Goal: Information Seeking & Learning: Learn about a topic

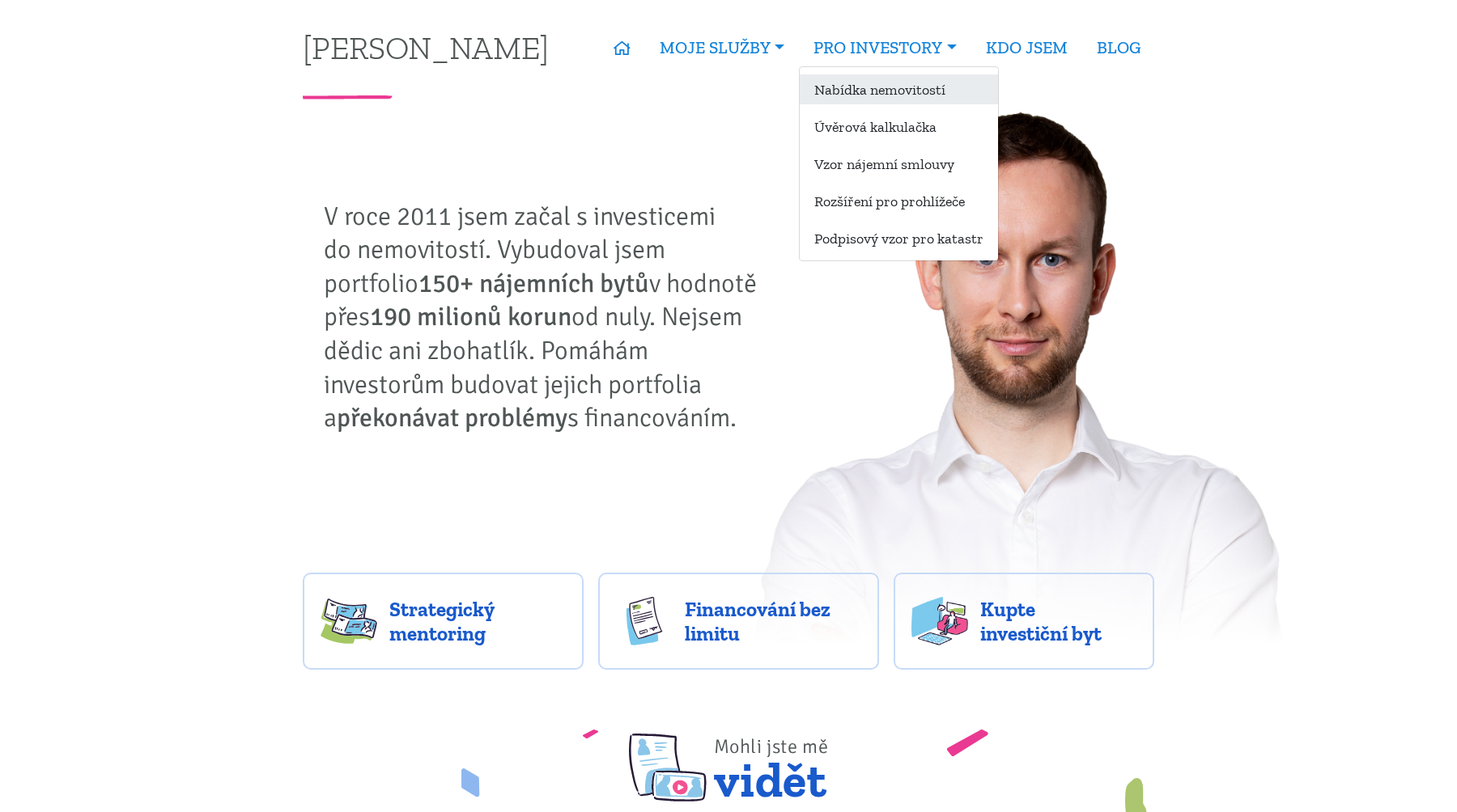
click at [941, 96] on link "Nabídka nemovitostí" at bounding box center [899, 89] width 199 height 30
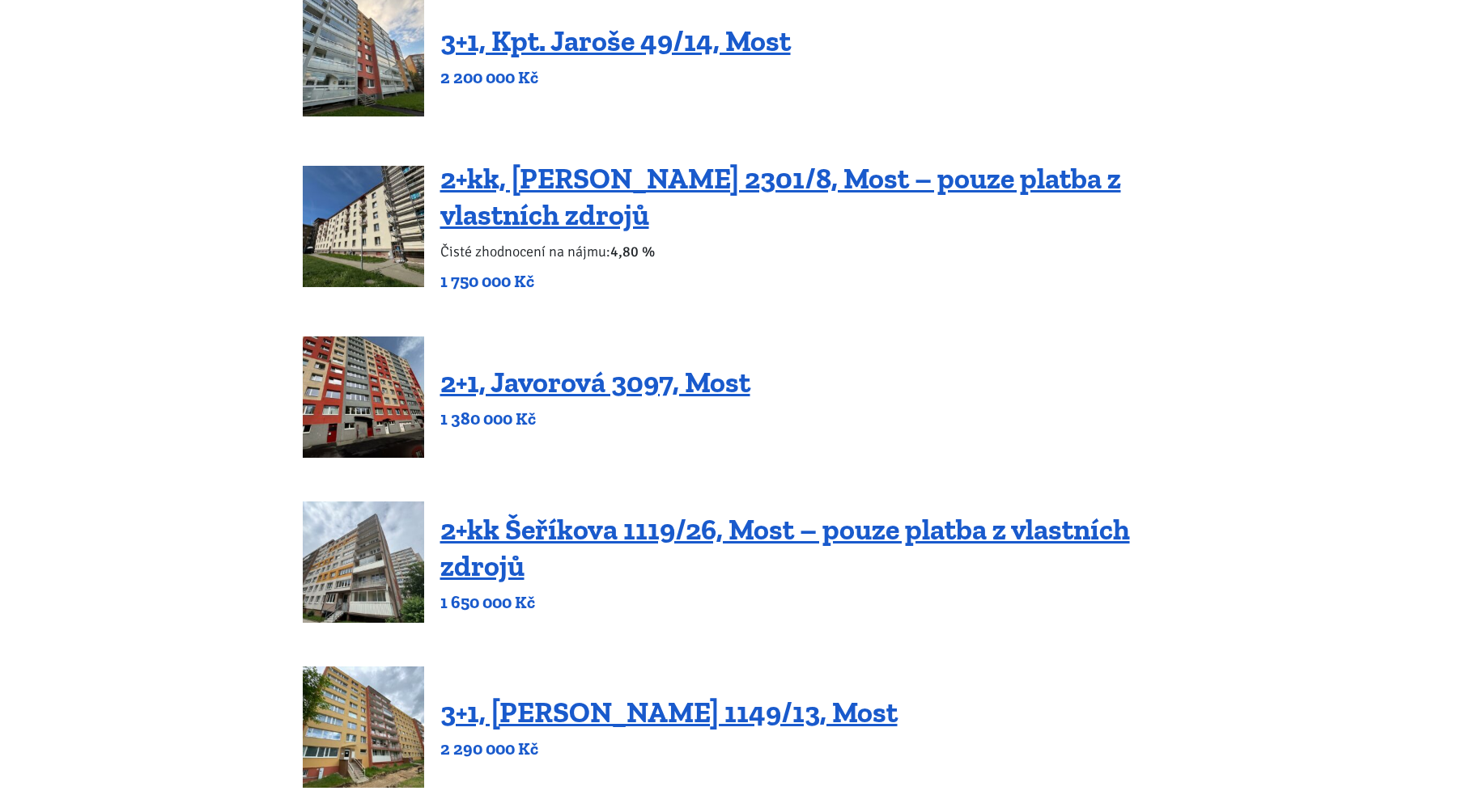
scroll to position [414, 0]
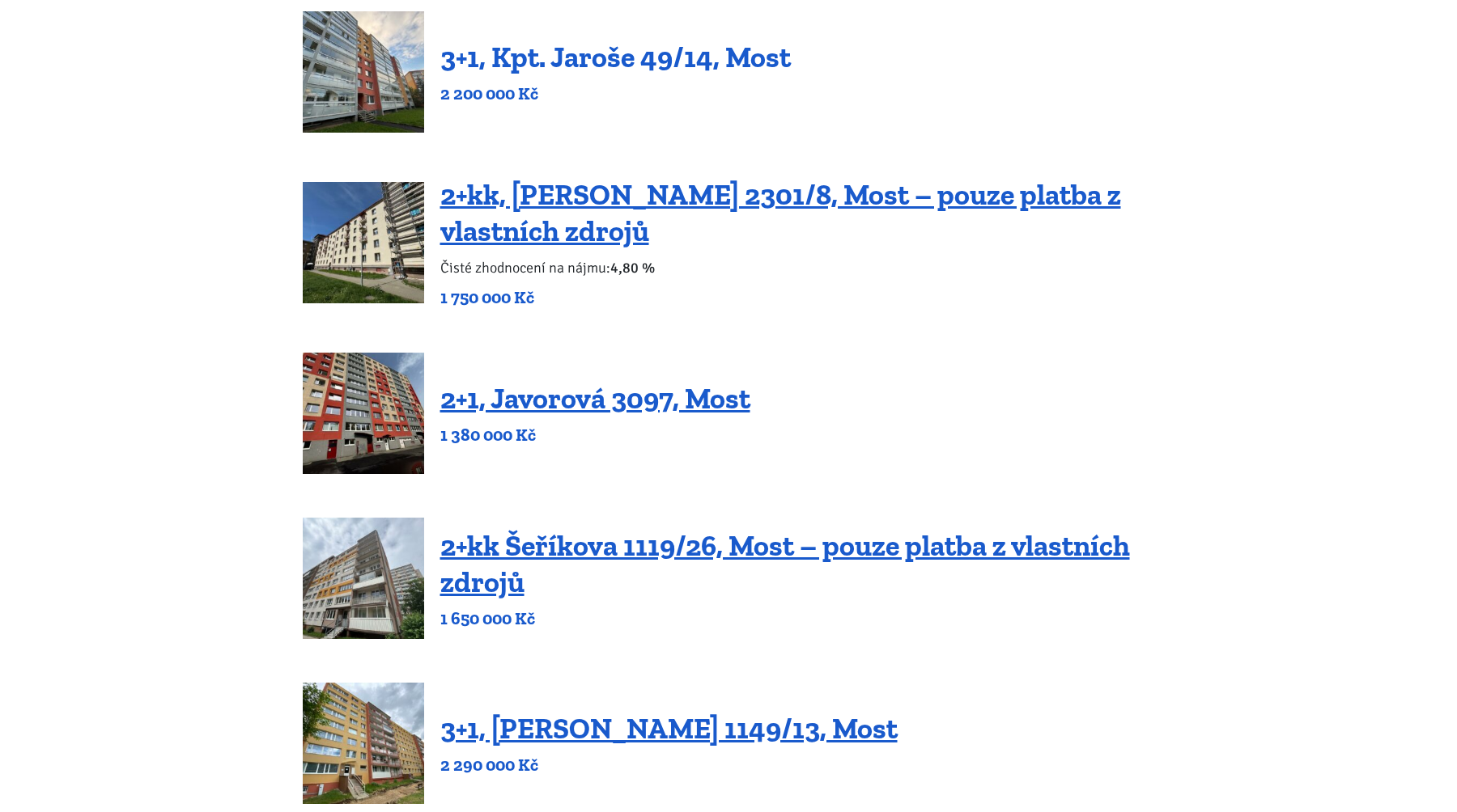
click at [629, 53] on link "3+1, Kpt. Jaroše 49/14, Most" at bounding box center [616, 56] width 350 height 35
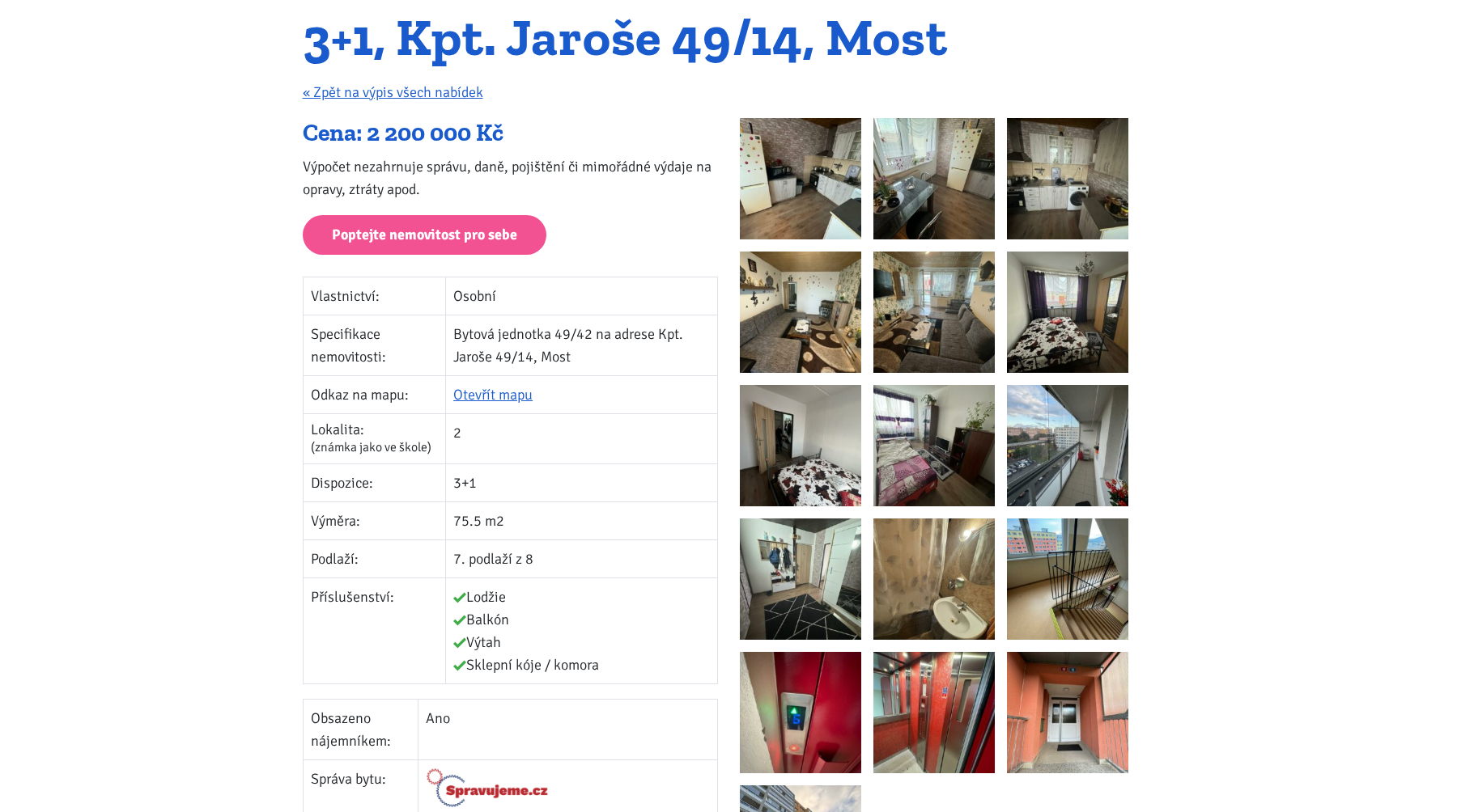
scroll to position [137, 0]
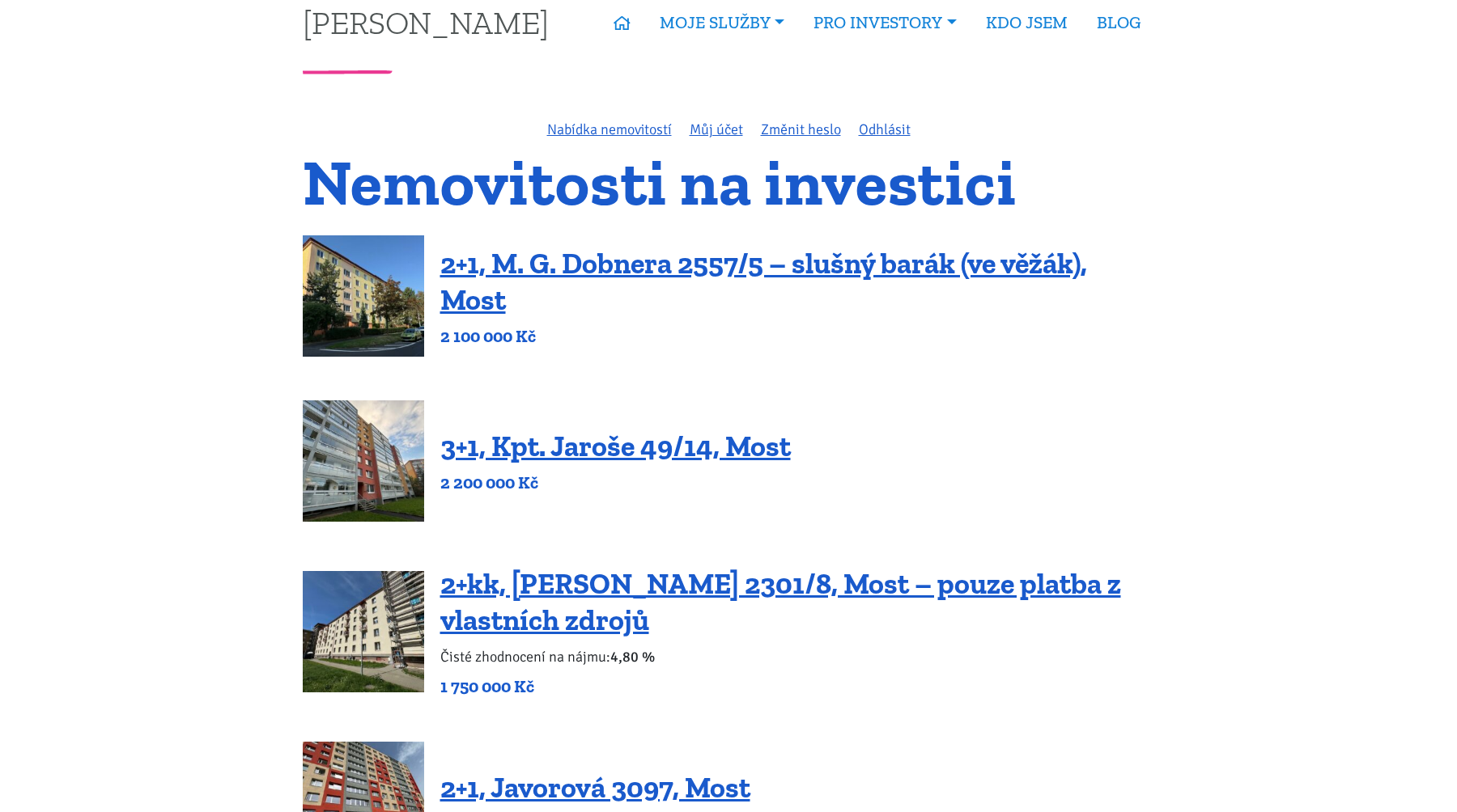
scroll to position [44, 0]
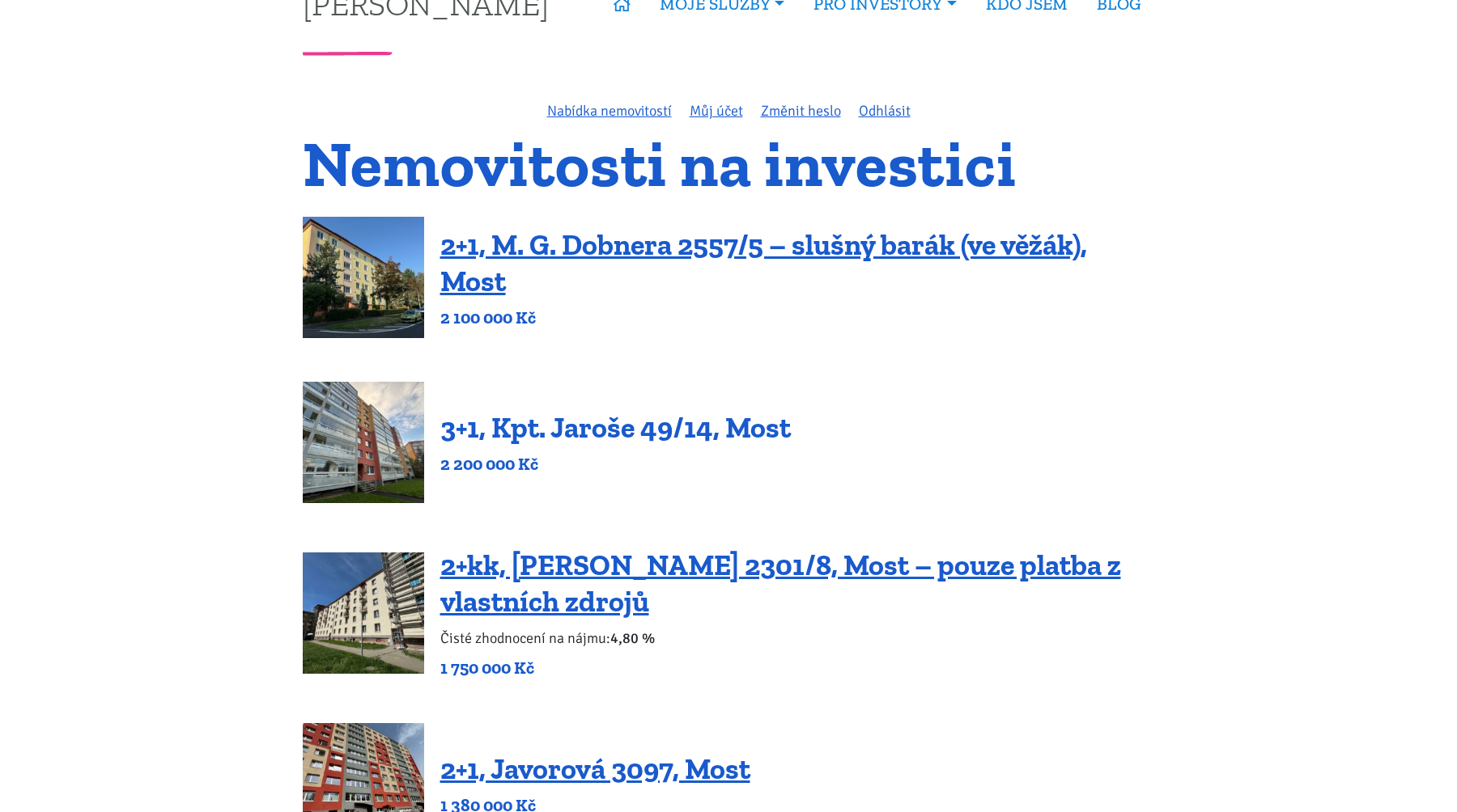
click at [592, 420] on link "3+1, Kpt. Jaroše 49/14, Most" at bounding box center [616, 427] width 350 height 35
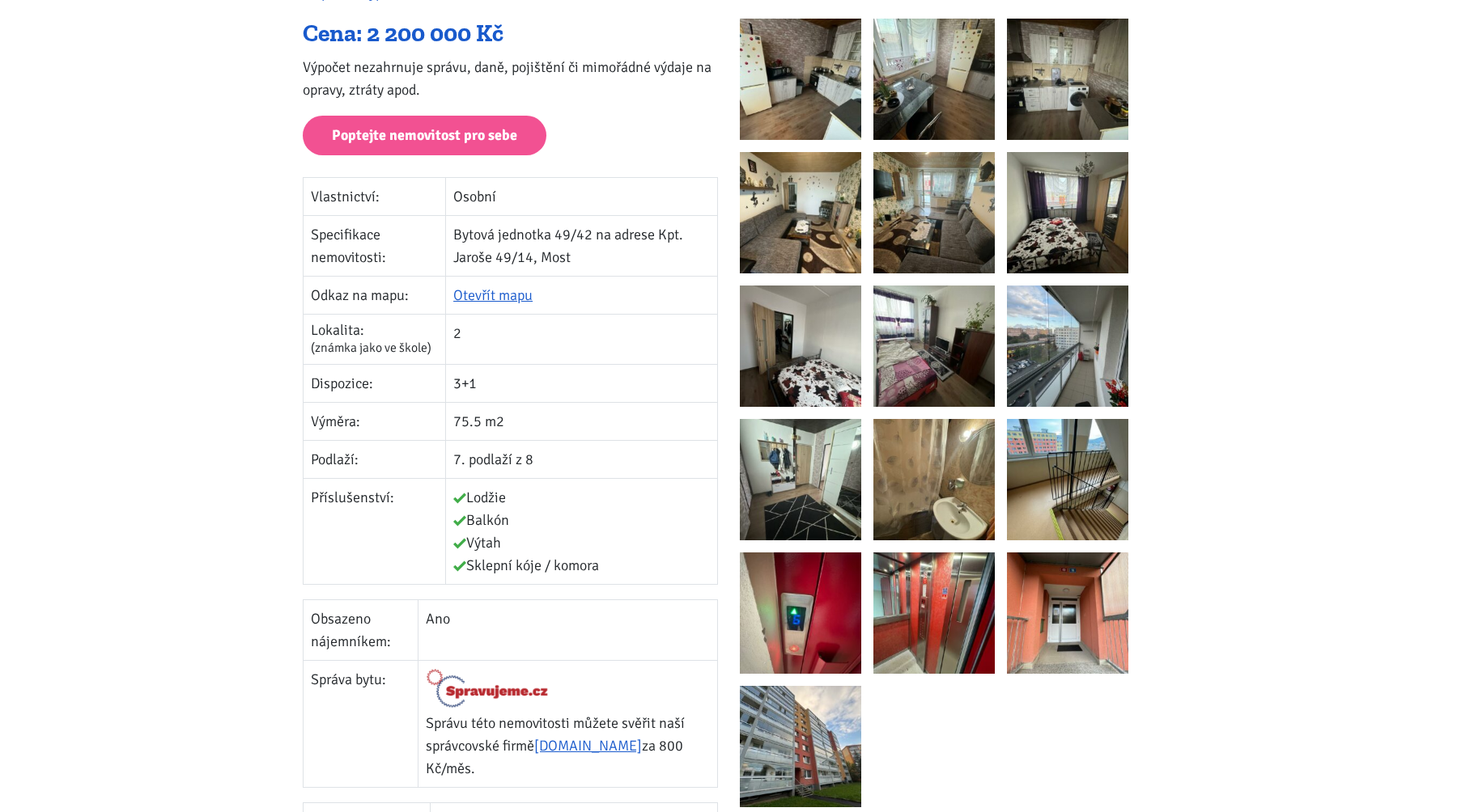
scroll to position [258, 0]
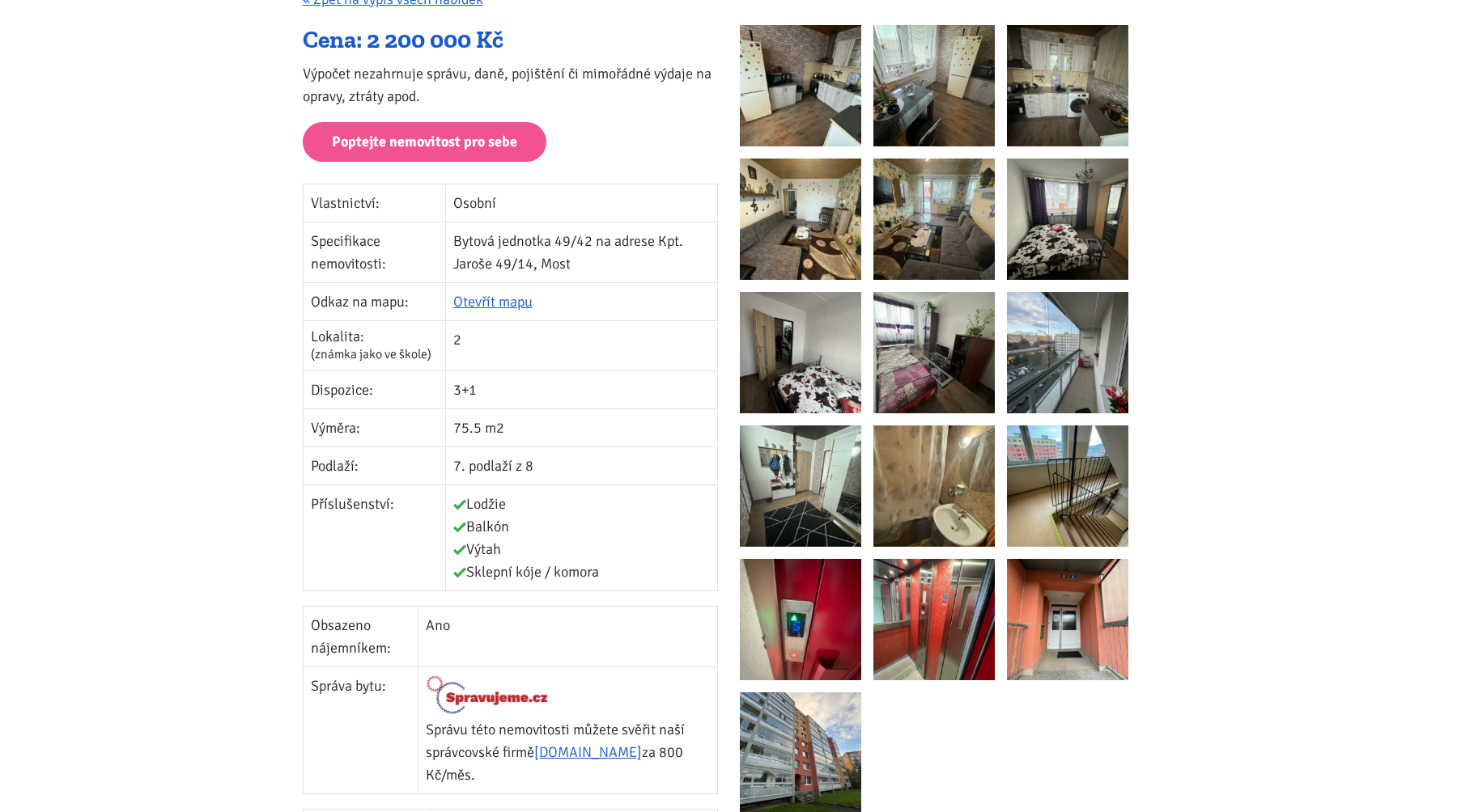
click at [812, 228] on img at bounding box center [801, 219] width 122 height 122
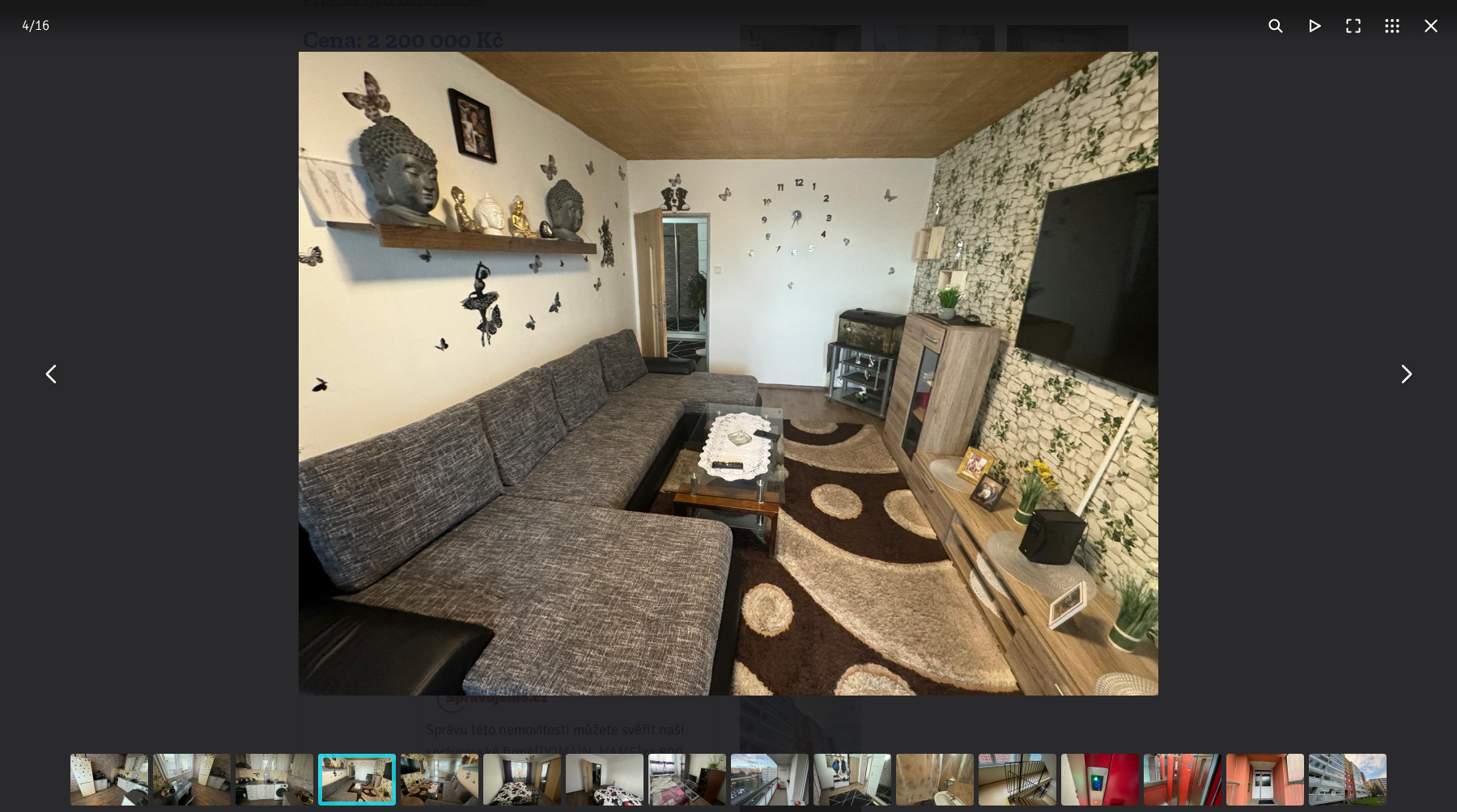
click at [1415, 375] on button "You can close this modal content with the ESC key" at bounding box center [1405, 373] width 38 height 38
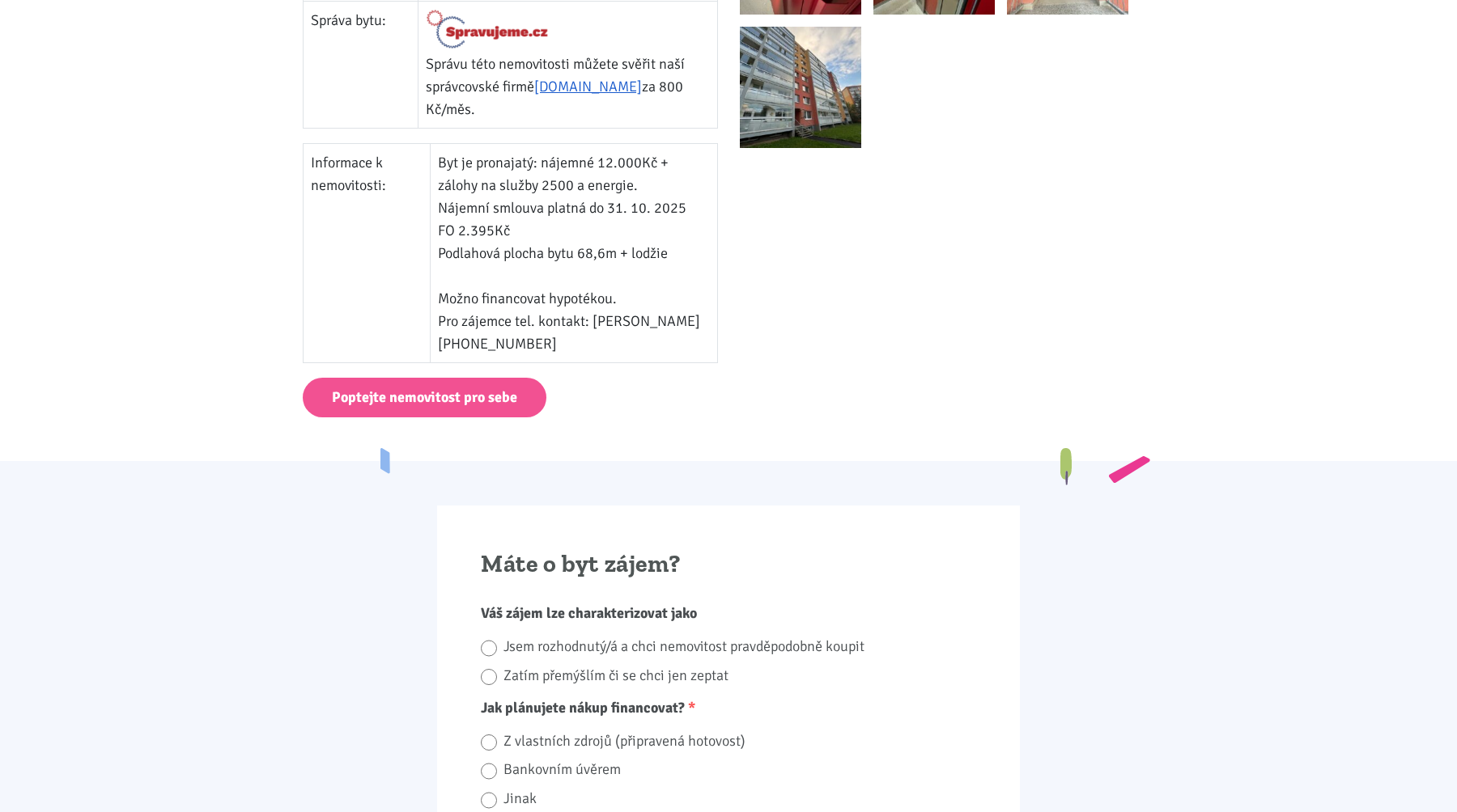
scroll to position [892, 0]
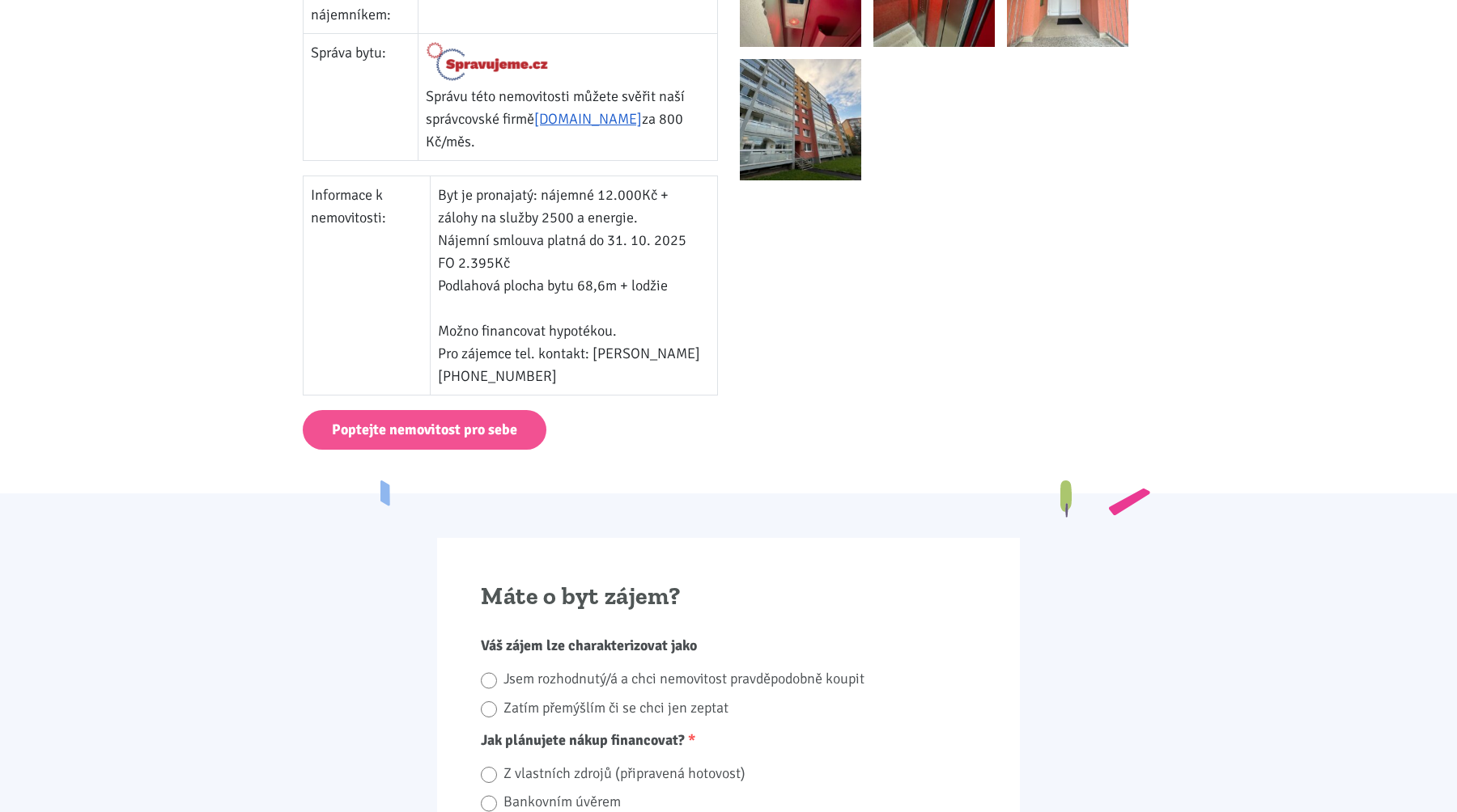
click at [717, 433] on p "Poptejte nemovitost pro sebe" at bounding box center [729, 430] width 853 height 39
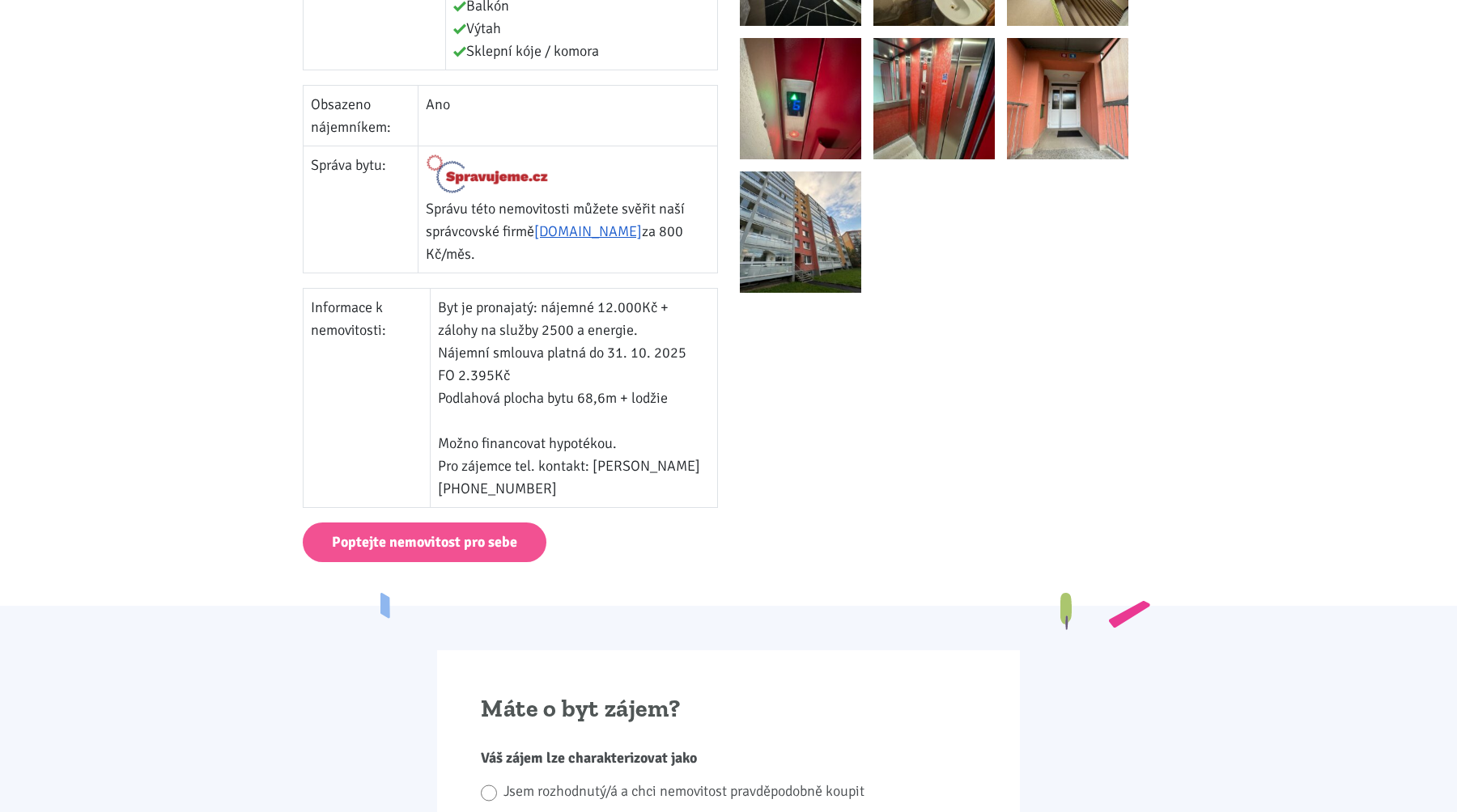
scroll to position [876, 0]
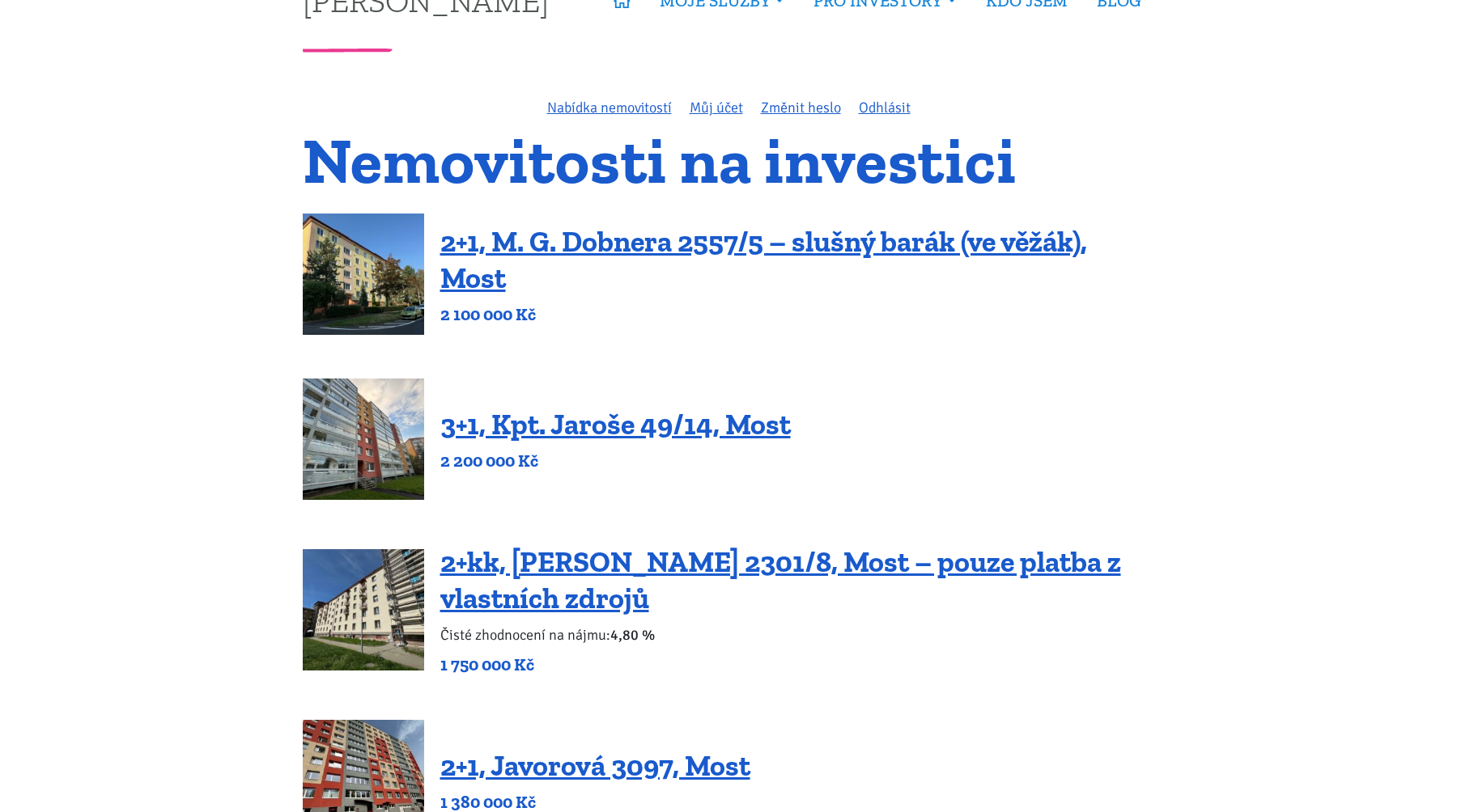
scroll to position [11, 0]
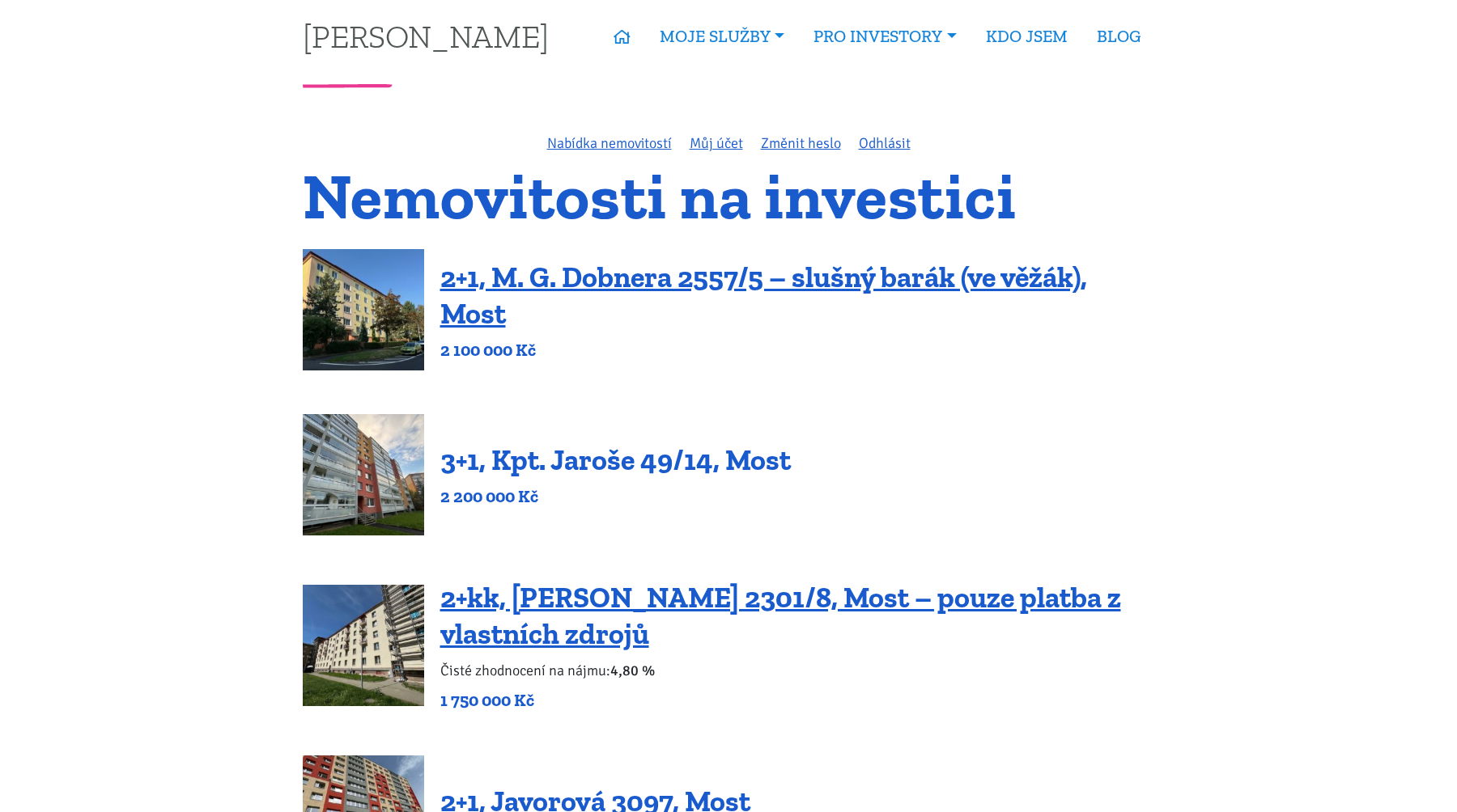
click at [573, 469] on link "3+1, Kpt. Jaroše 49/14, Most" at bounding box center [616, 460] width 350 height 35
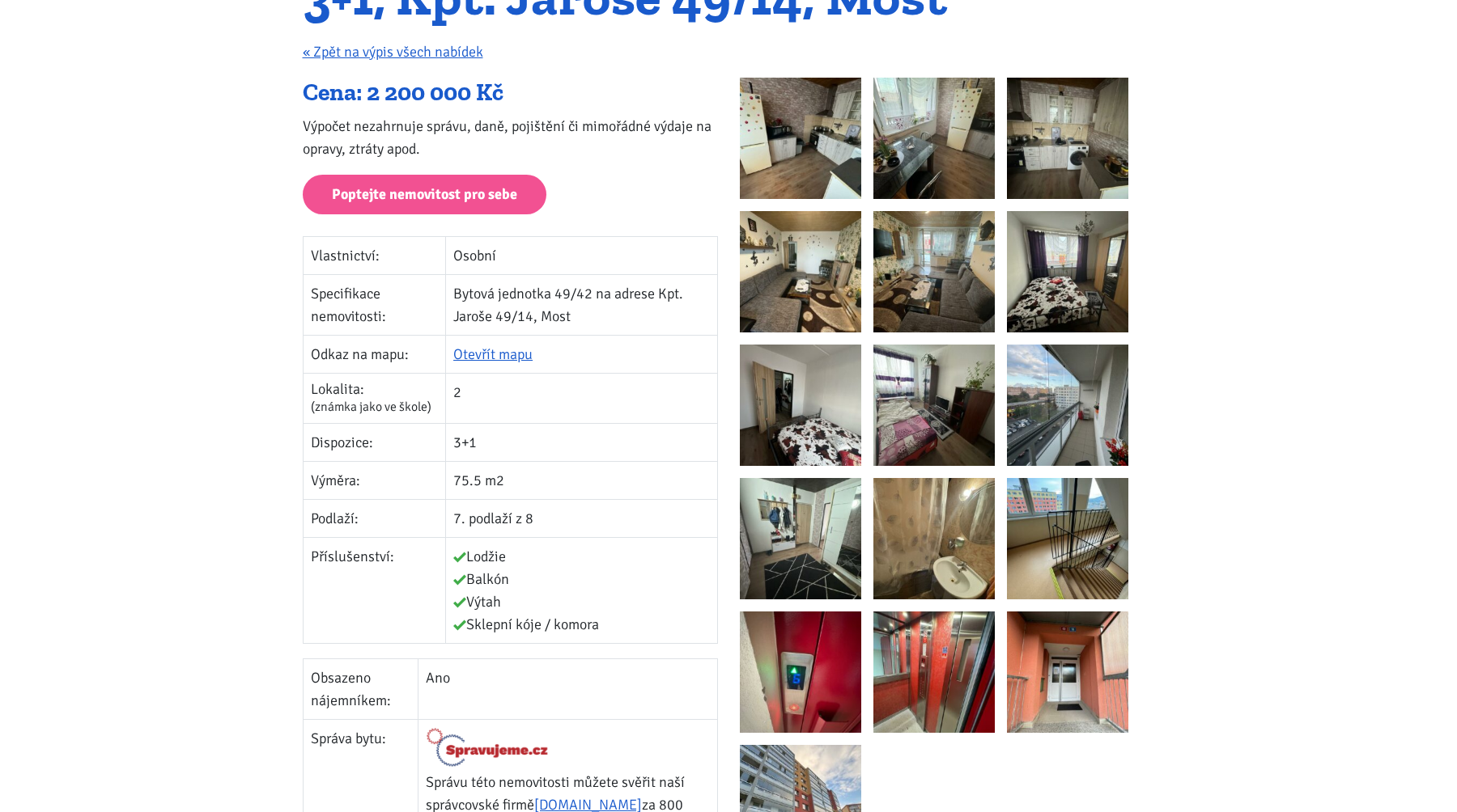
scroll to position [330, 0]
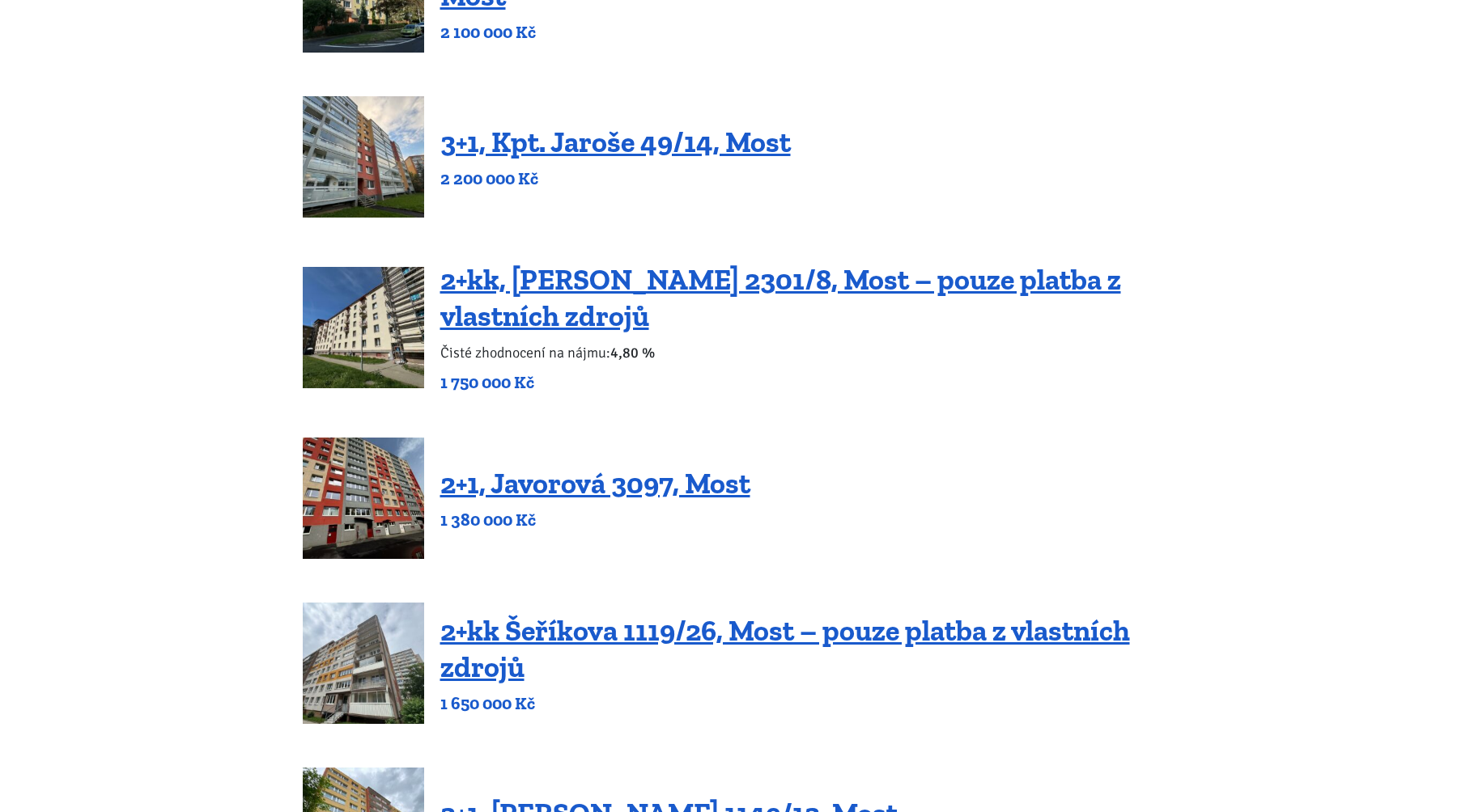
scroll to position [344, 0]
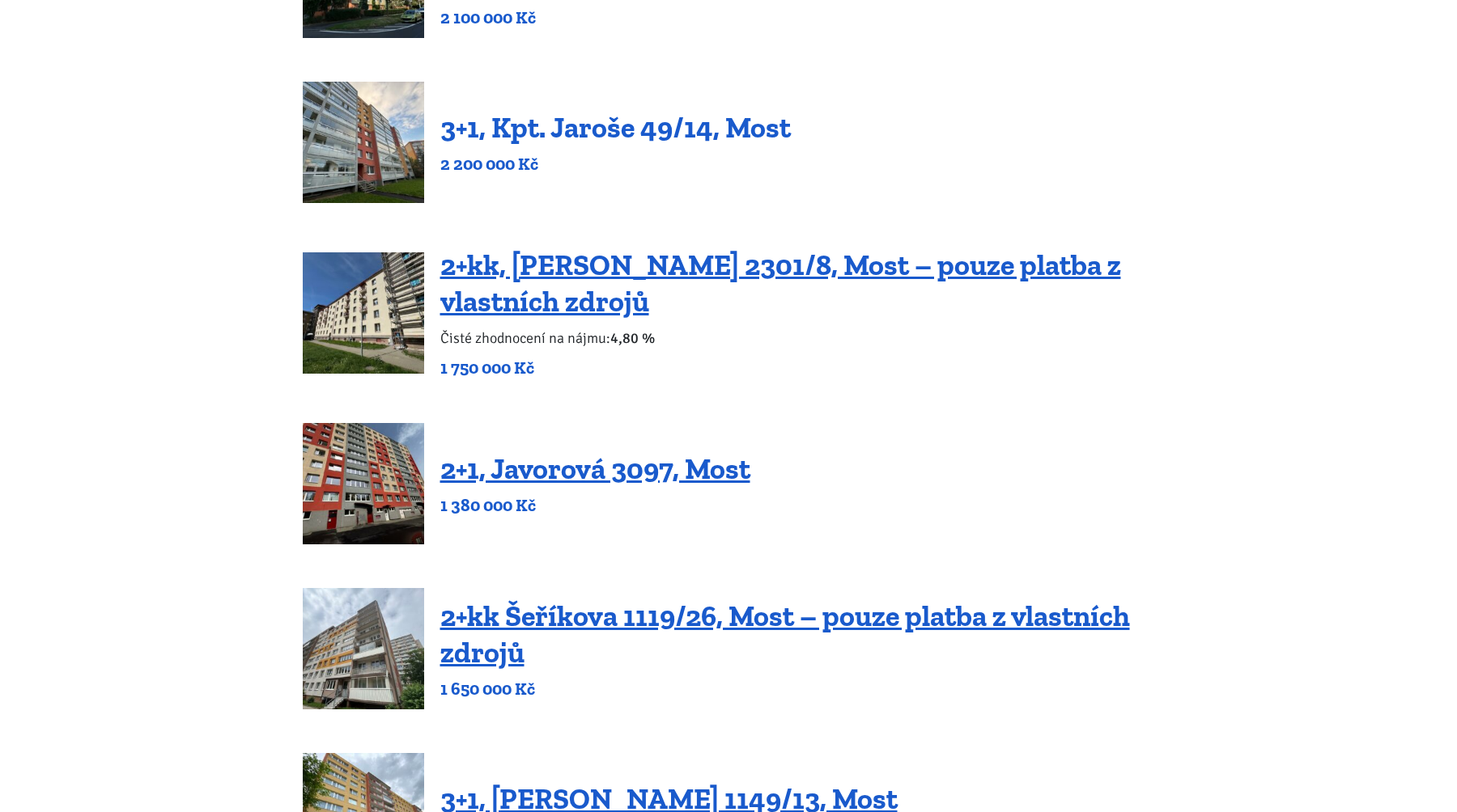
click at [534, 132] on link "3+1, Kpt. Jaroše 49/14, Most" at bounding box center [616, 126] width 350 height 35
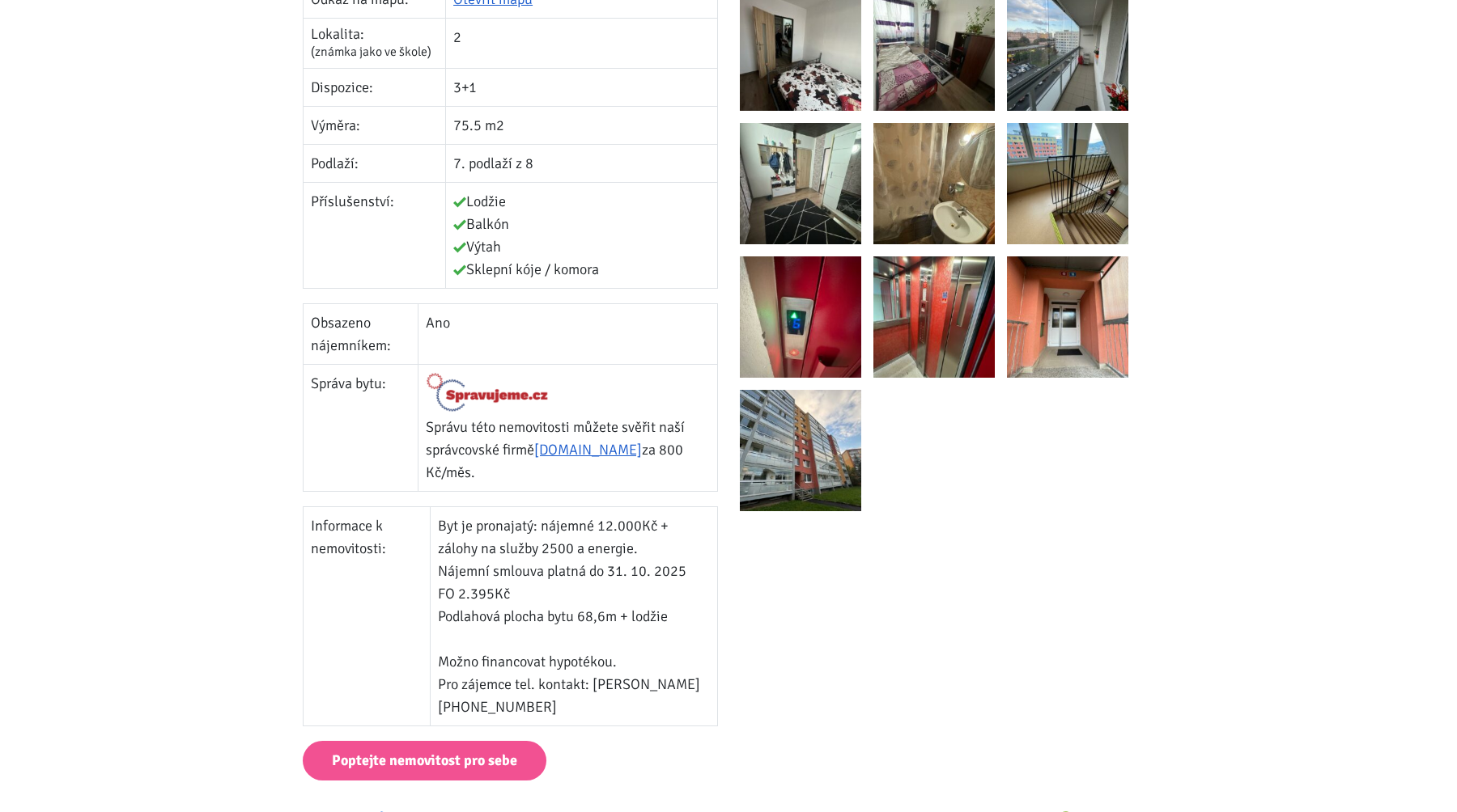
scroll to position [712, 0]
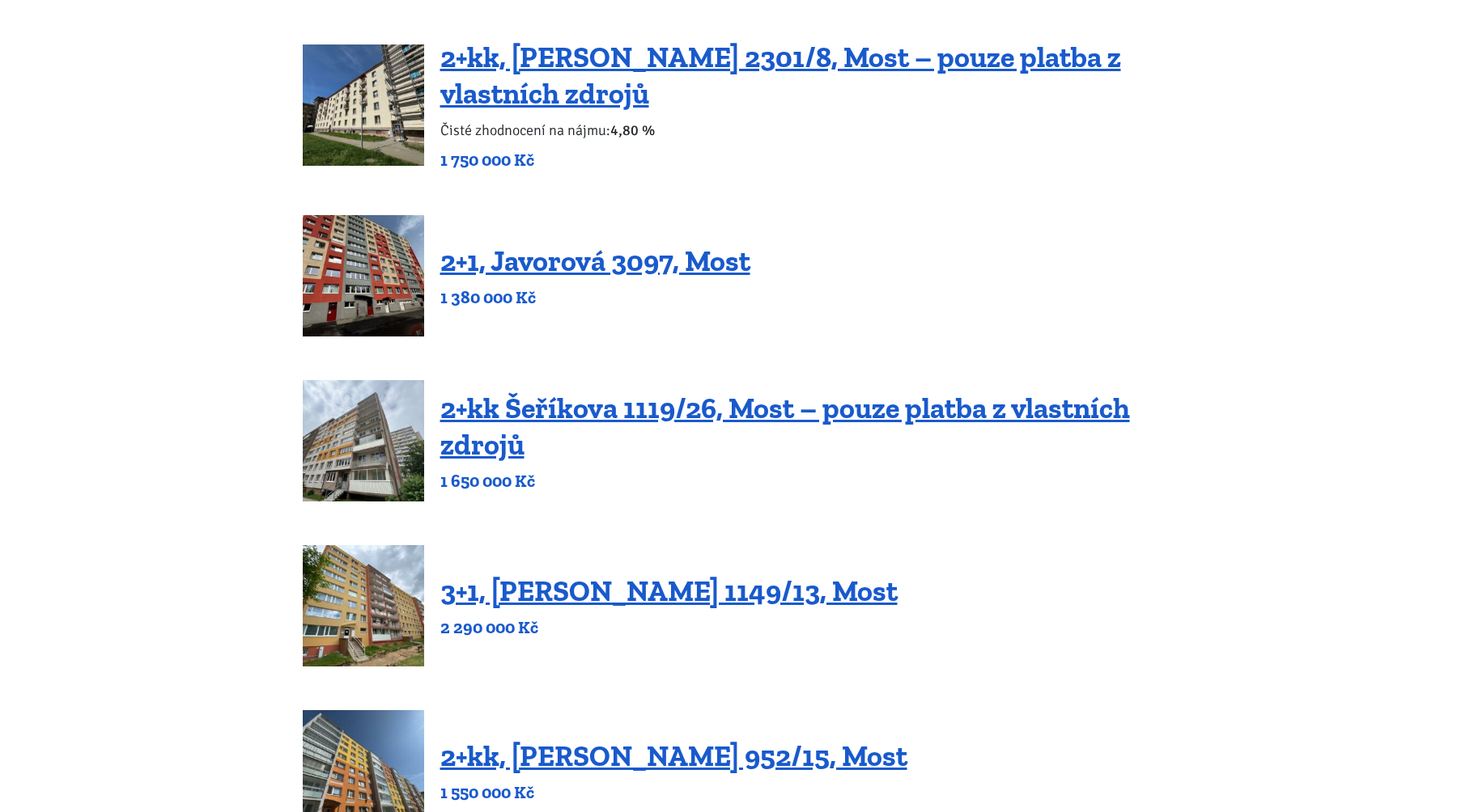
scroll to position [612, 0]
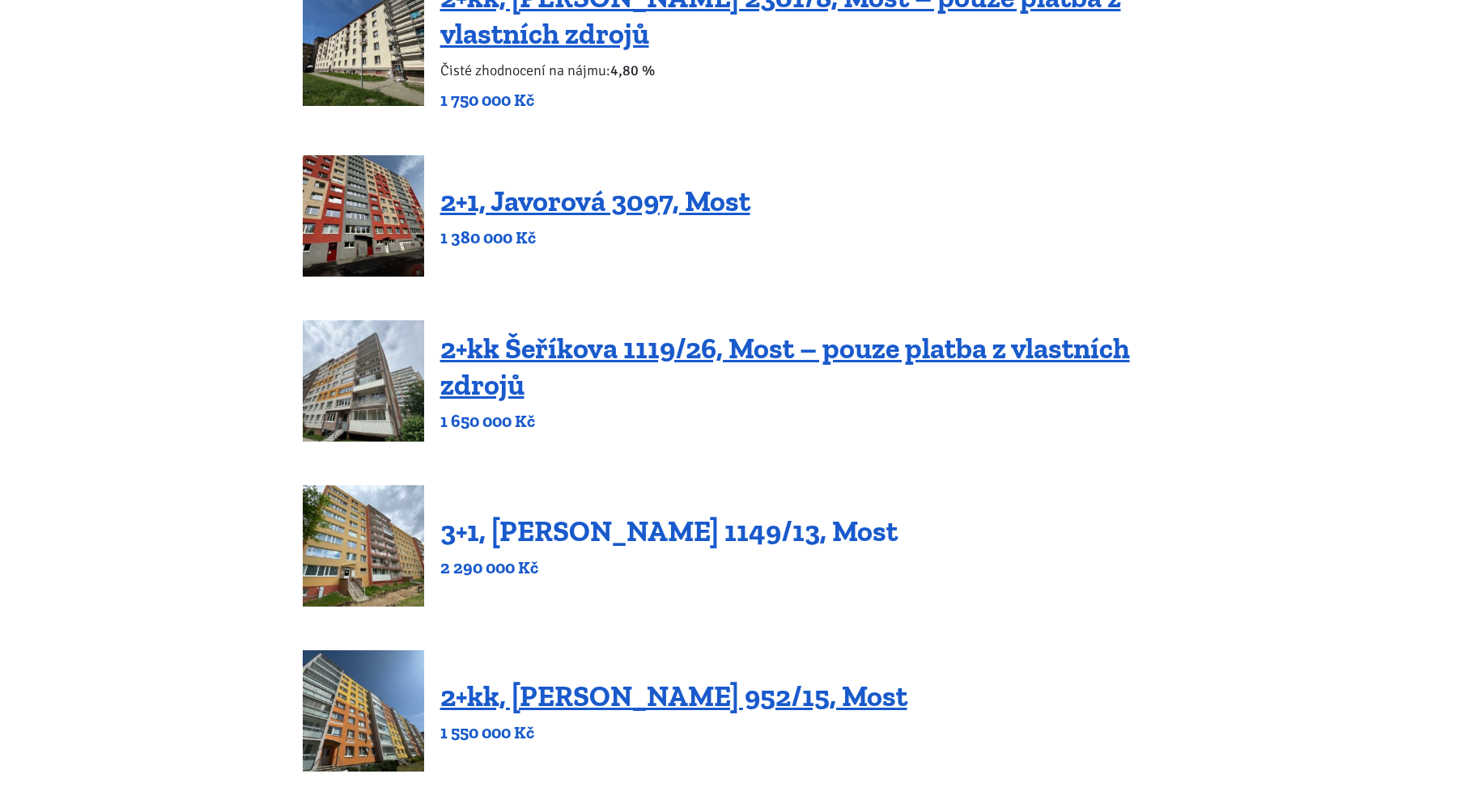
click at [593, 534] on link "3+1, [PERSON_NAME] 1149/13, Most" at bounding box center [669, 531] width 457 height 35
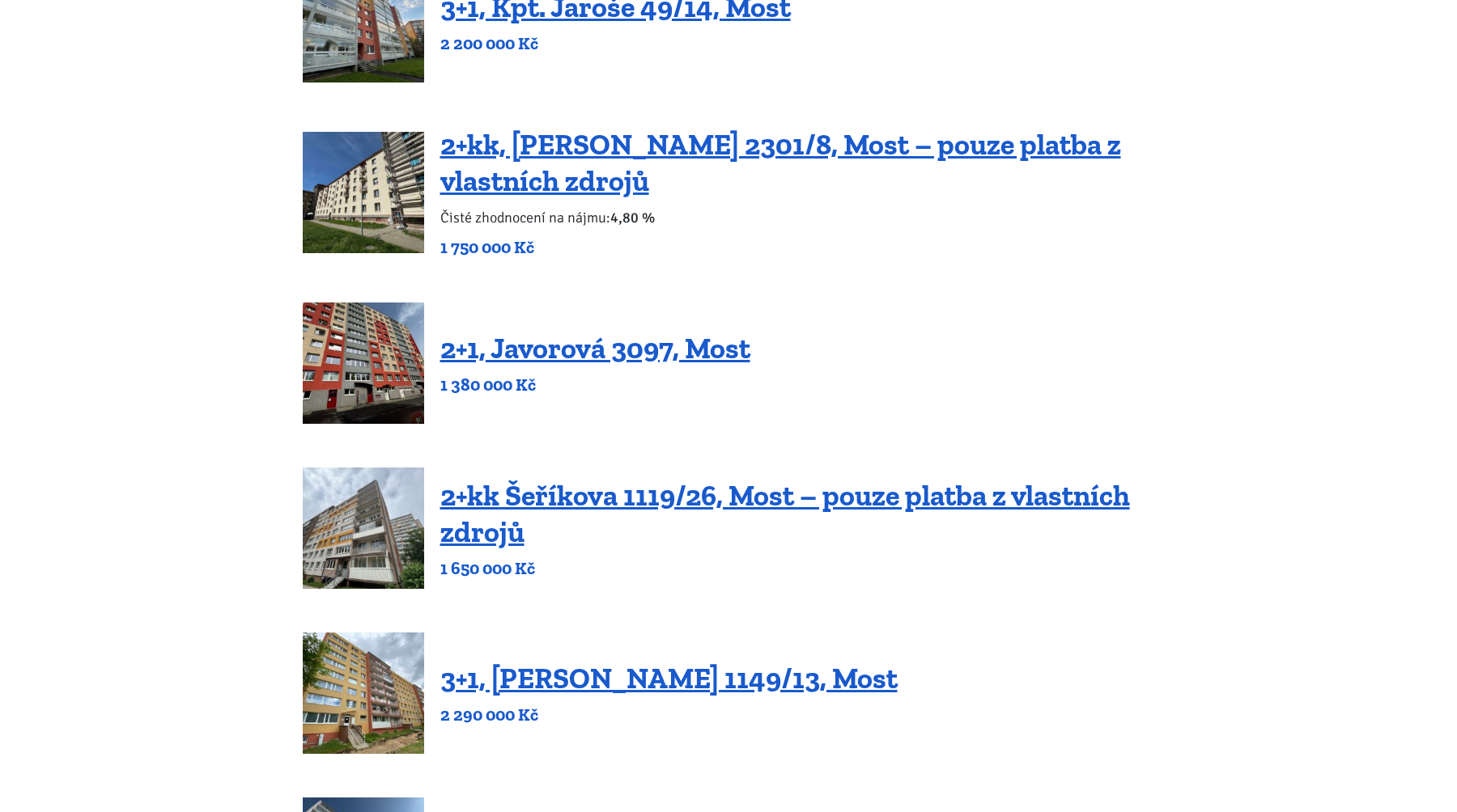
scroll to position [624, 0]
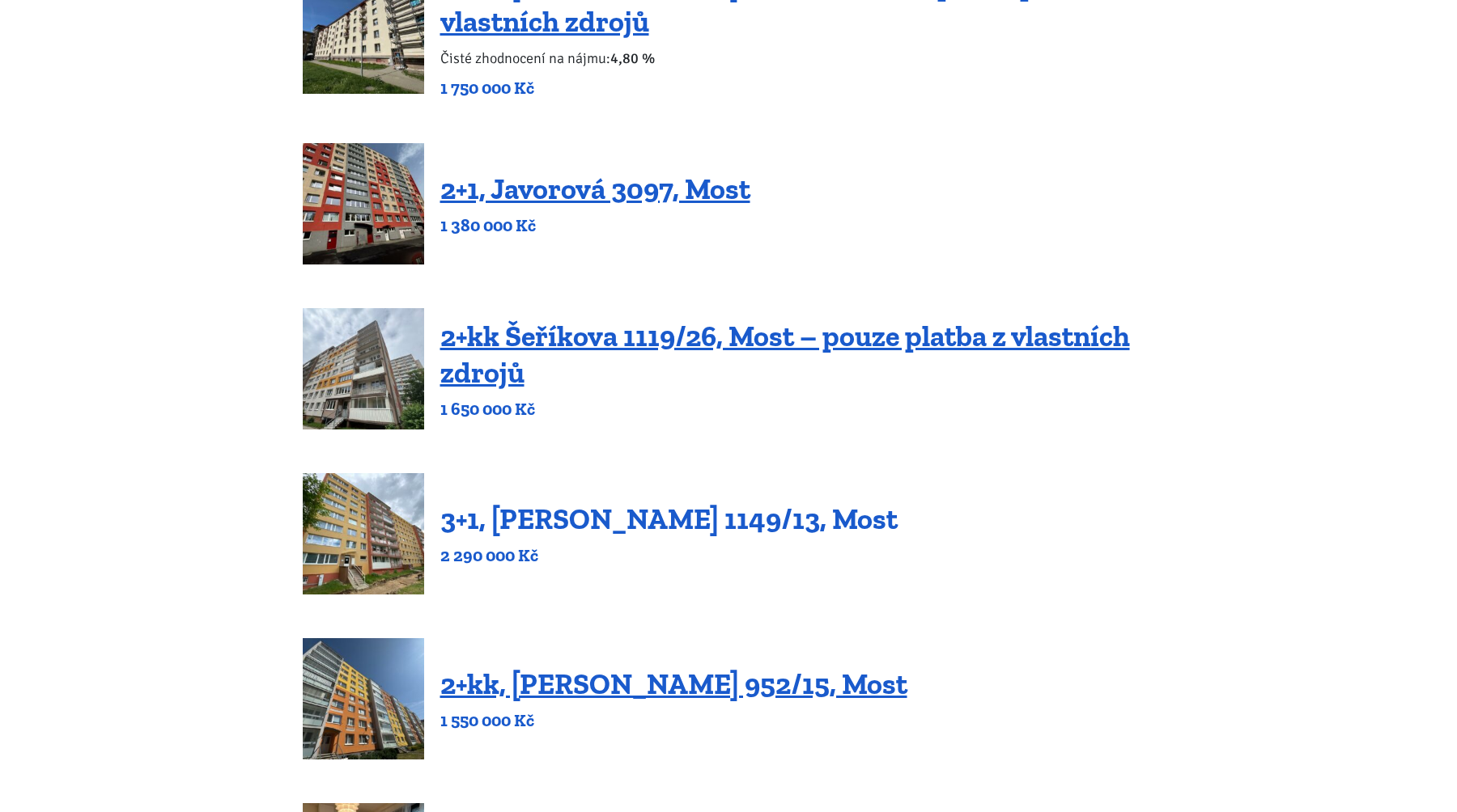
click at [588, 520] on link "3+1, [PERSON_NAME] 1149/13, Most" at bounding box center [669, 519] width 457 height 35
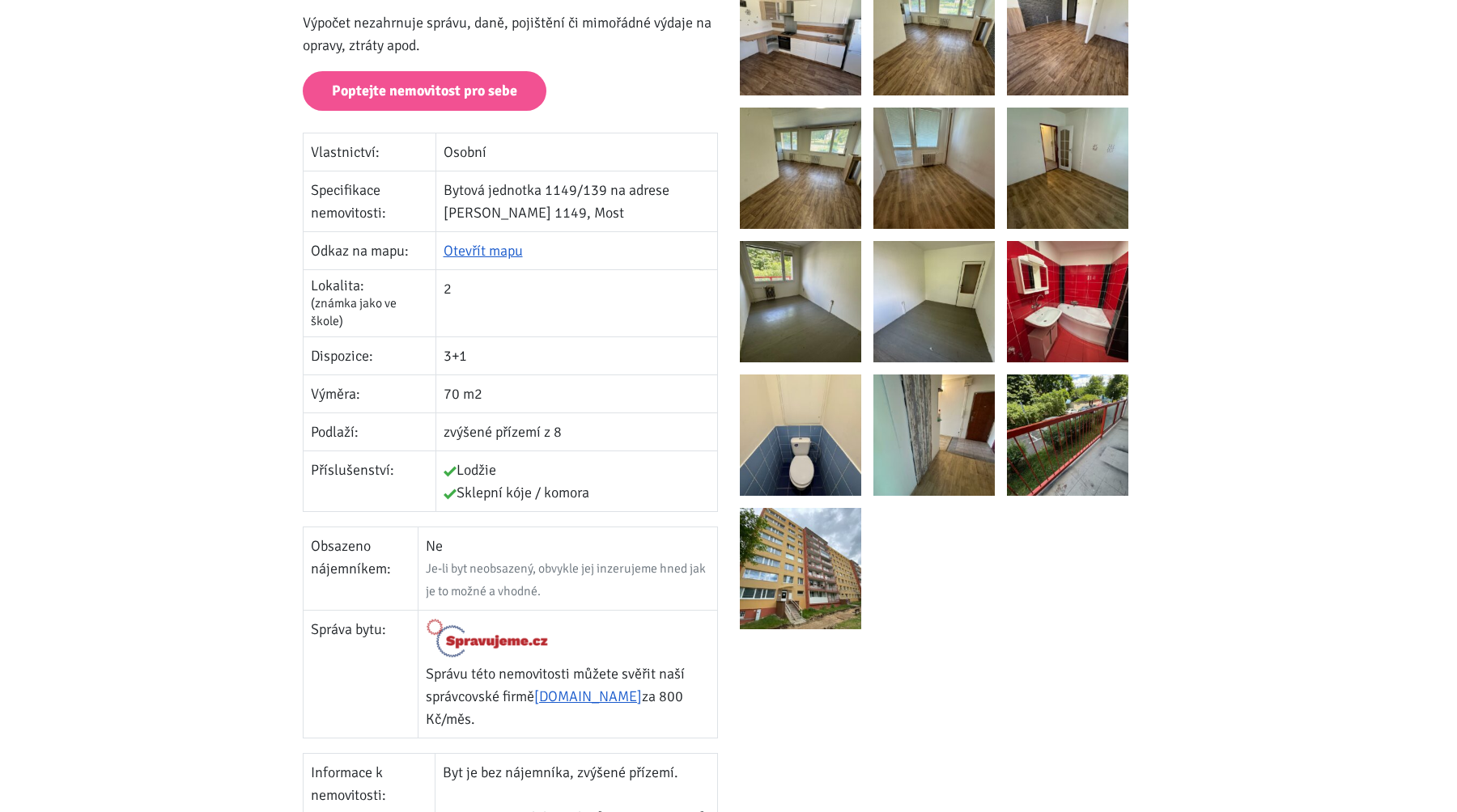
scroll to position [100, 0]
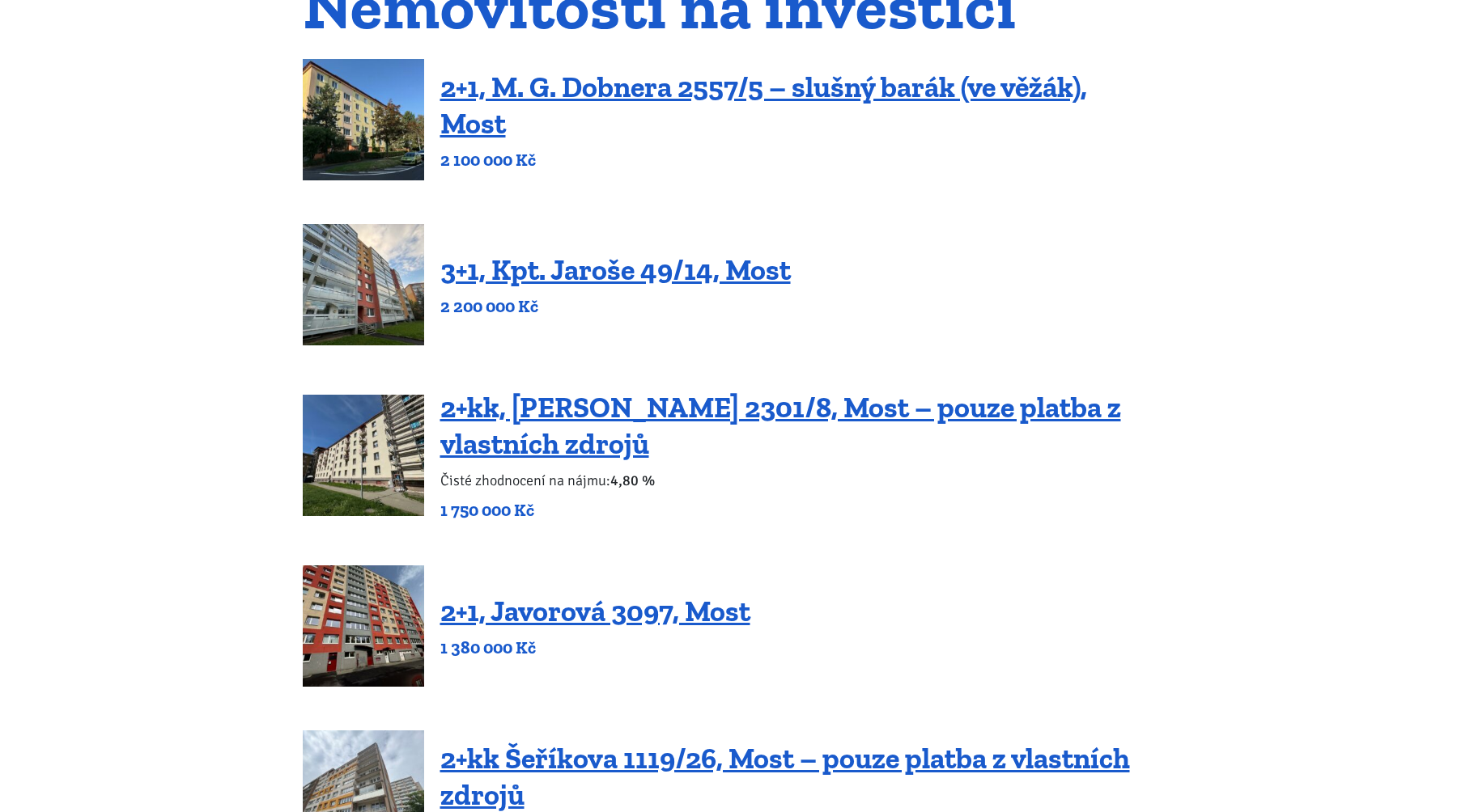
scroll to position [198, 0]
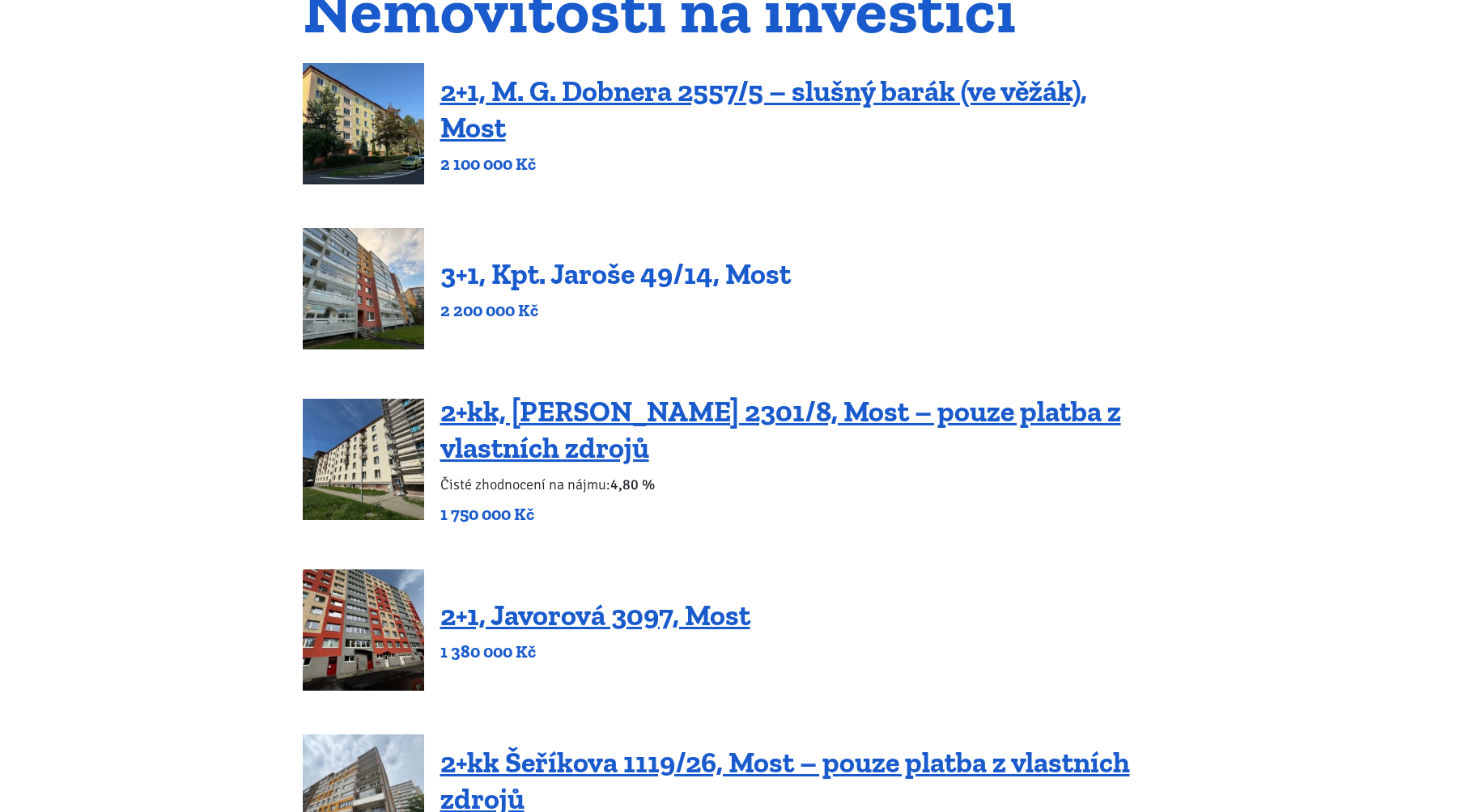
click at [557, 269] on link "3+1, Kpt. Jaroše 49/14, Most" at bounding box center [616, 273] width 350 height 35
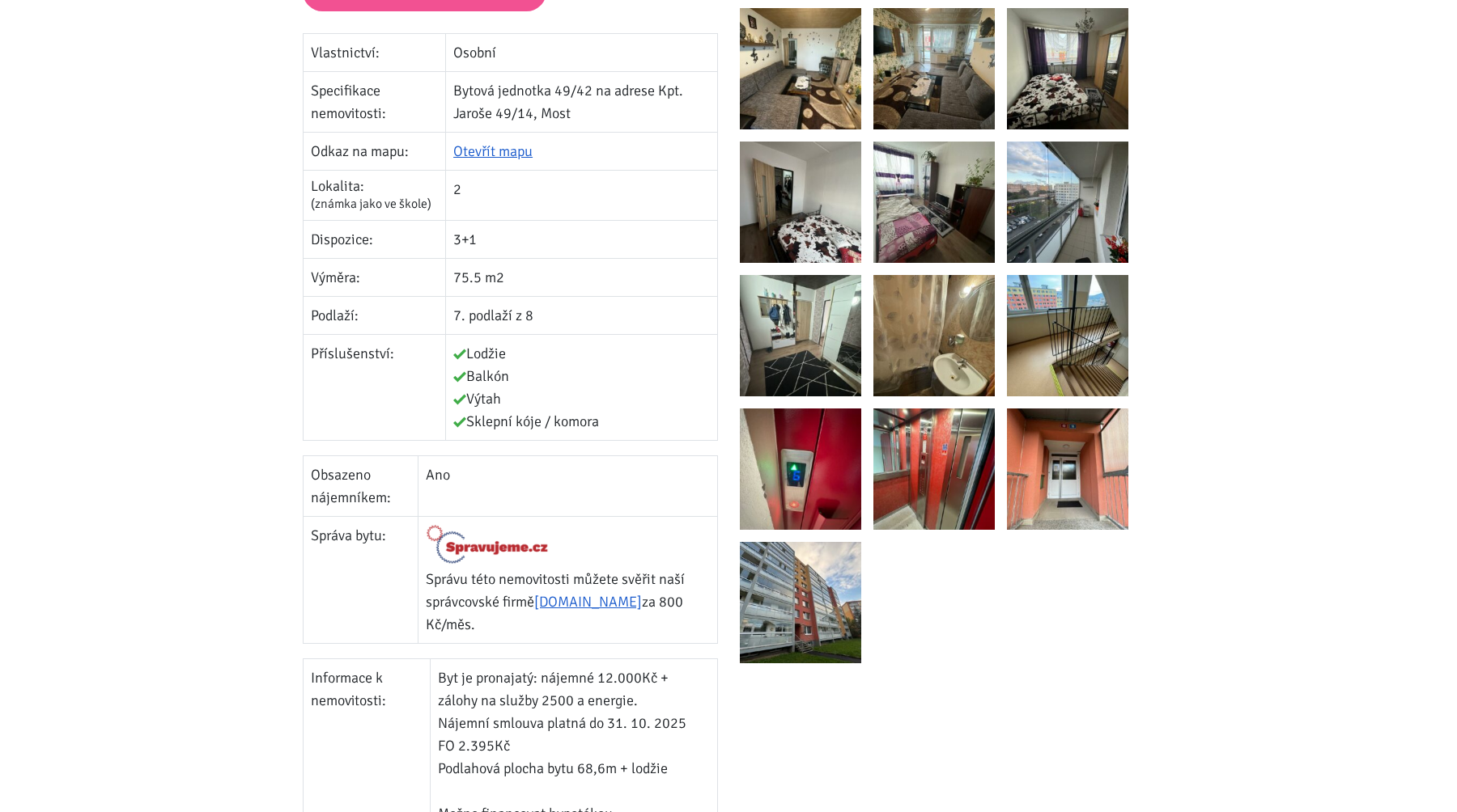
scroll to position [436, 0]
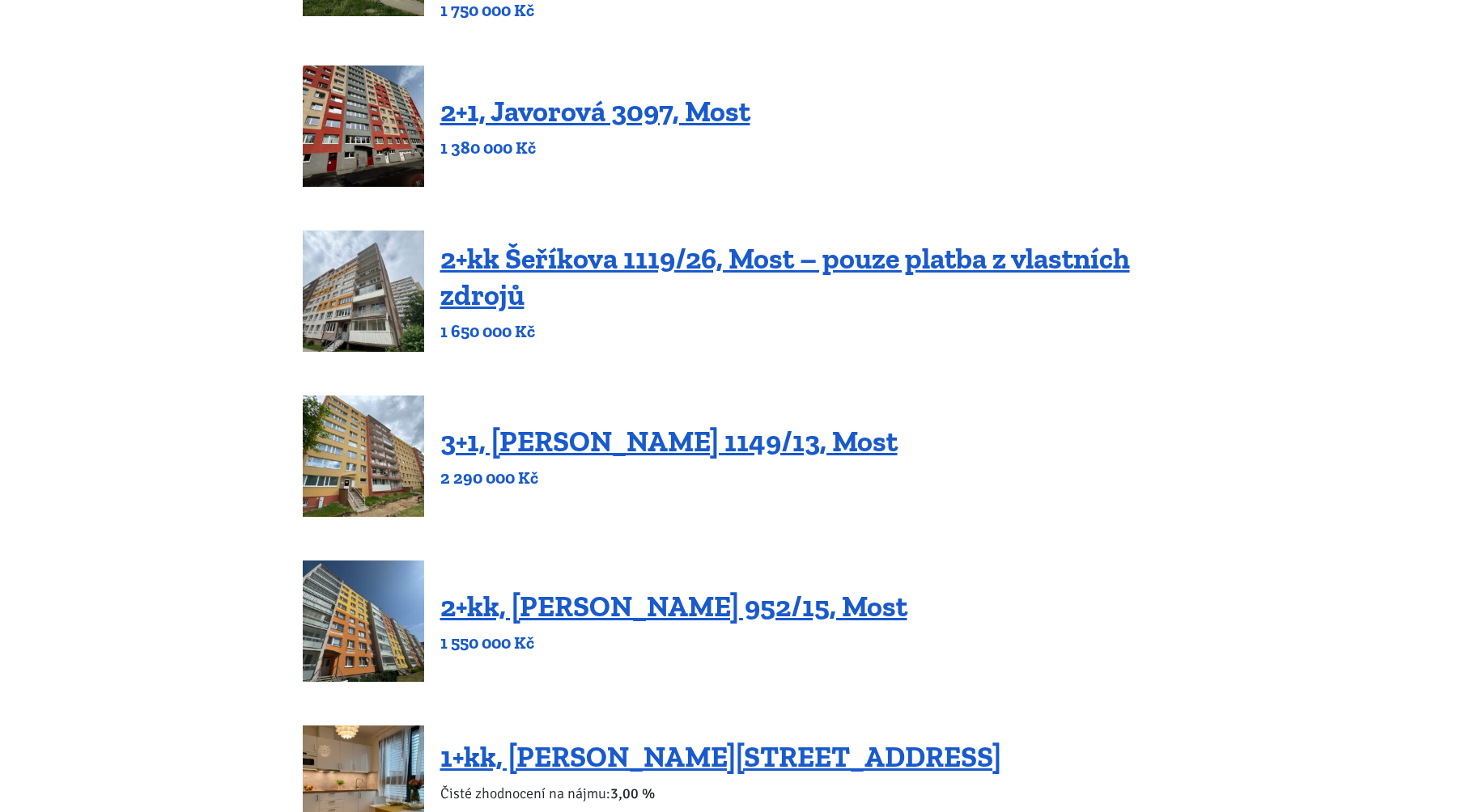
scroll to position [672, 0]
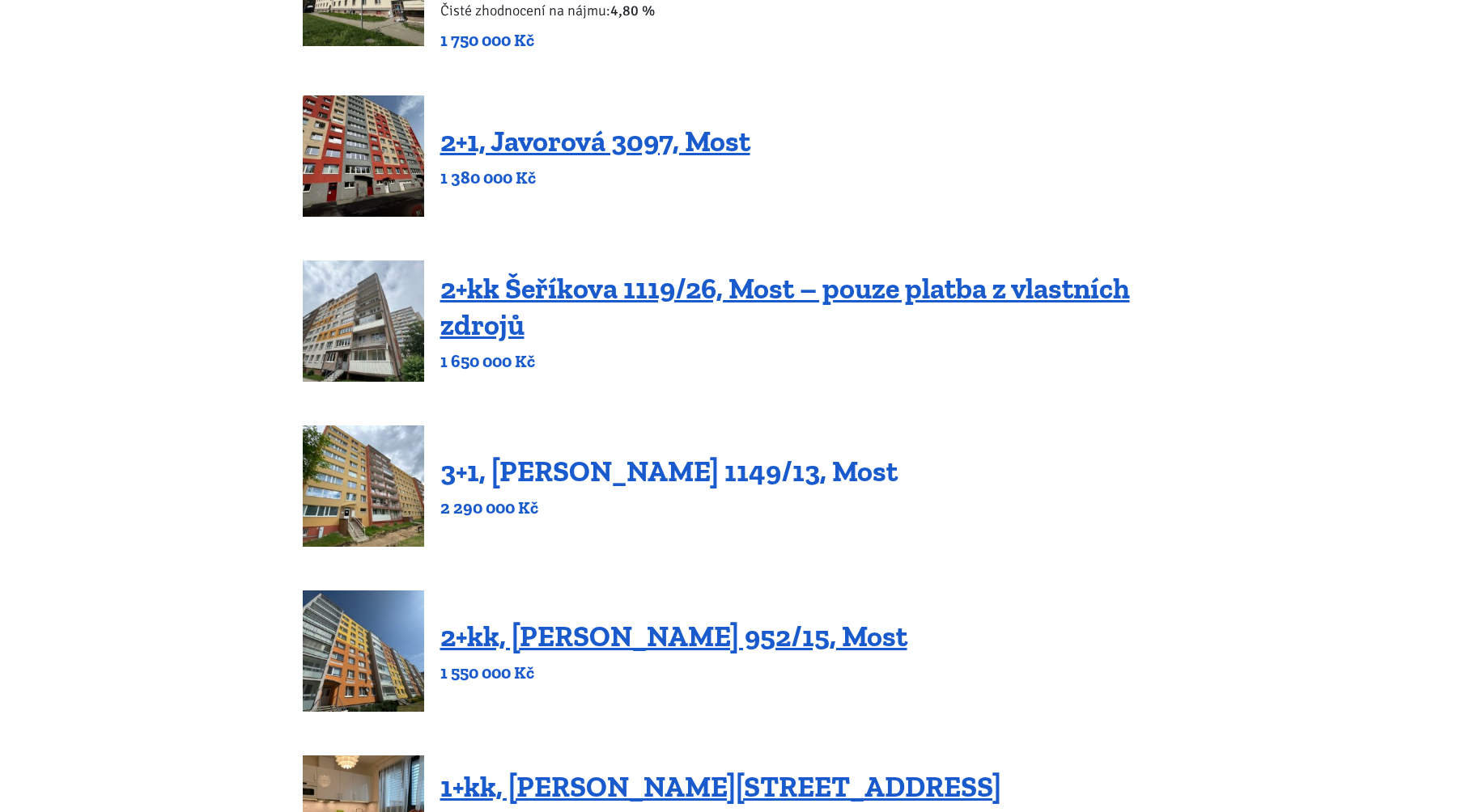
click at [581, 477] on link "3+1, [PERSON_NAME] 1149/13, Most" at bounding box center [669, 471] width 457 height 35
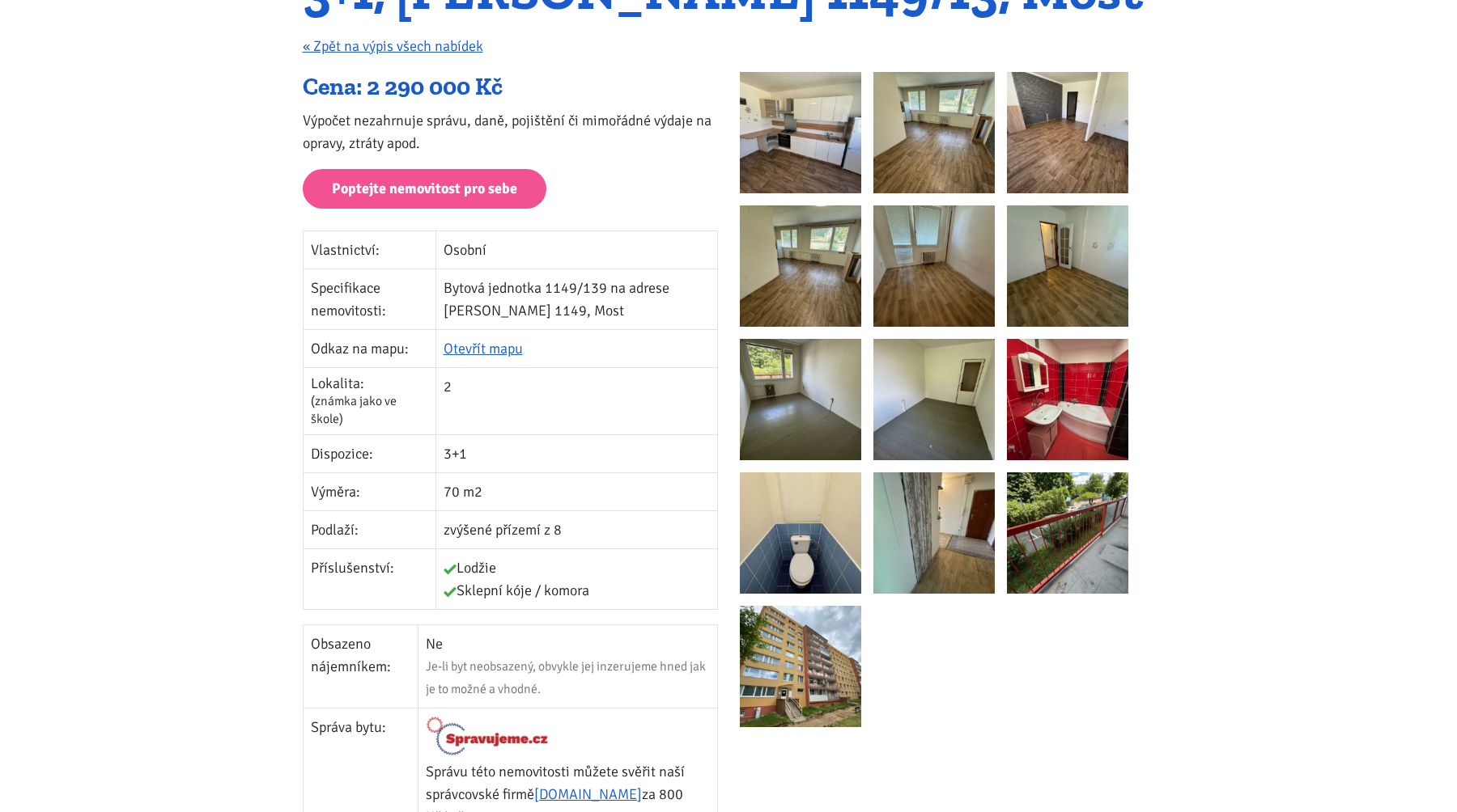
scroll to position [170, 0]
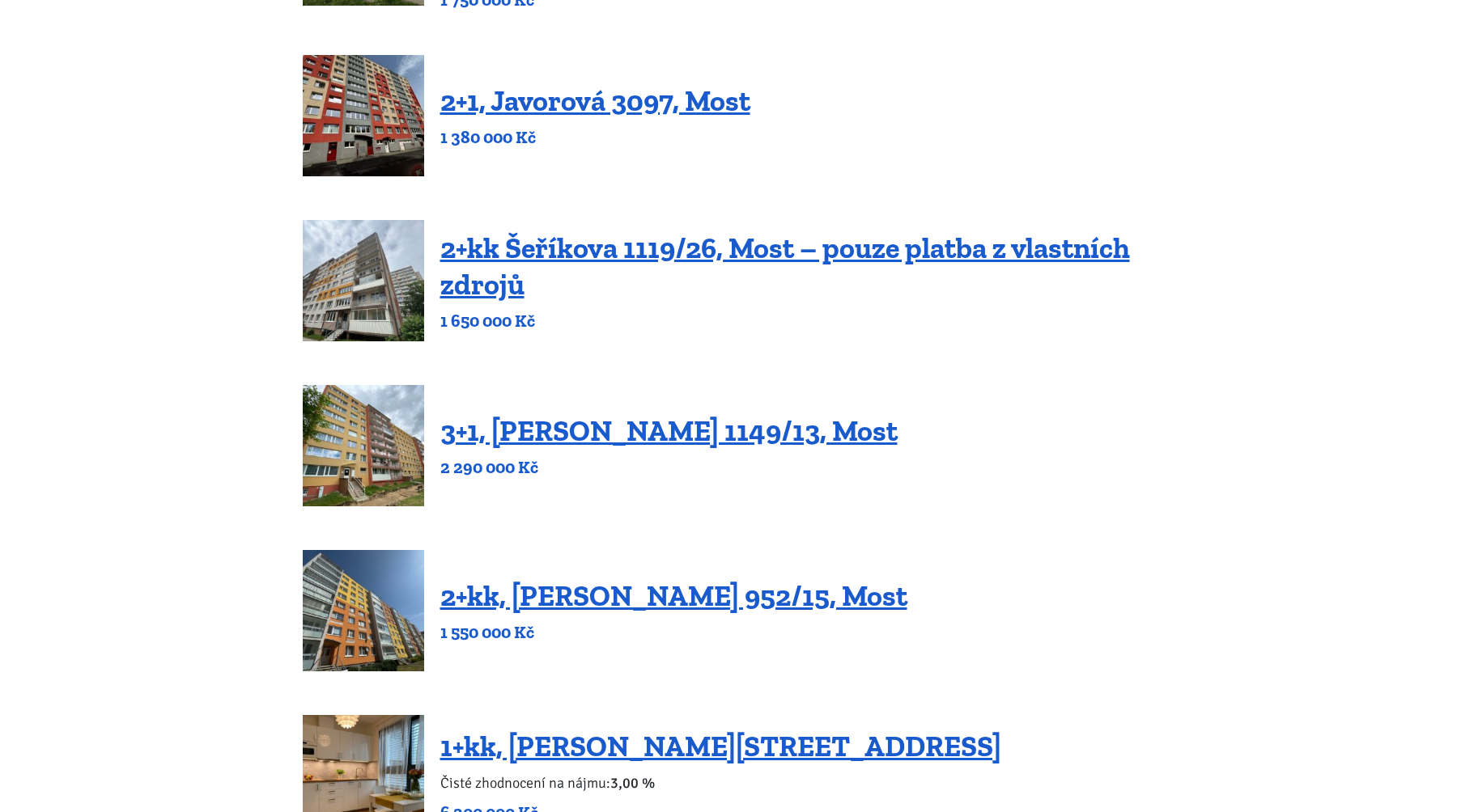
scroll to position [699, 0]
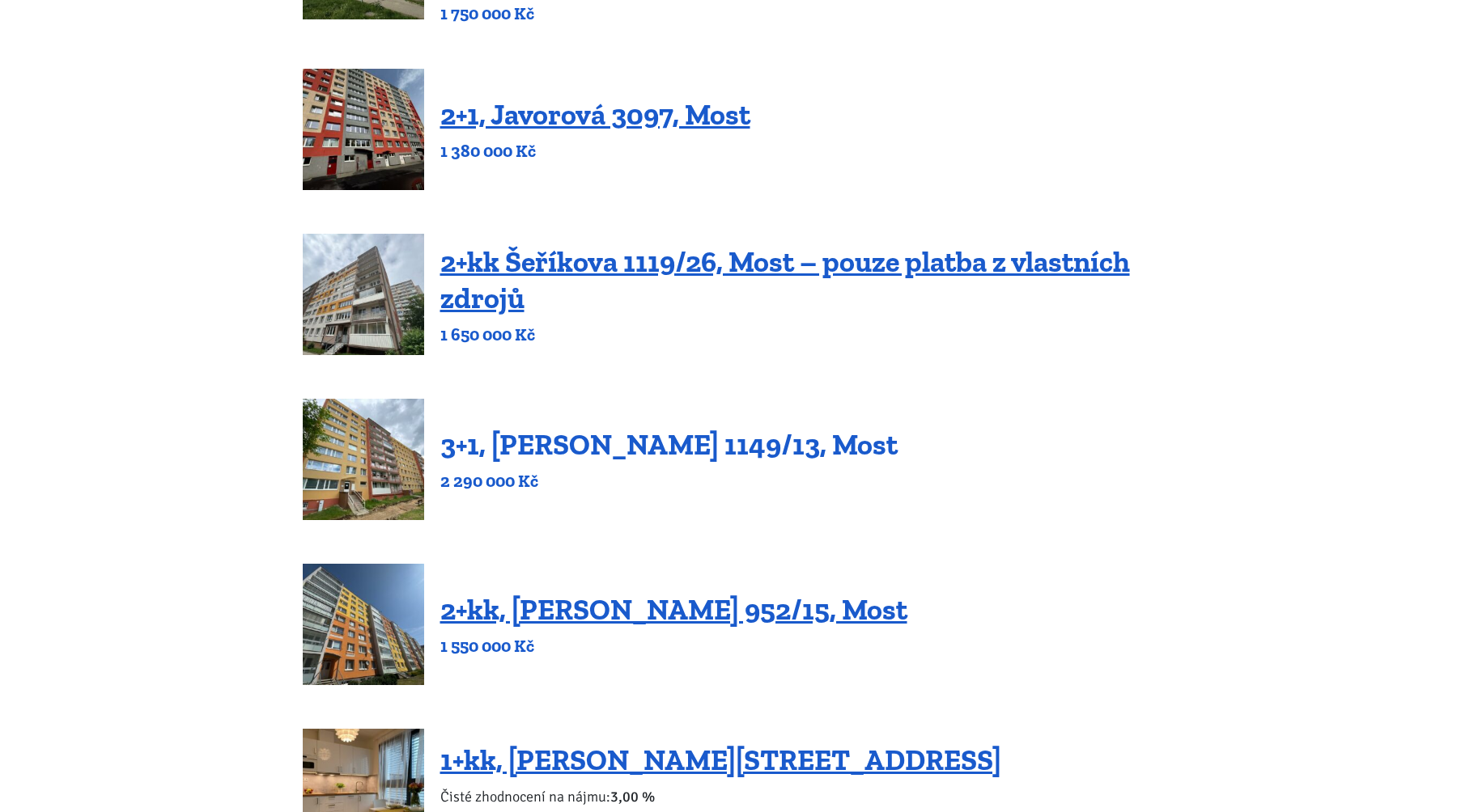
click at [675, 440] on link "3+1, [PERSON_NAME] 1149/13, Most" at bounding box center [669, 444] width 457 height 35
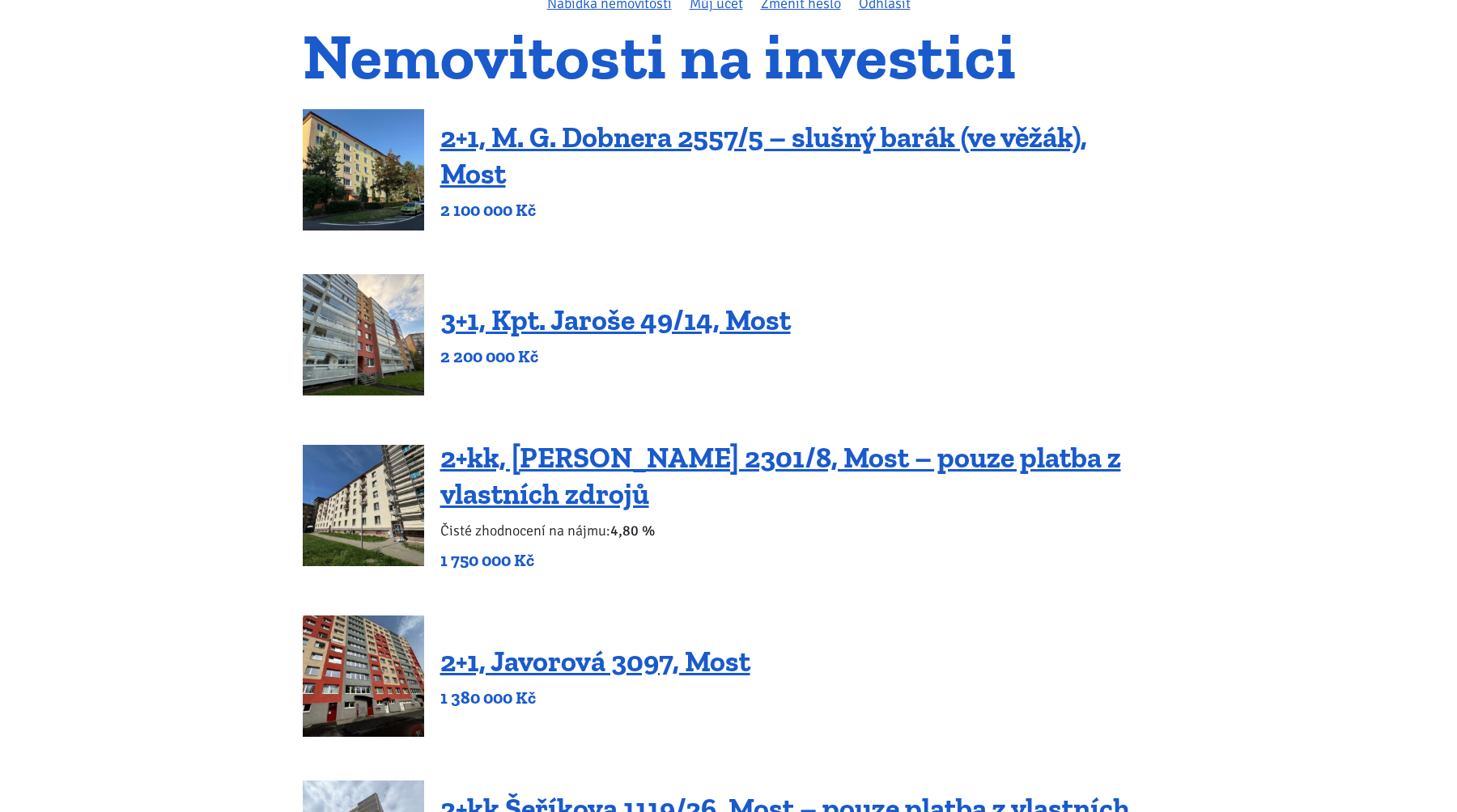
scroll to position [151, 0]
click at [594, 332] on link "3+1, Kpt. Jaroše 49/14, Most" at bounding box center [616, 320] width 350 height 35
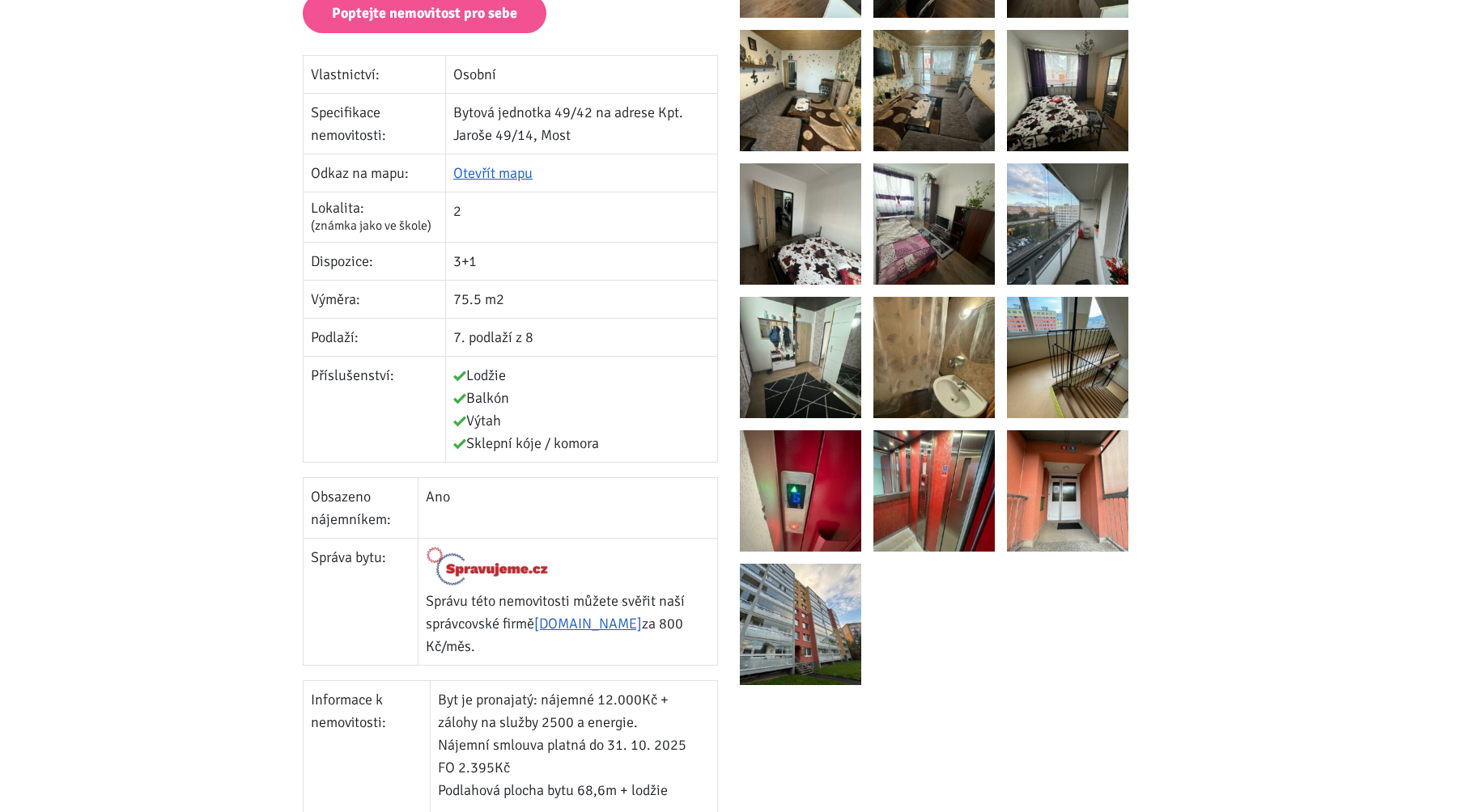
scroll to position [450, 0]
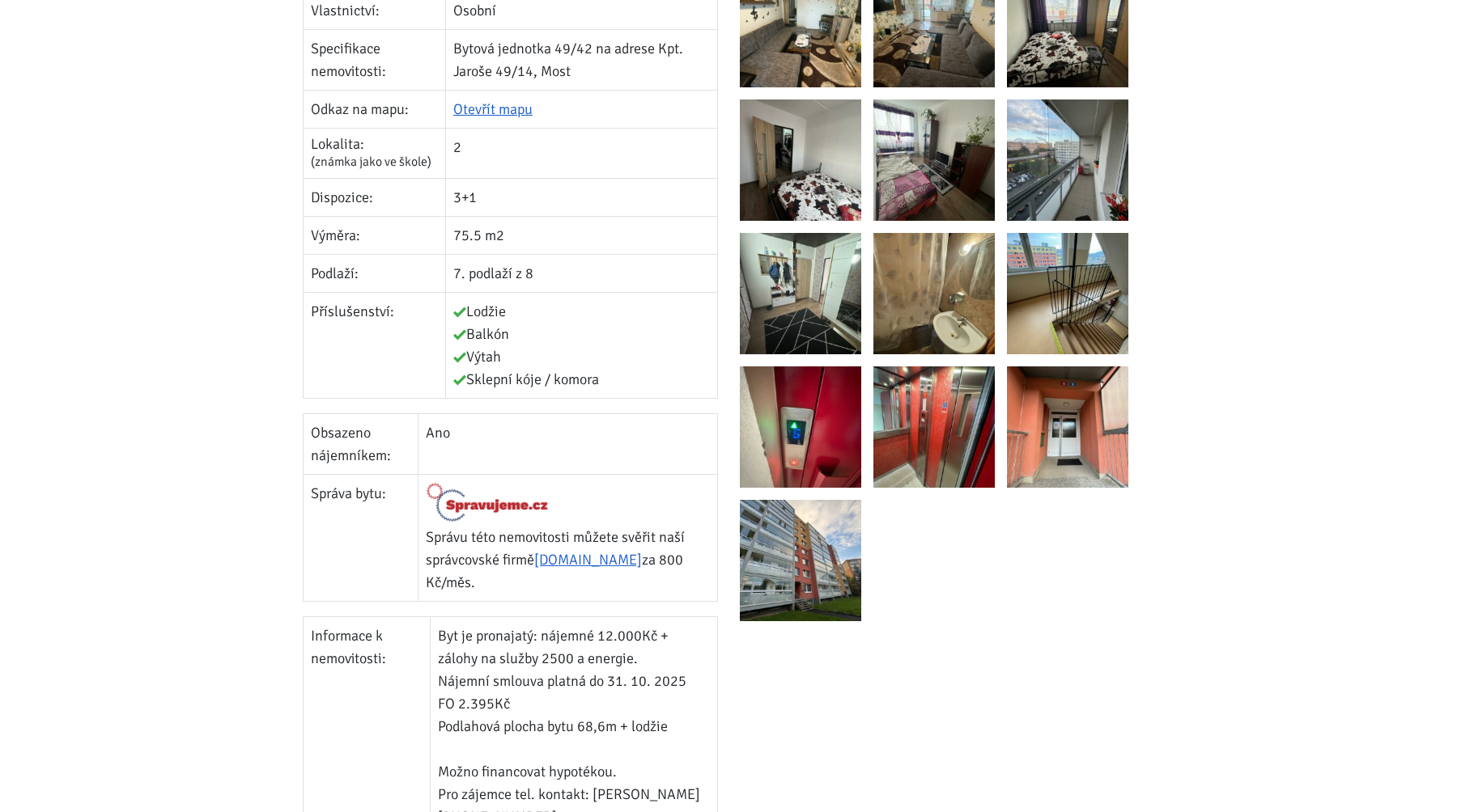
click at [810, 277] on img at bounding box center [801, 294] width 122 height 122
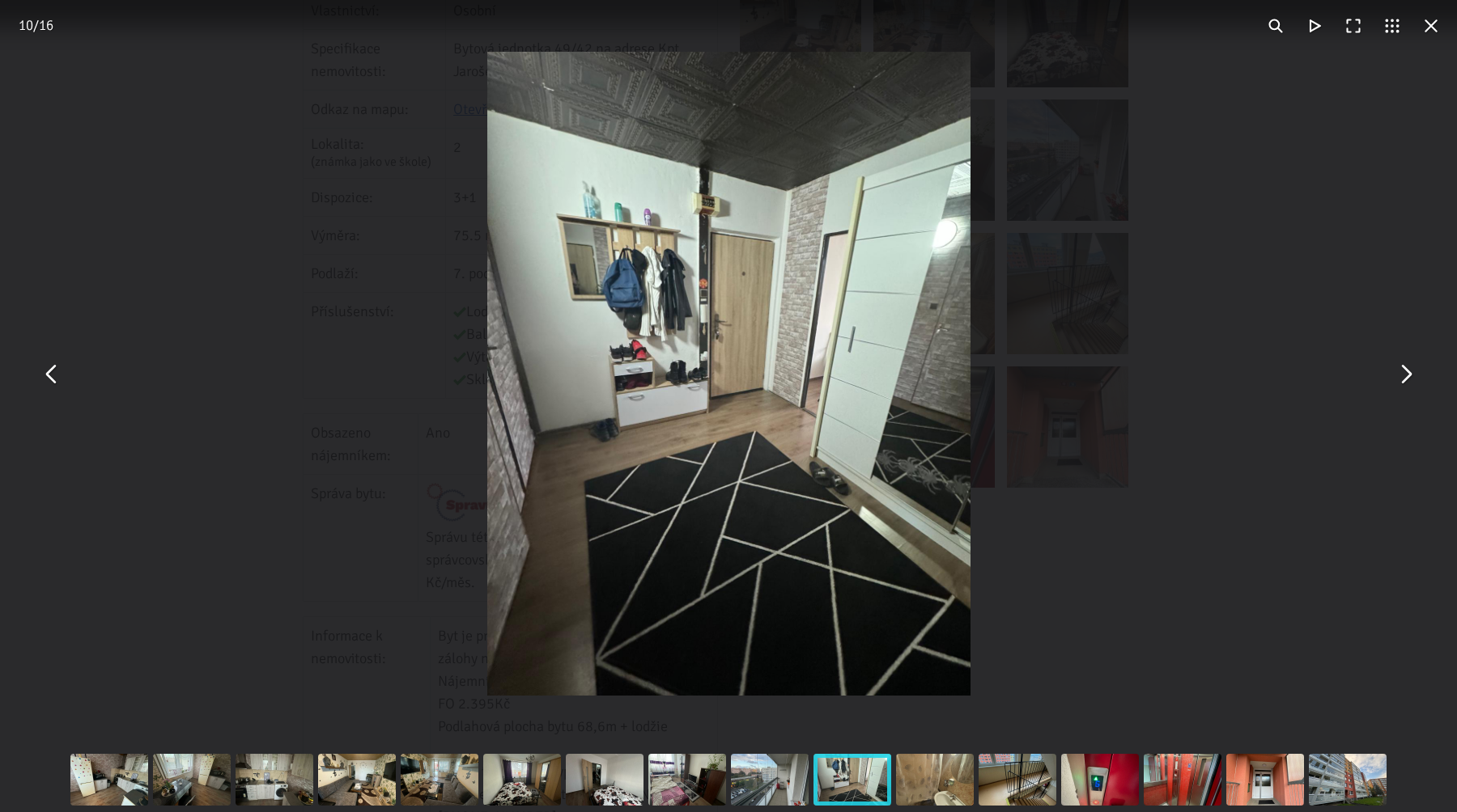
click at [1404, 375] on button "You can close this modal content with the ESC key" at bounding box center [1405, 373] width 38 height 38
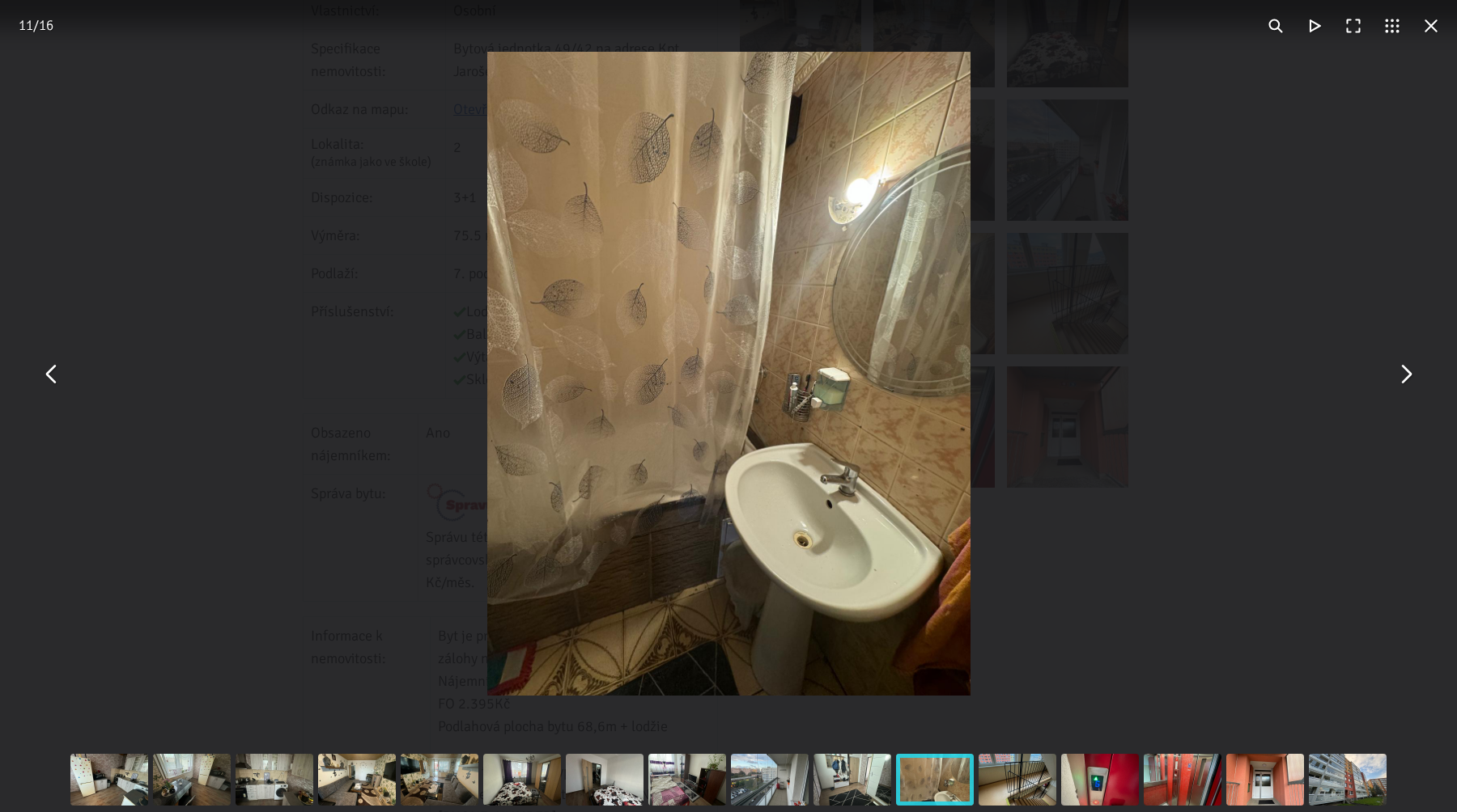
click at [1404, 375] on button "You can close this modal content with the ESC key" at bounding box center [1405, 373] width 38 height 38
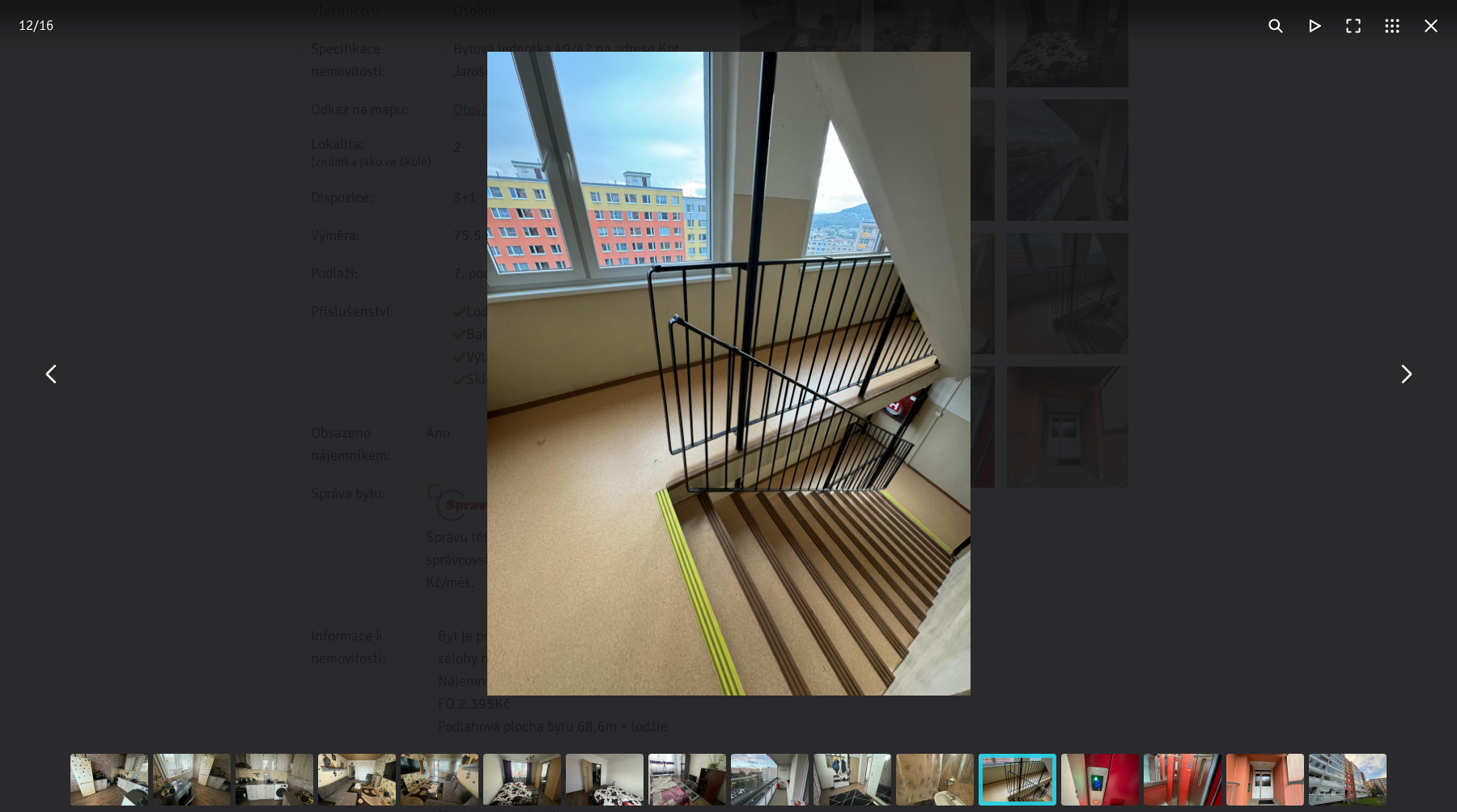
click at [1404, 375] on button "You can close this modal content with the ESC key" at bounding box center [1405, 373] width 38 height 38
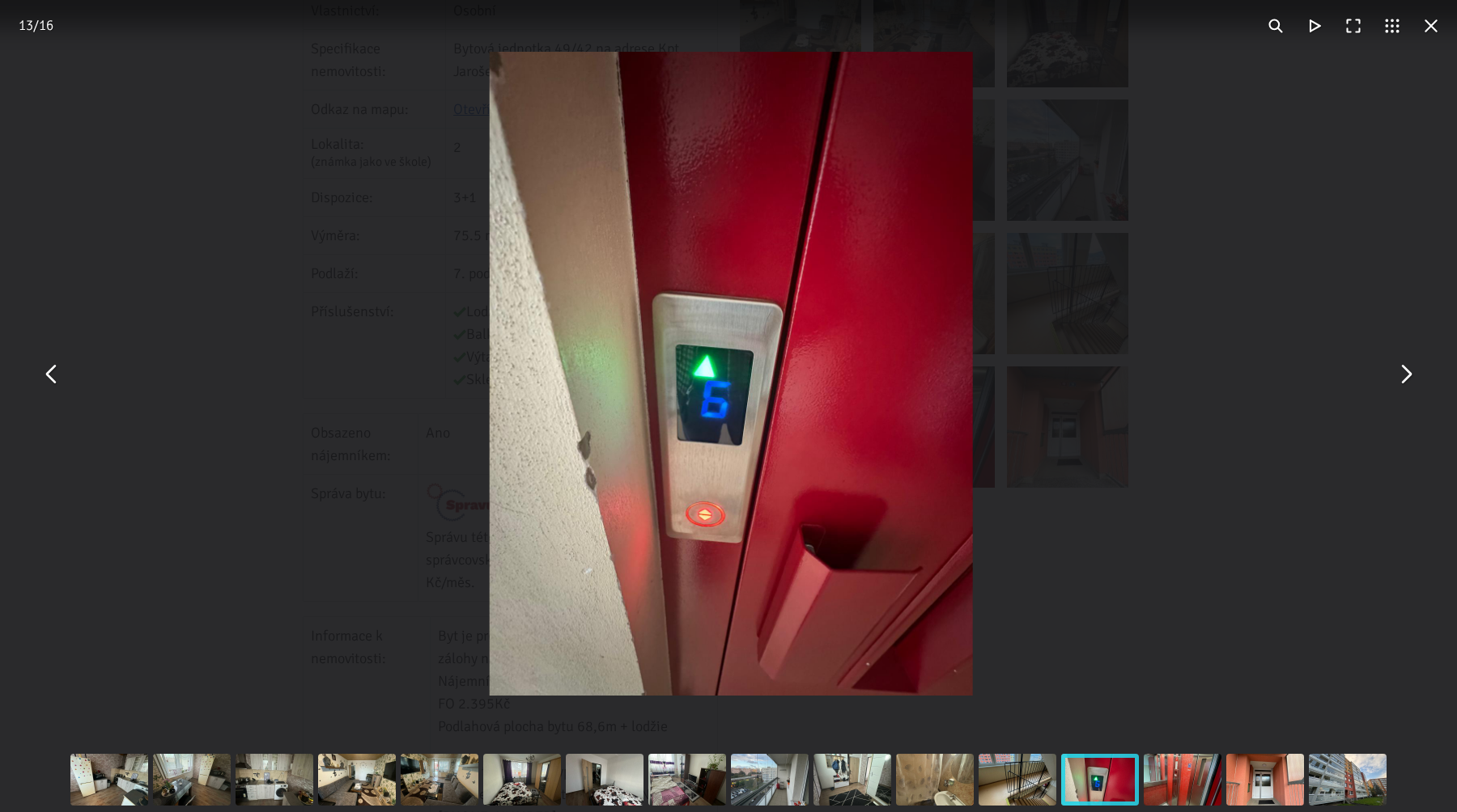
click at [1404, 375] on button "You can close this modal content with the ESC key" at bounding box center [1405, 373] width 38 height 38
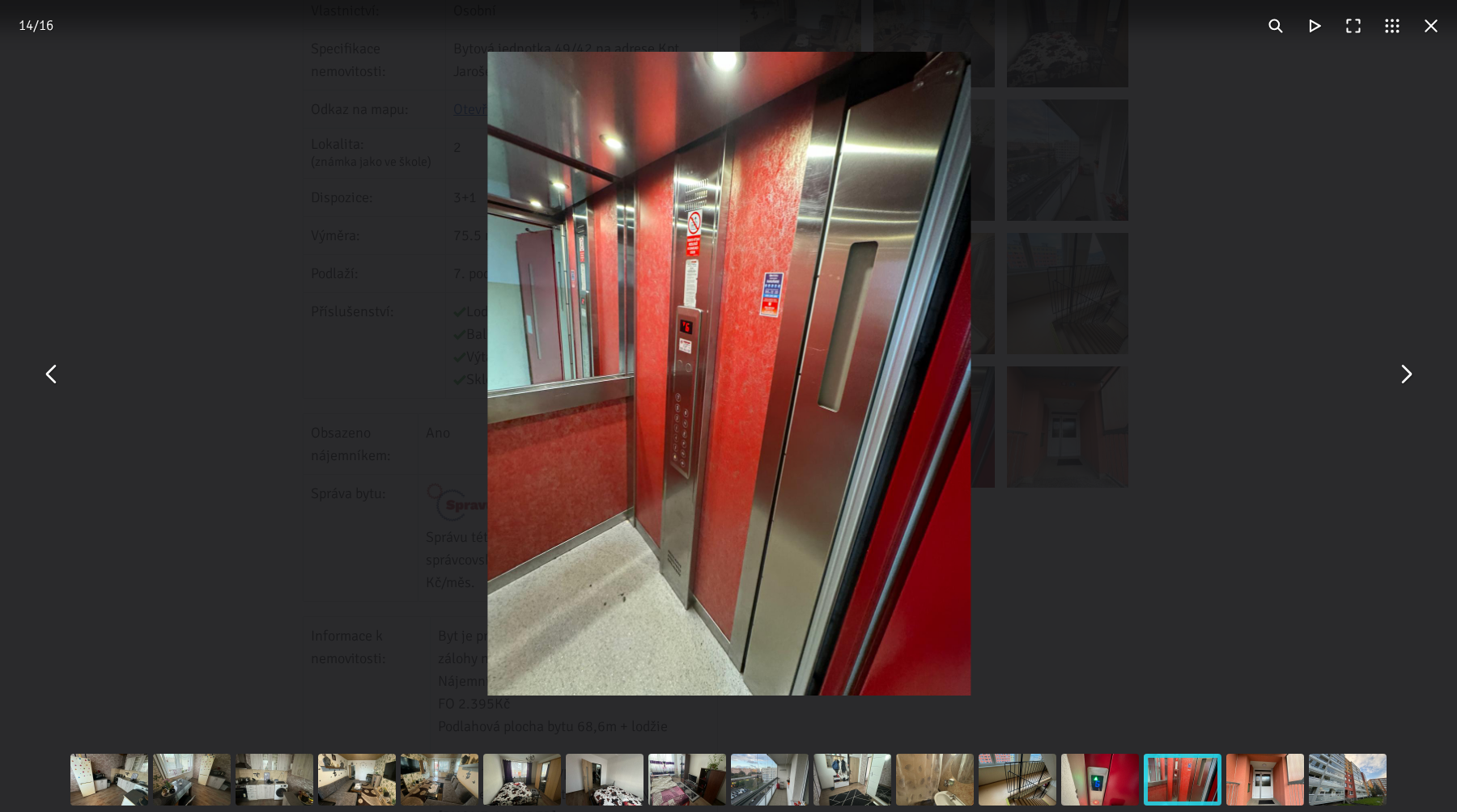
click at [1404, 375] on button "You can close this modal content with the ESC key" at bounding box center [1405, 373] width 38 height 38
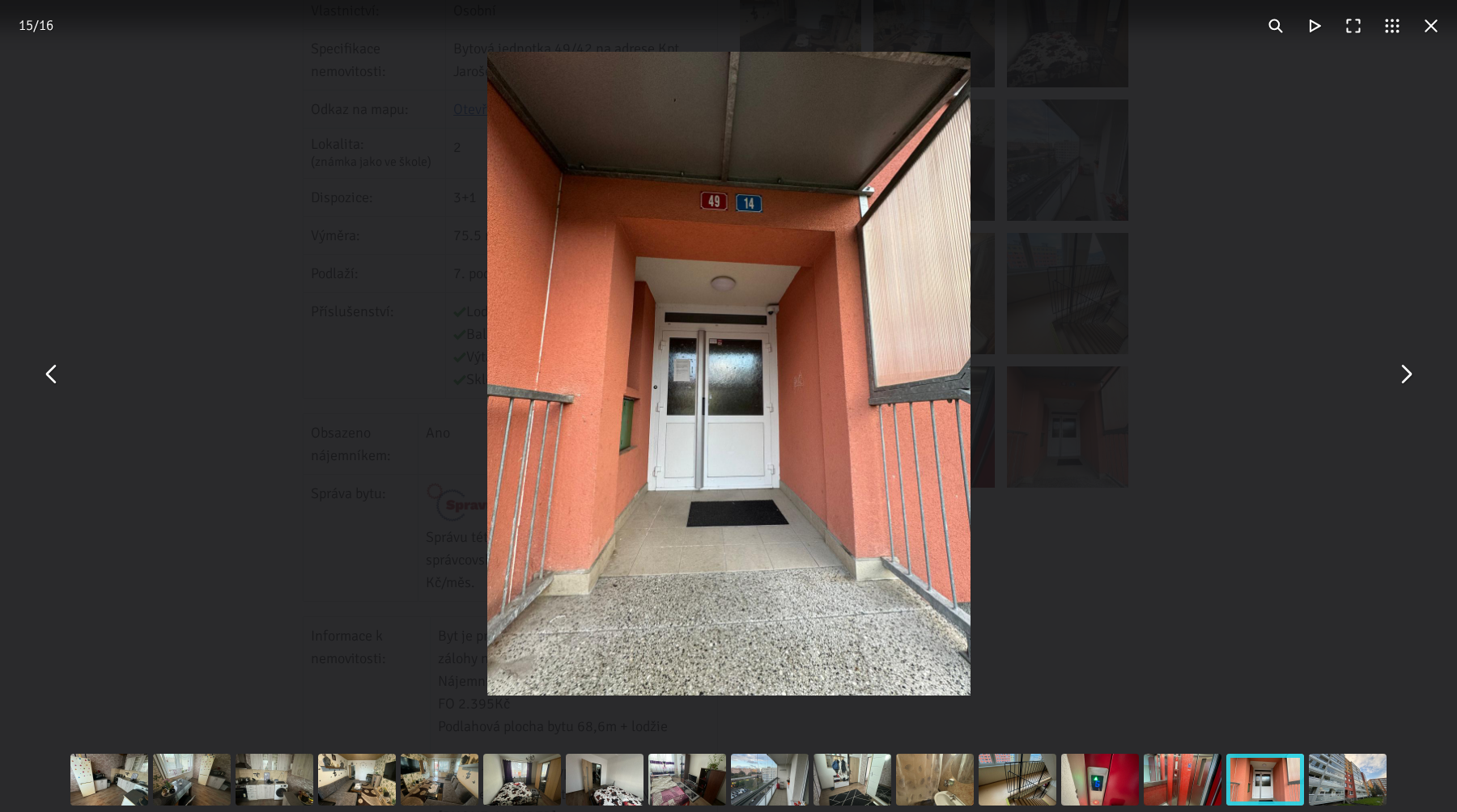
click at [1432, 24] on button "You can close this modal content with the ESC key" at bounding box center [1431, 25] width 38 height 38
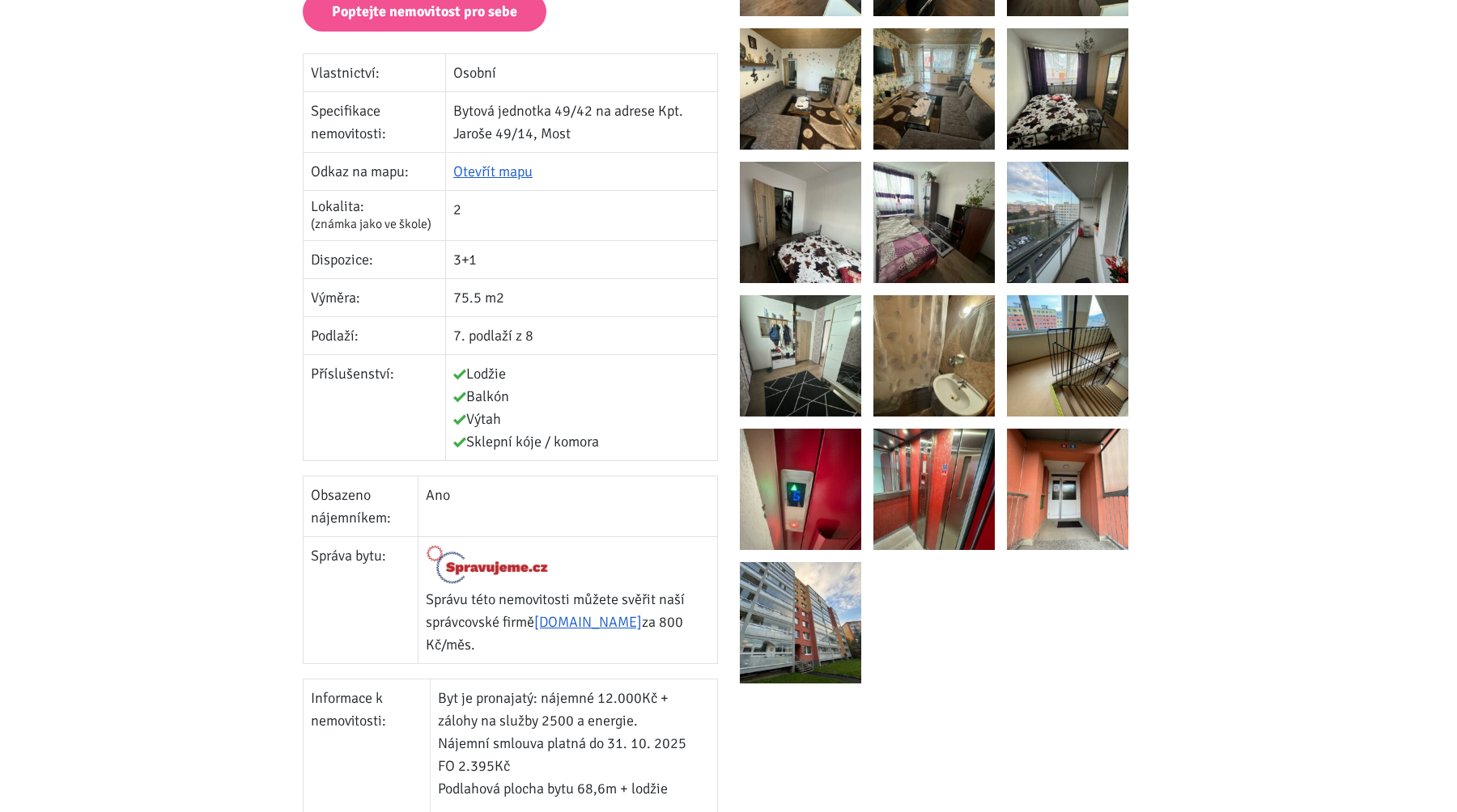
scroll to position [191, 0]
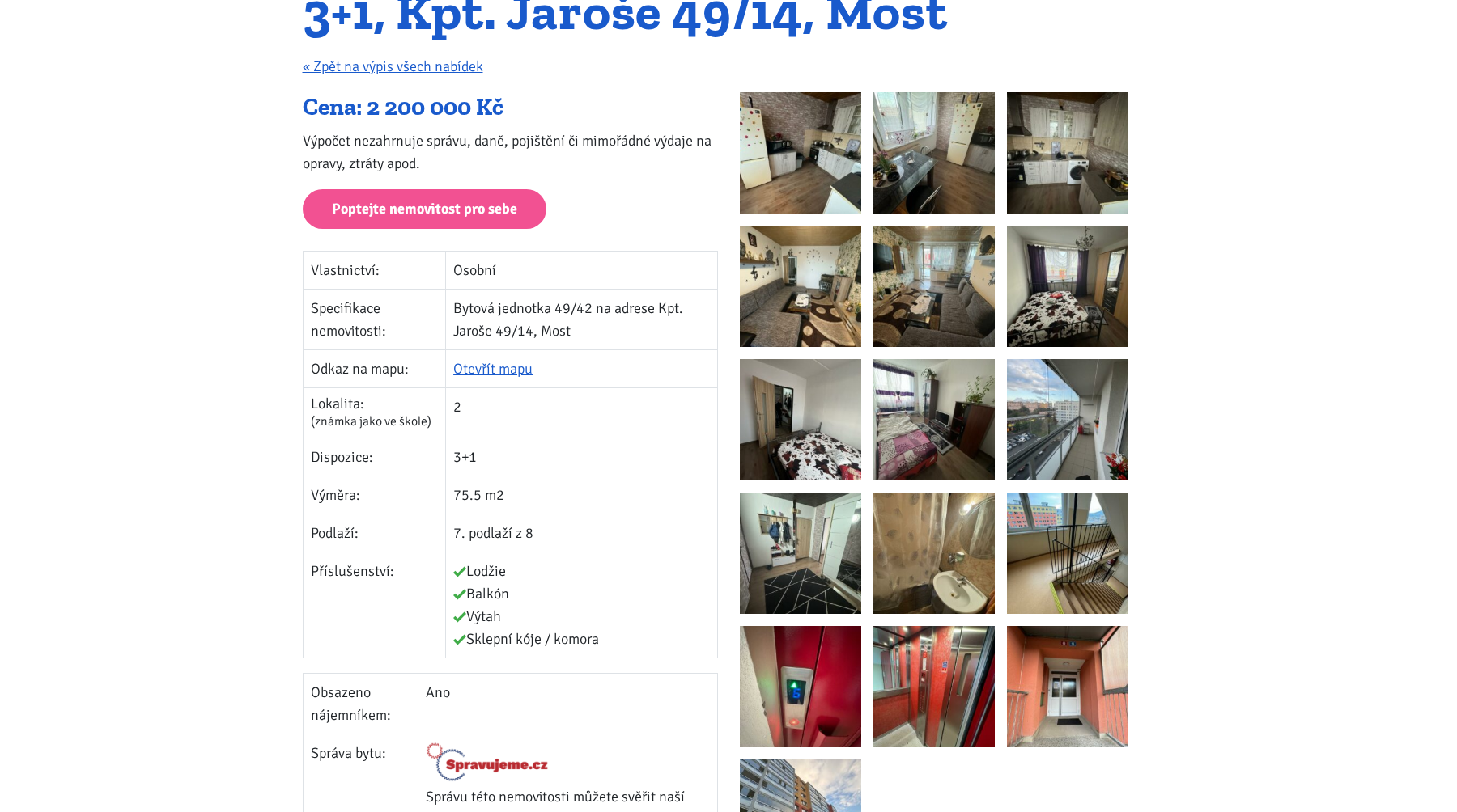
click at [794, 198] on img at bounding box center [801, 153] width 122 height 122
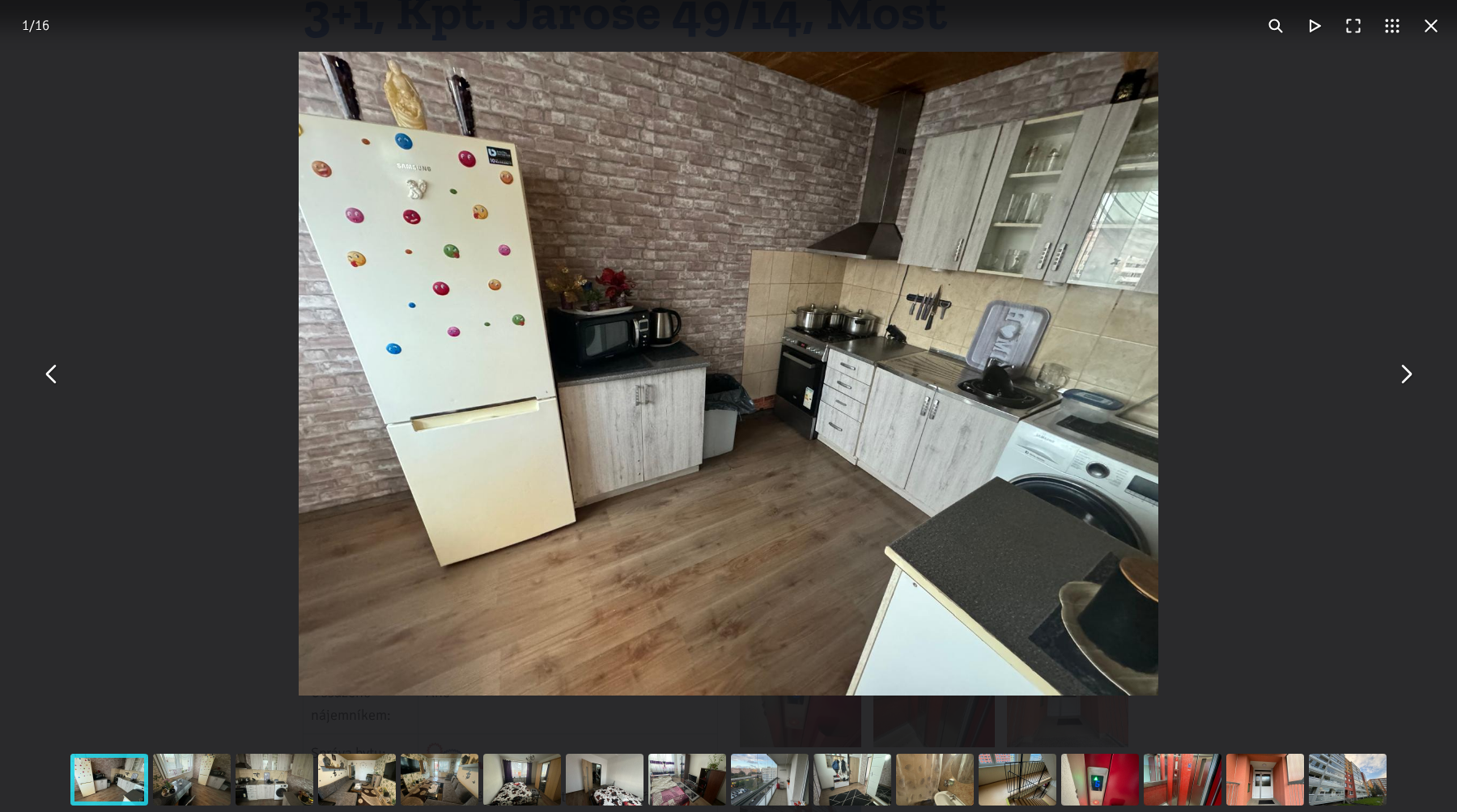
click at [1410, 381] on button "You can close this modal content with the ESC key" at bounding box center [1405, 373] width 38 height 38
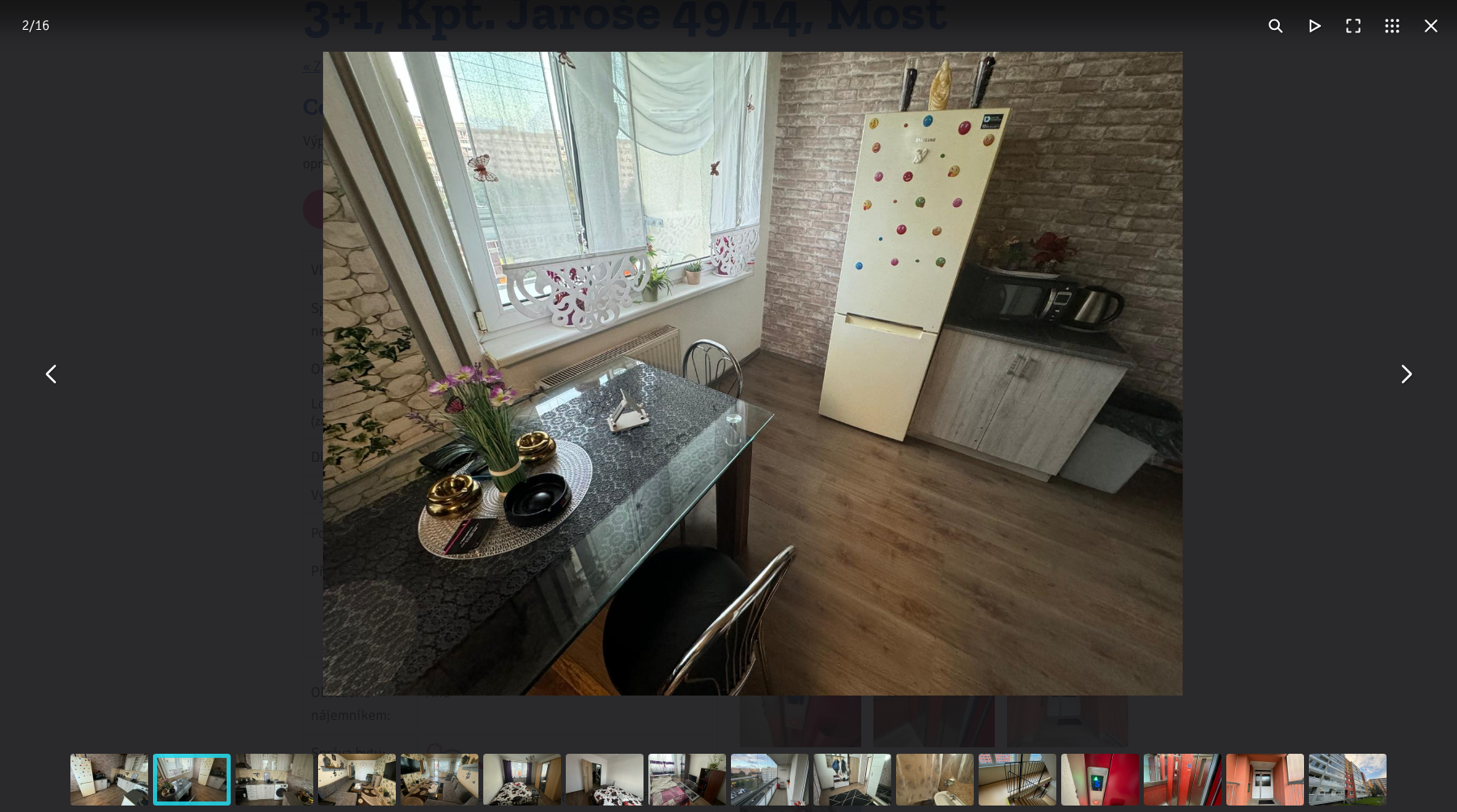
click at [1410, 381] on button "You can close this modal content with the ESC key" at bounding box center [1405, 373] width 38 height 38
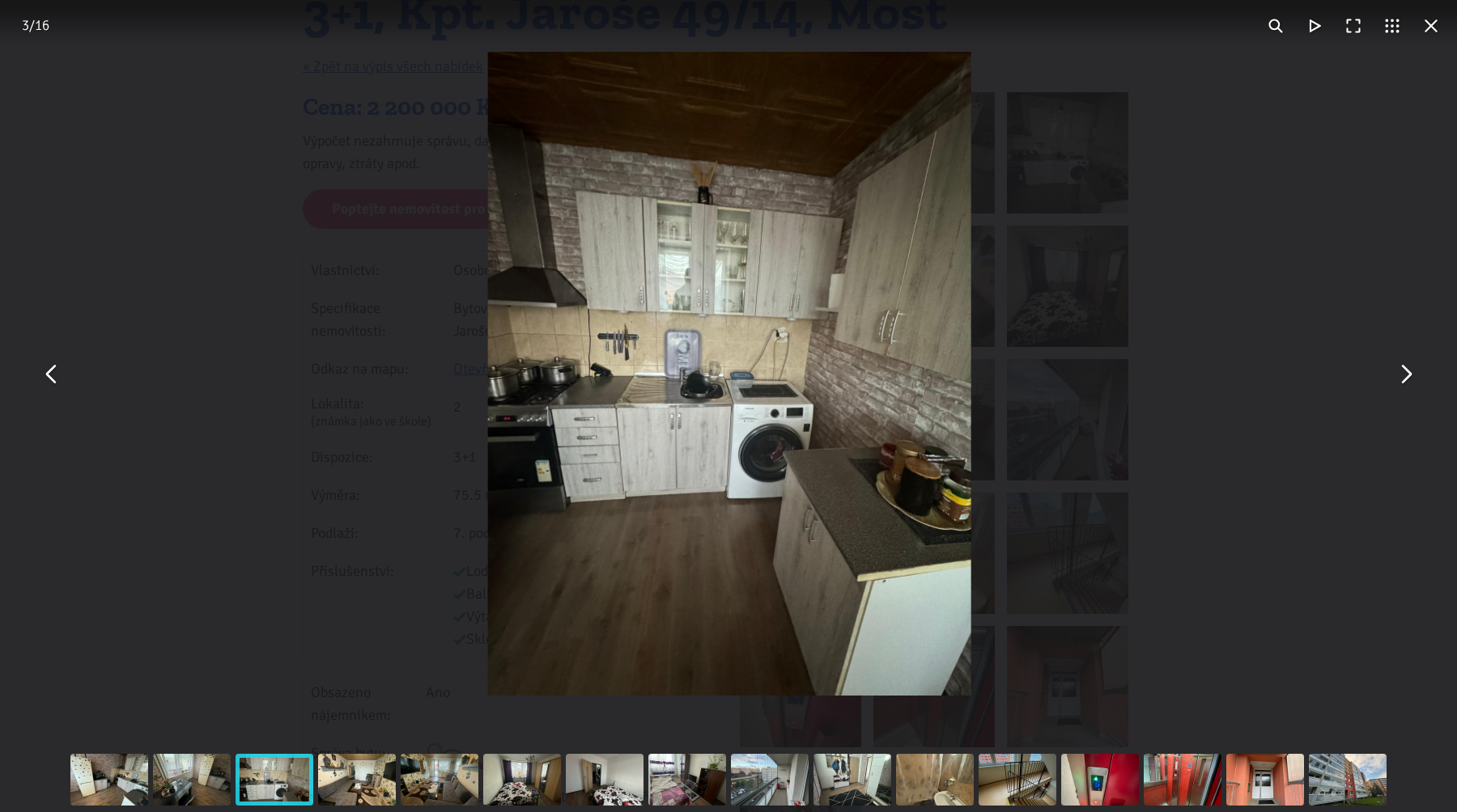
click at [1410, 381] on button "You can close this modal content with the ESC key" at bounding box center [1405, 373] width 38 height 38
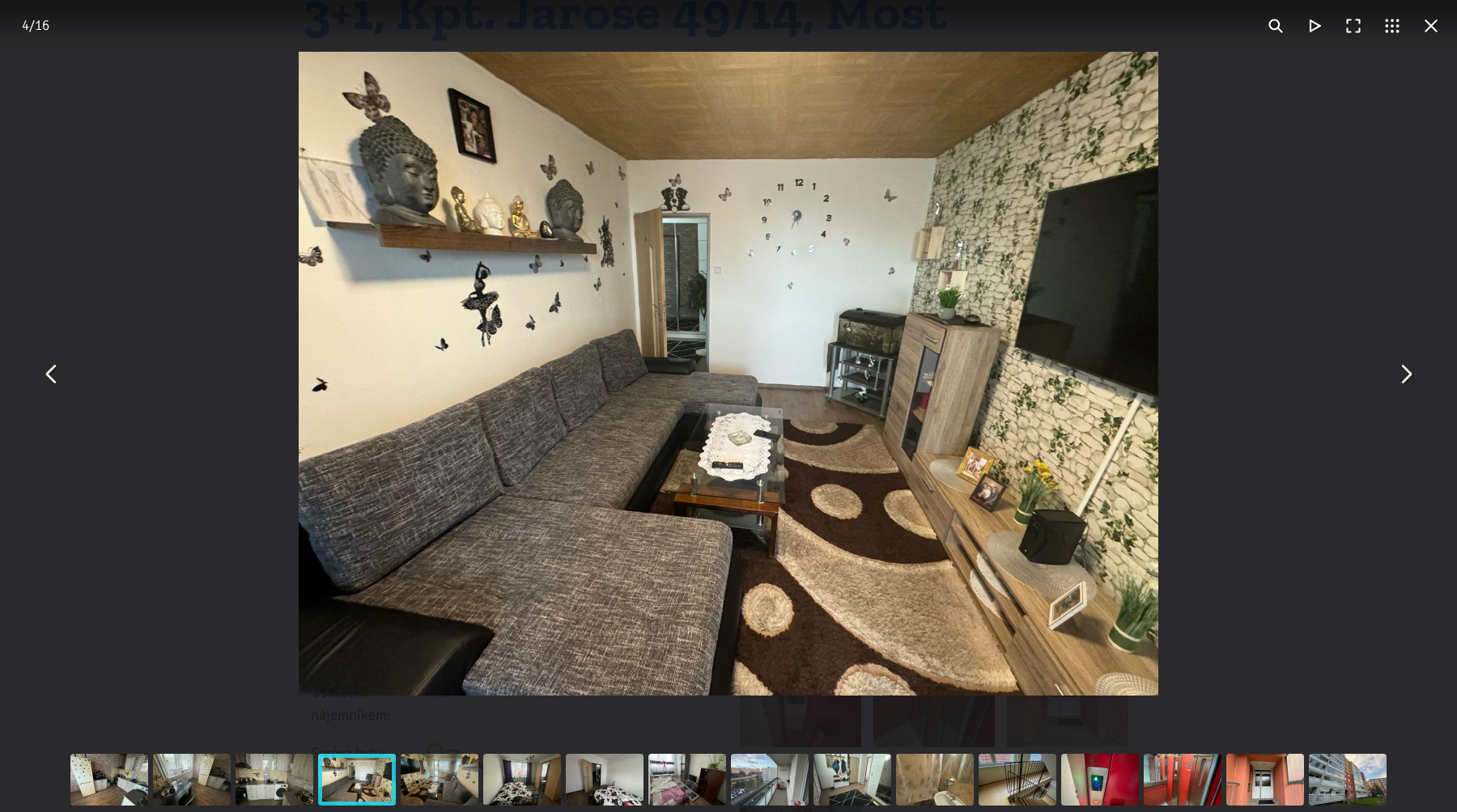
click at [1410, 381] on button "You can close this modal content with the ESC key" at bounding box center [1405, 373] width 38 height 38
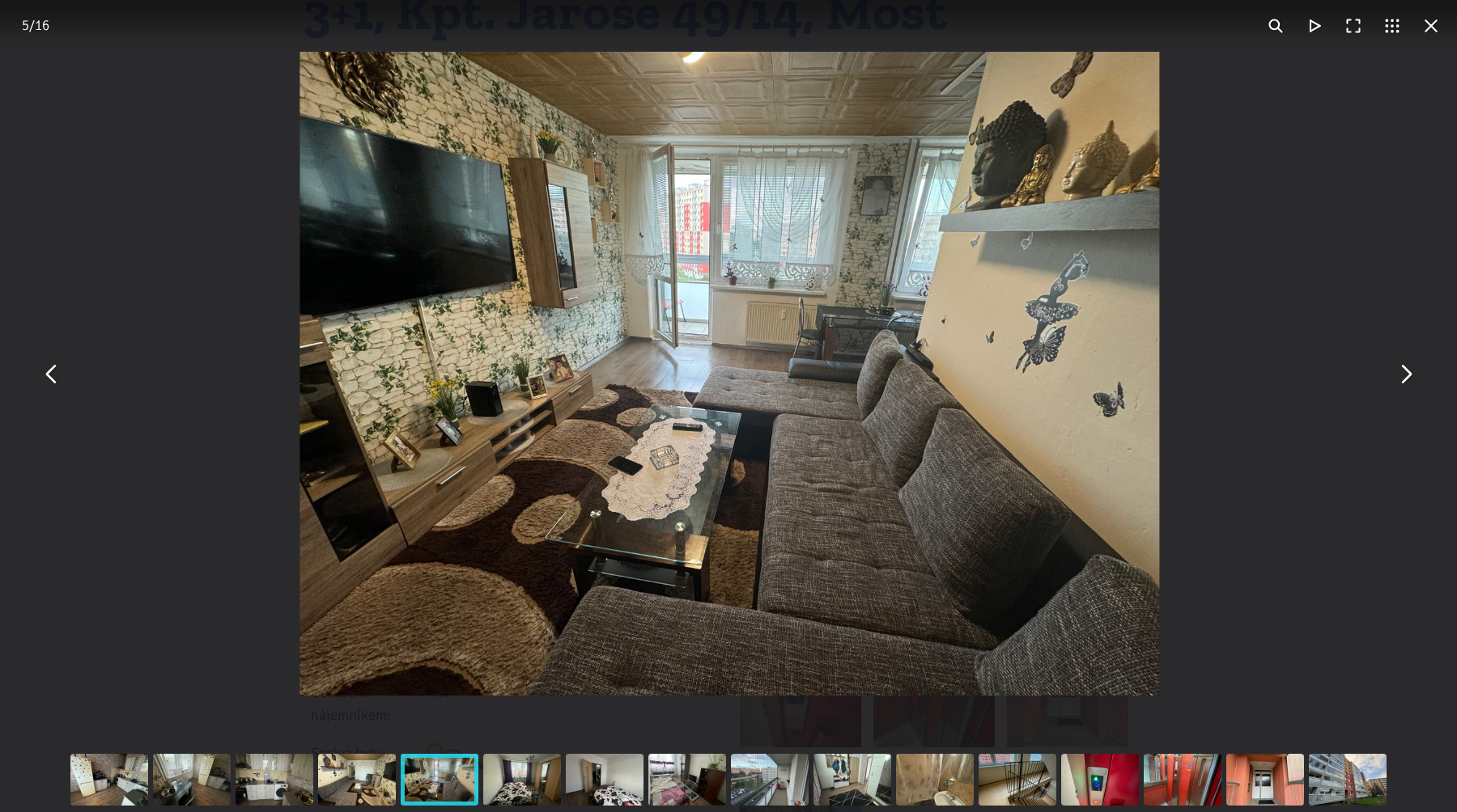
click at [1410, 381] on button "You can close this modal content with the ESC key" at bounding box center [1405, 373] width 38 height 38
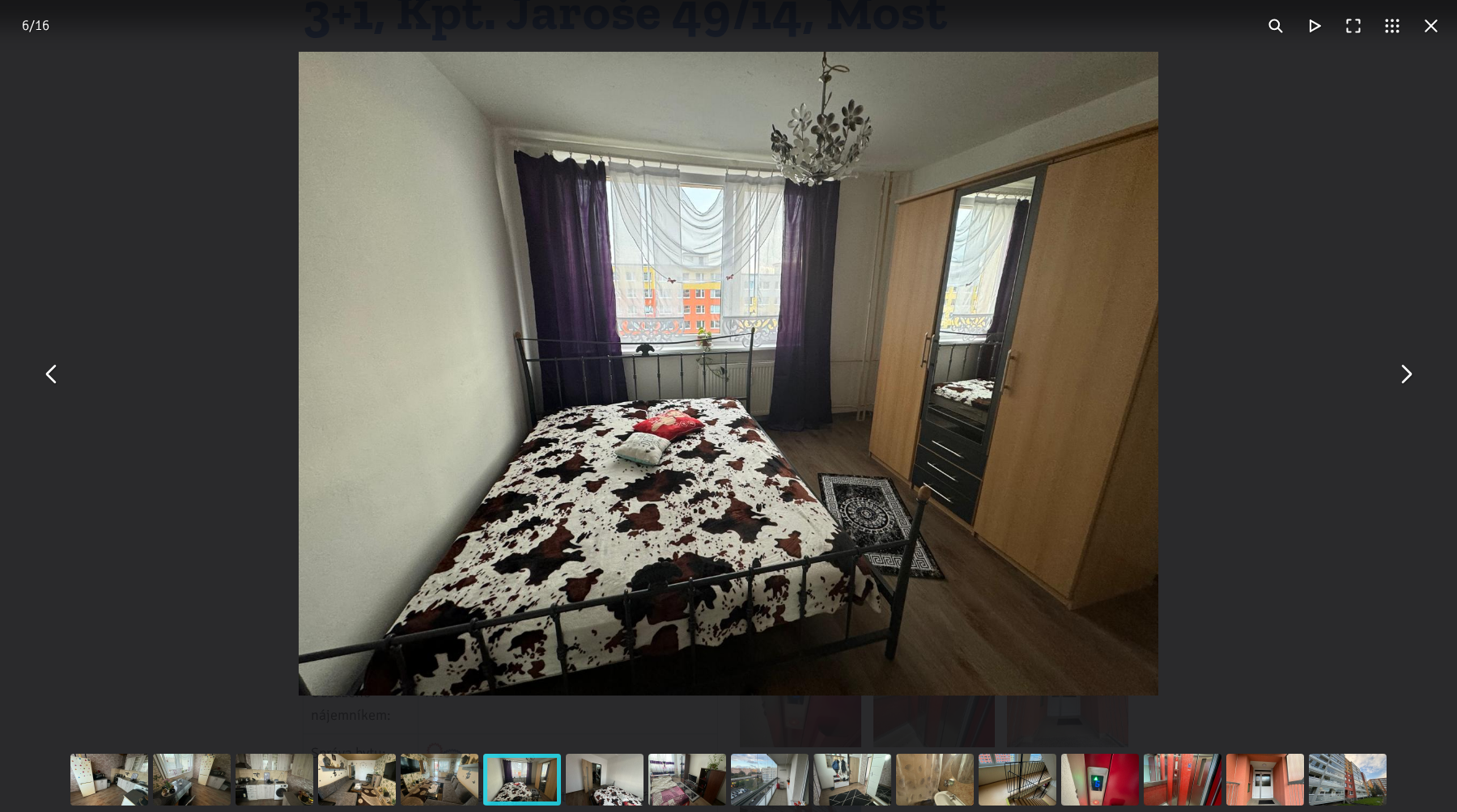
click at [1425, 35] on button "You can close this modal content with the ESC key" at bounding box center [1431, 25] width 38 height 38
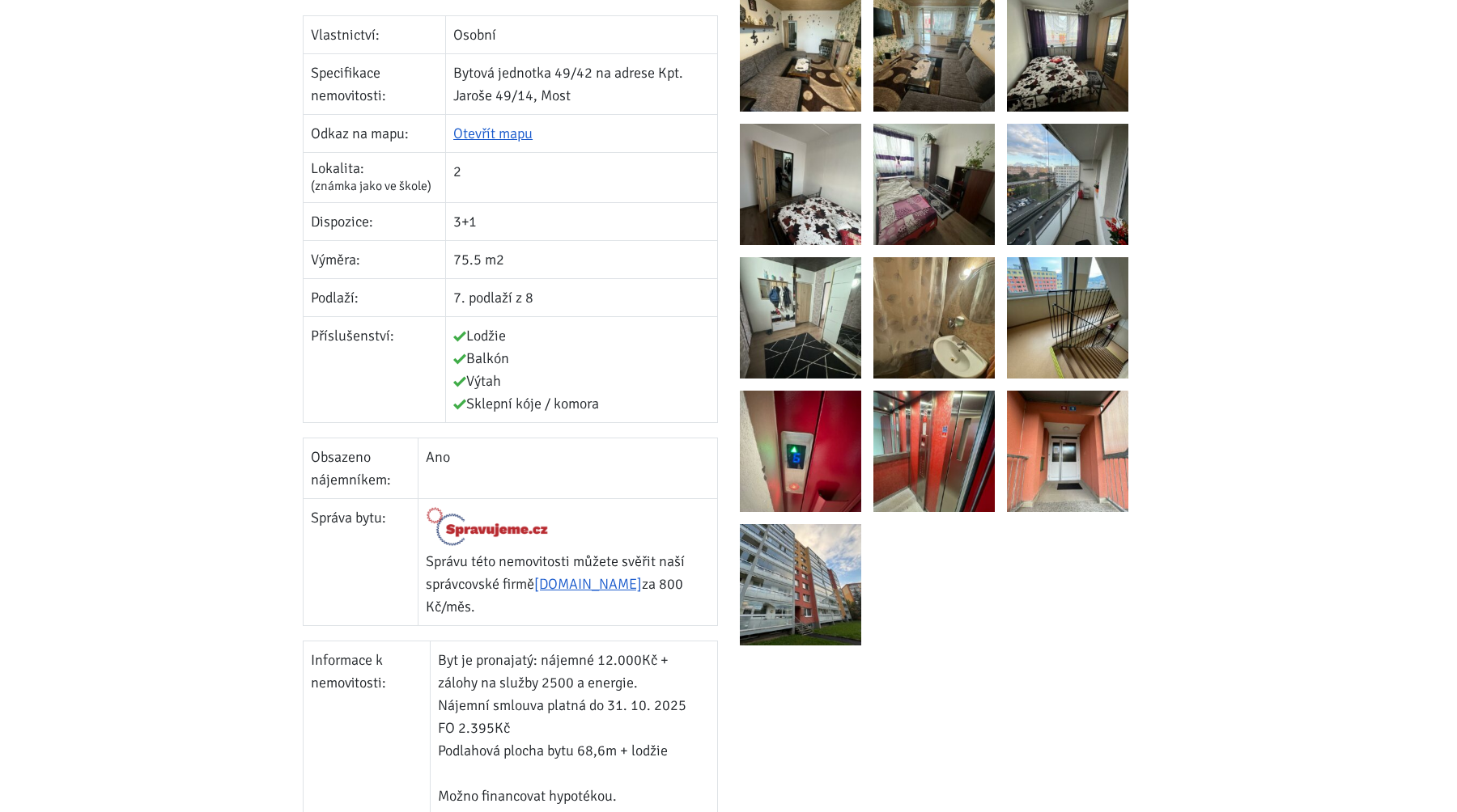
scroll to position [451, 0]
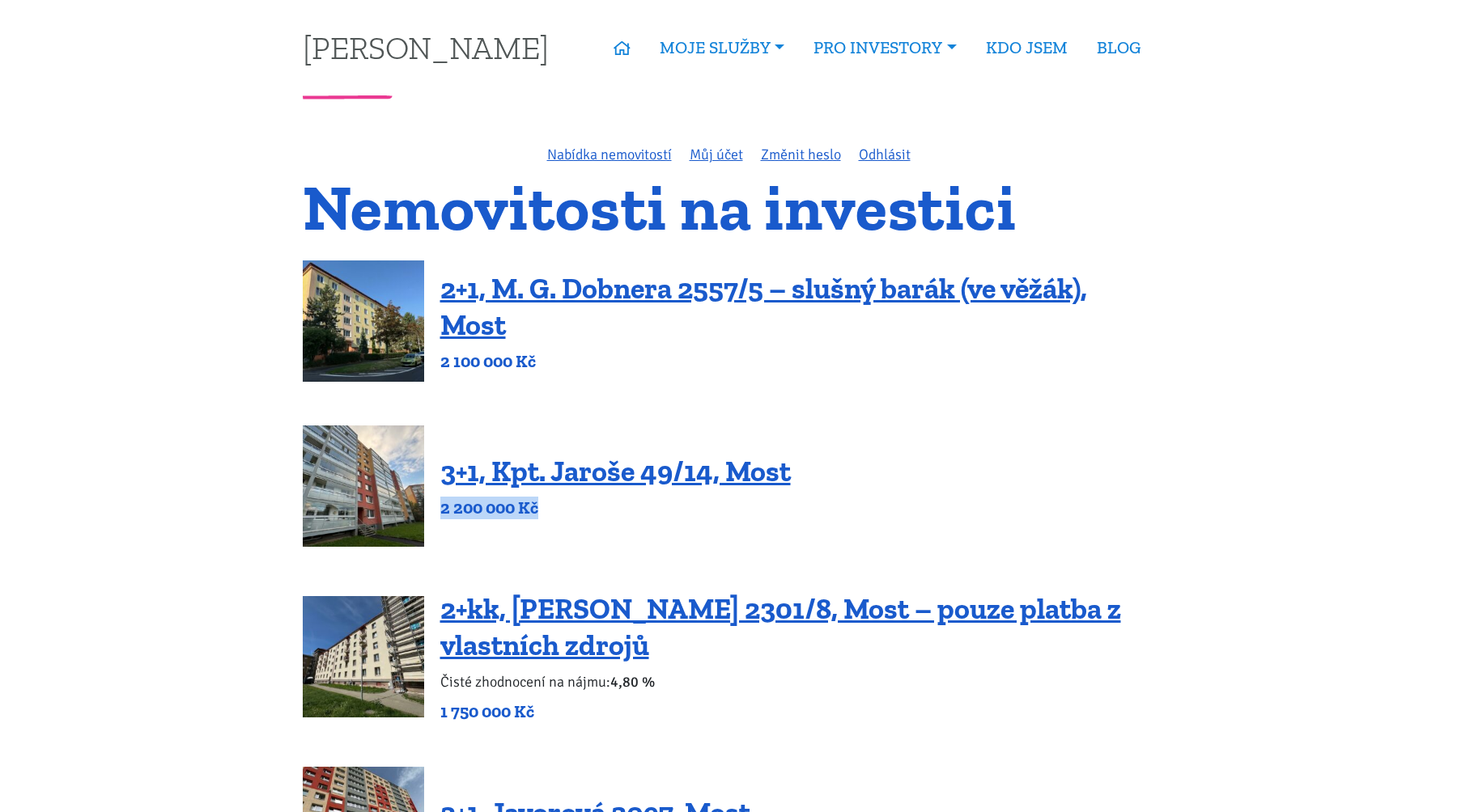
drag, startPoint x: 545, startPoint y: 508, endPoint x: 443, endPoint y: 511, distance: 102.0
click at [443, 511] on p "2 200 000 Kč" at bounding box center [616, 508] width 350 height 22
drag, startPoint x: 440, startPoint y: 511, endPoint x: 551, endPoint y: 512, distance: 111.0
click at [552, 513] on p "2 200 000 Kč" at bounding box center [616, 508] width 350 height 22
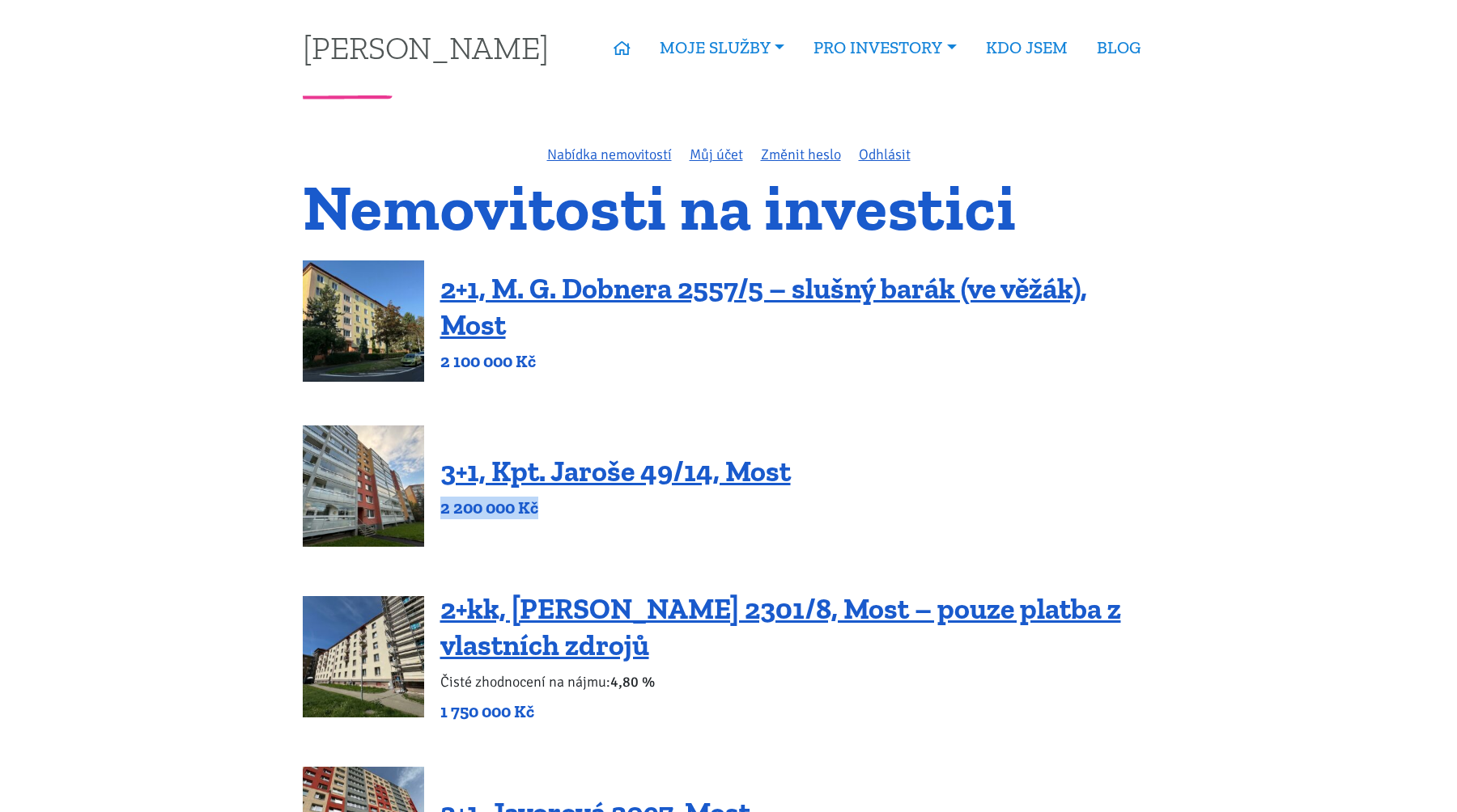
click at [551, 512] on p "2 200 000 Kč" at bounding box center [616, 508] width 350 height 22
click at [538, 455] on link "3+1, Kpt. Jaroše 49/14, Most" at bounding box center [616, 471] width 350 height 35
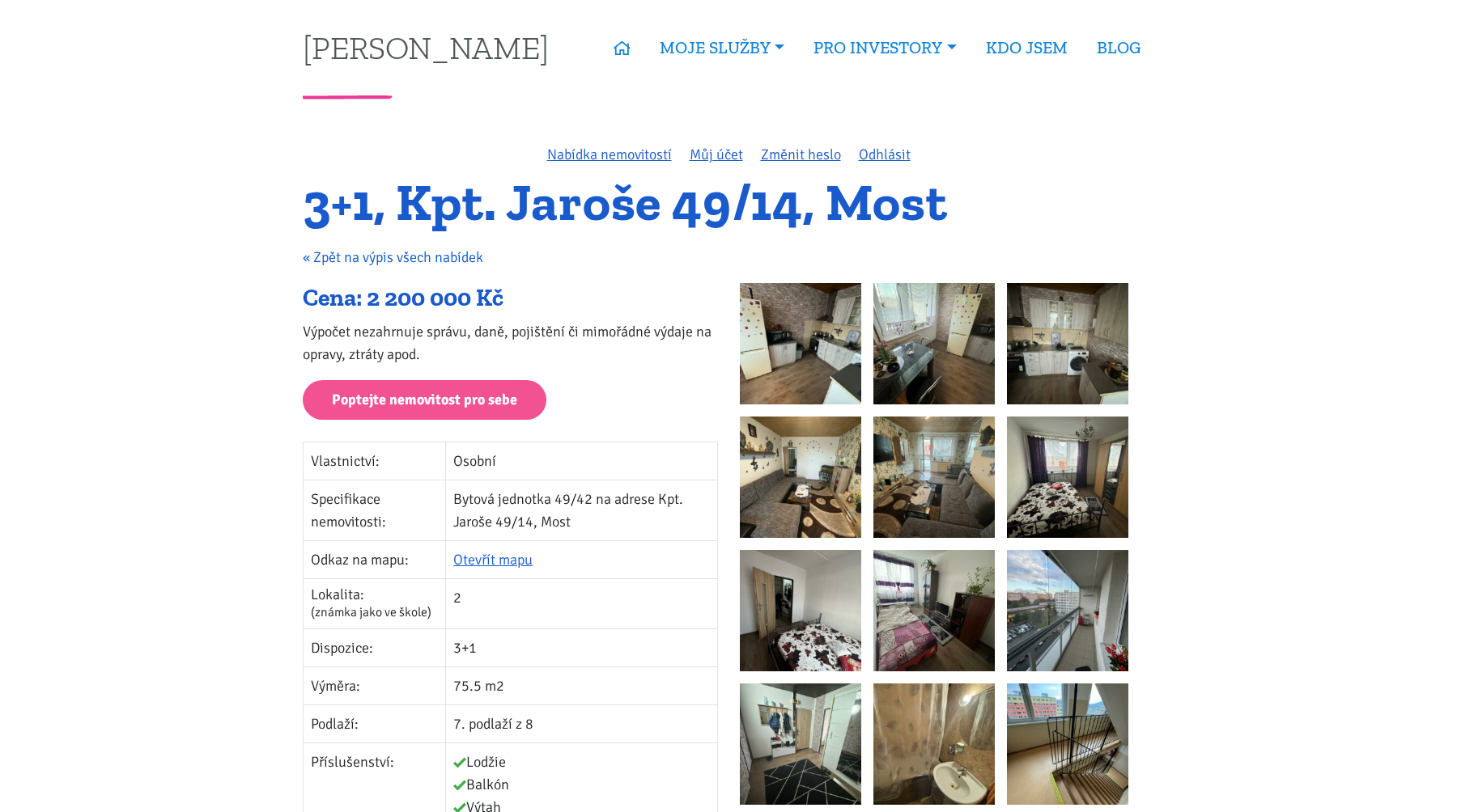
click at [395, 263] on link "« Zpět na výpis všech nabídek" at bounding box center [393, 257] width 181 height 18
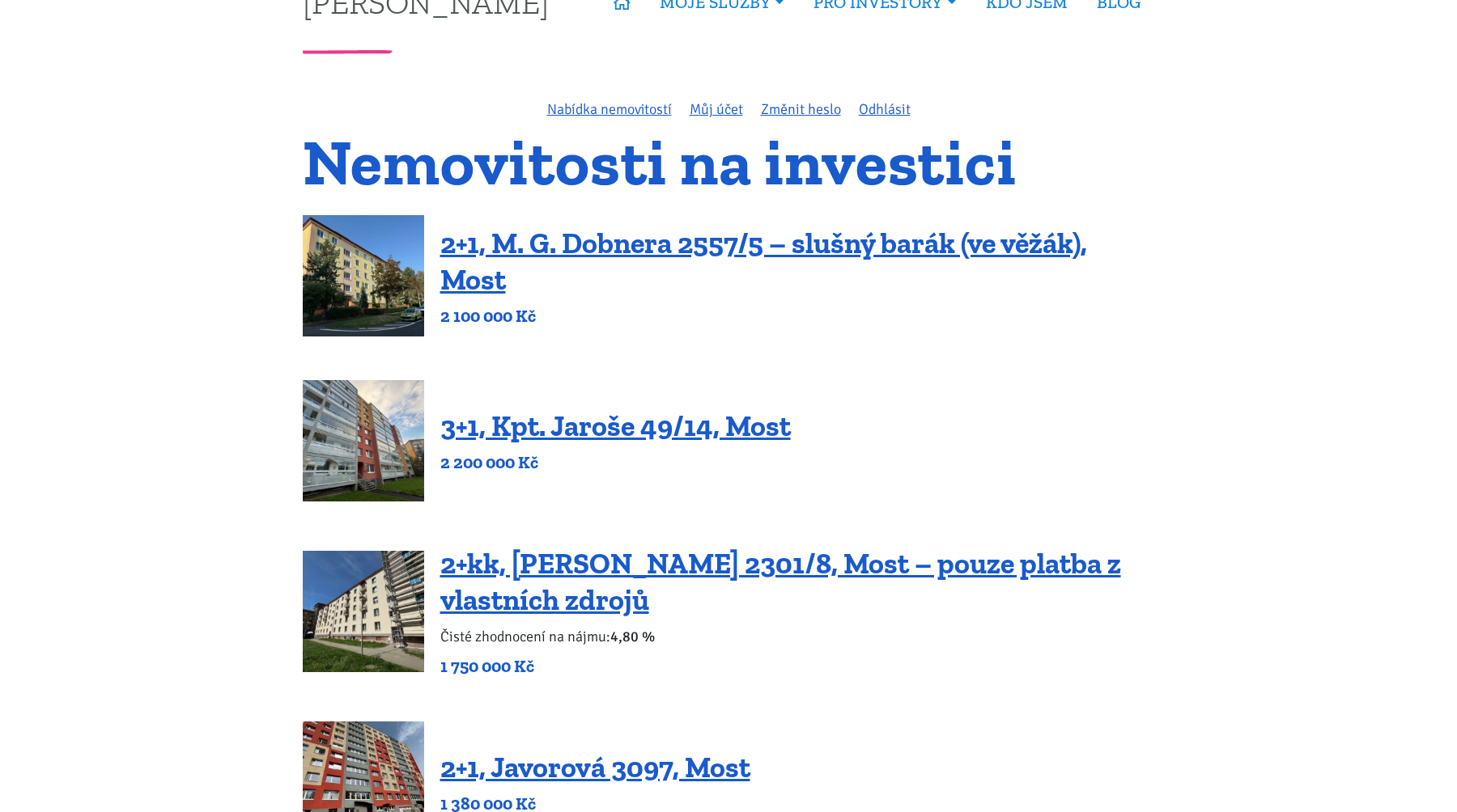
scroll to position [119, 0]
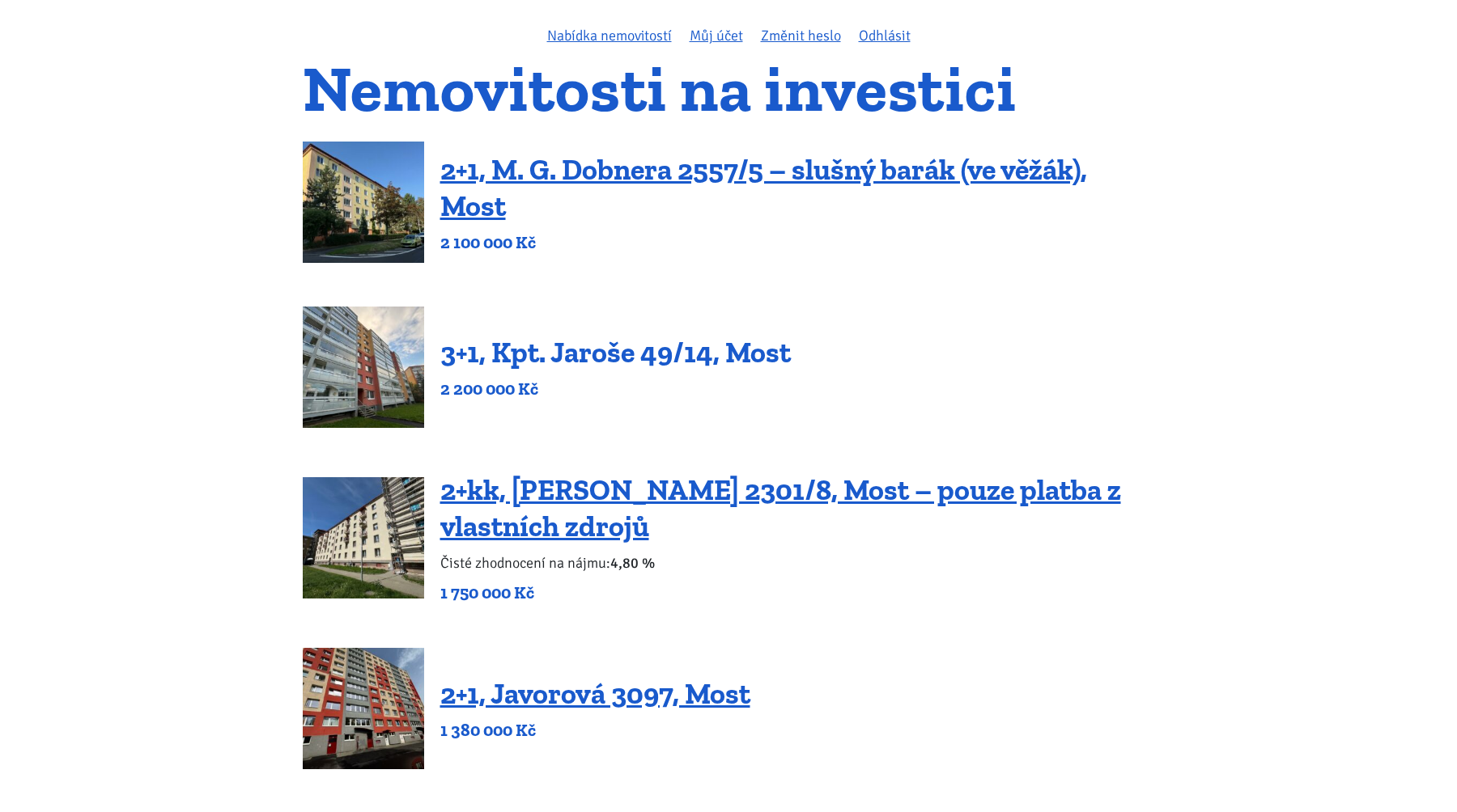
click at [646, 364] on link "3+1, Kpt. Jaroše 49/14, Most" at bounding box center [616, 352] width 350 height 35
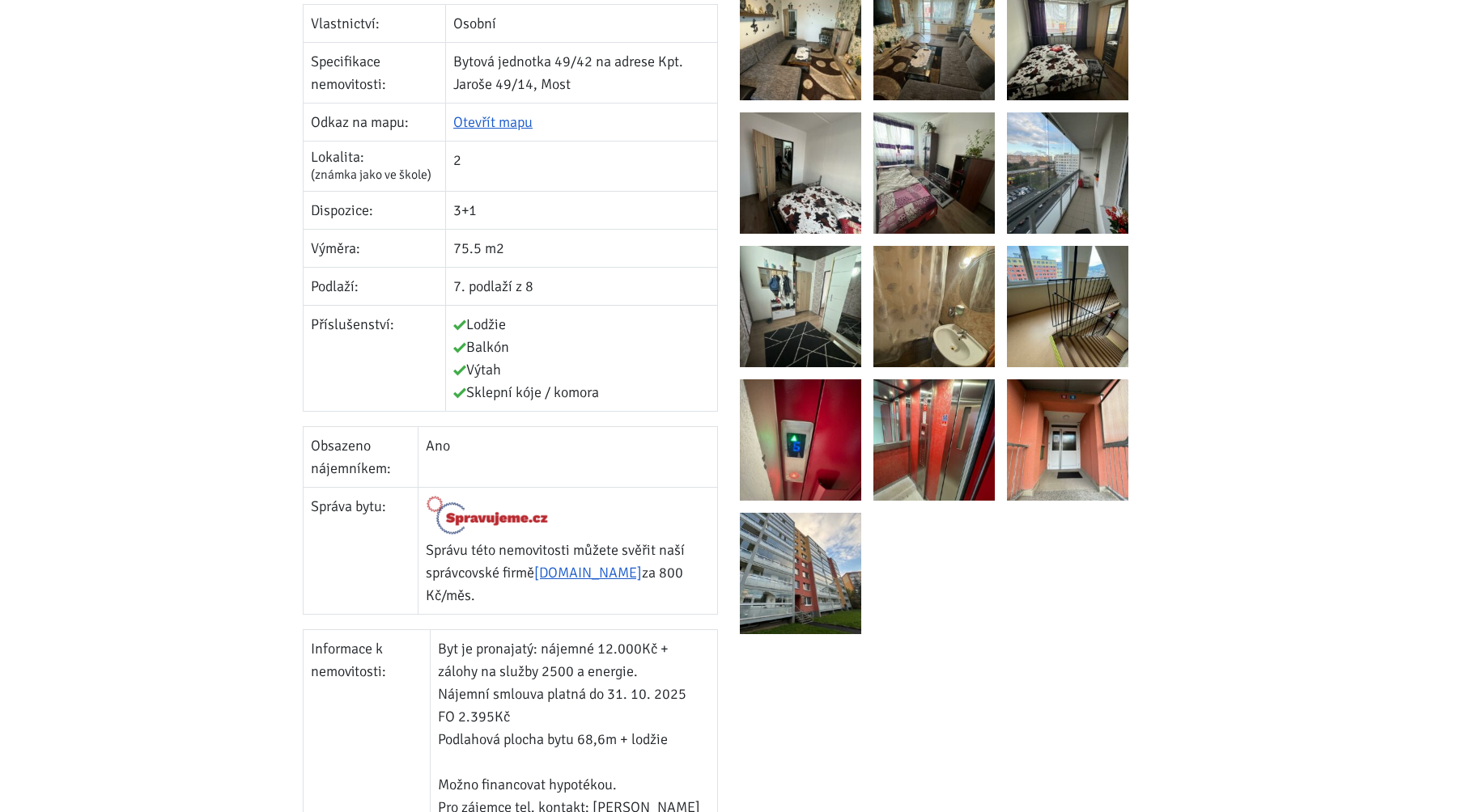
scroll to position [477, 0]
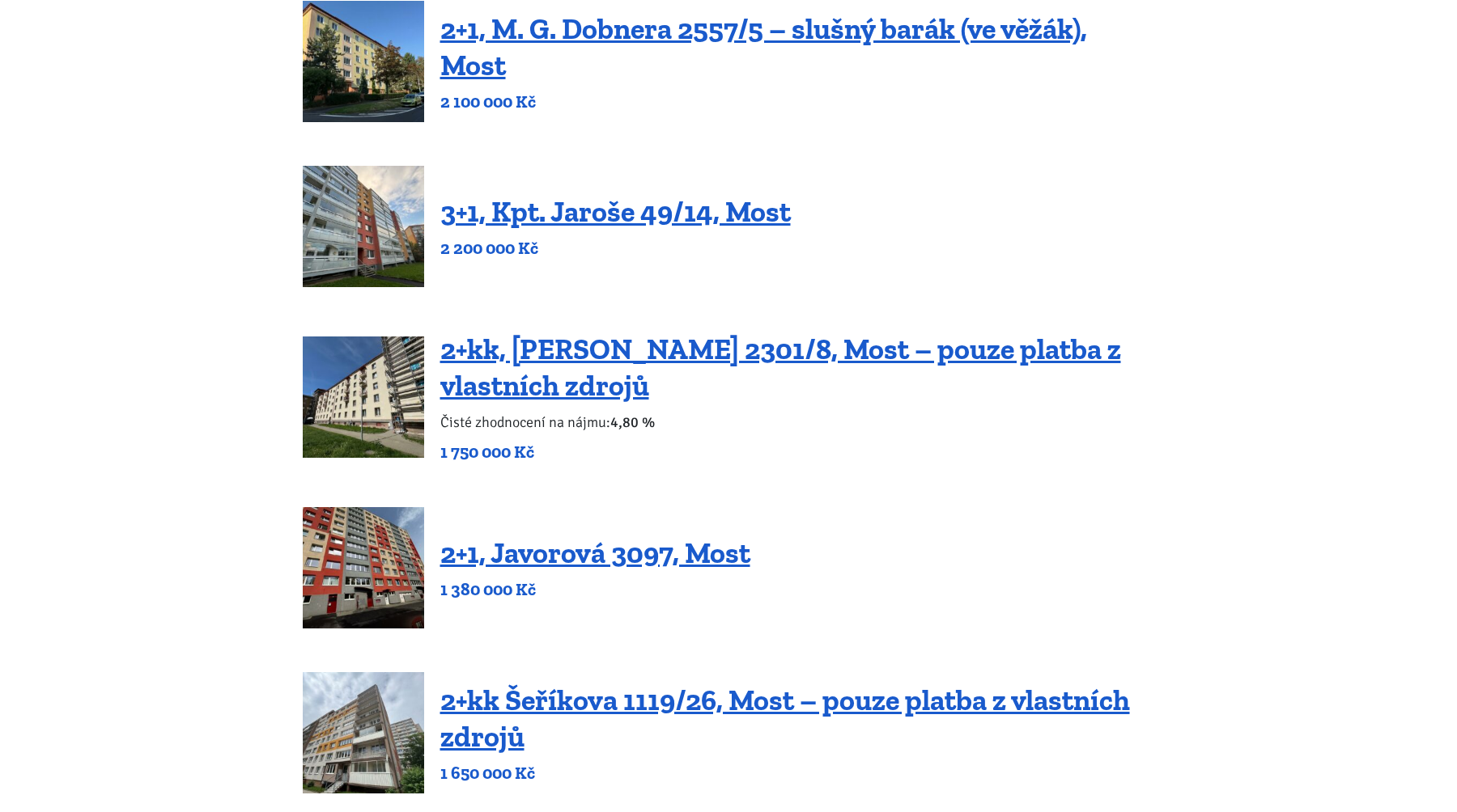
scroll to position [235, 0]
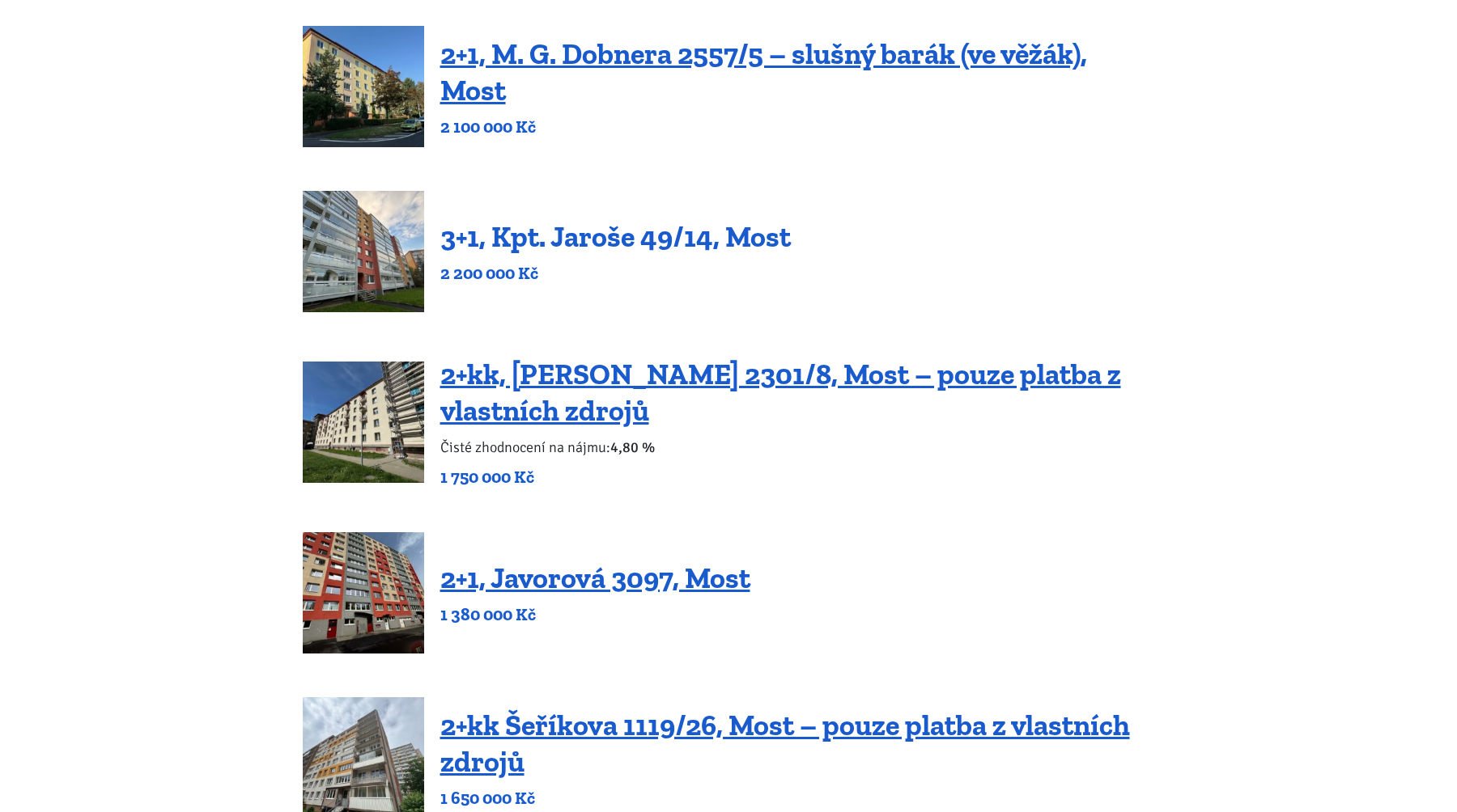
click at [621, 235] on link "3+1, Kpt. Jaroše 49/14, Most" at bounding box center [616, 236] width 350 height 35
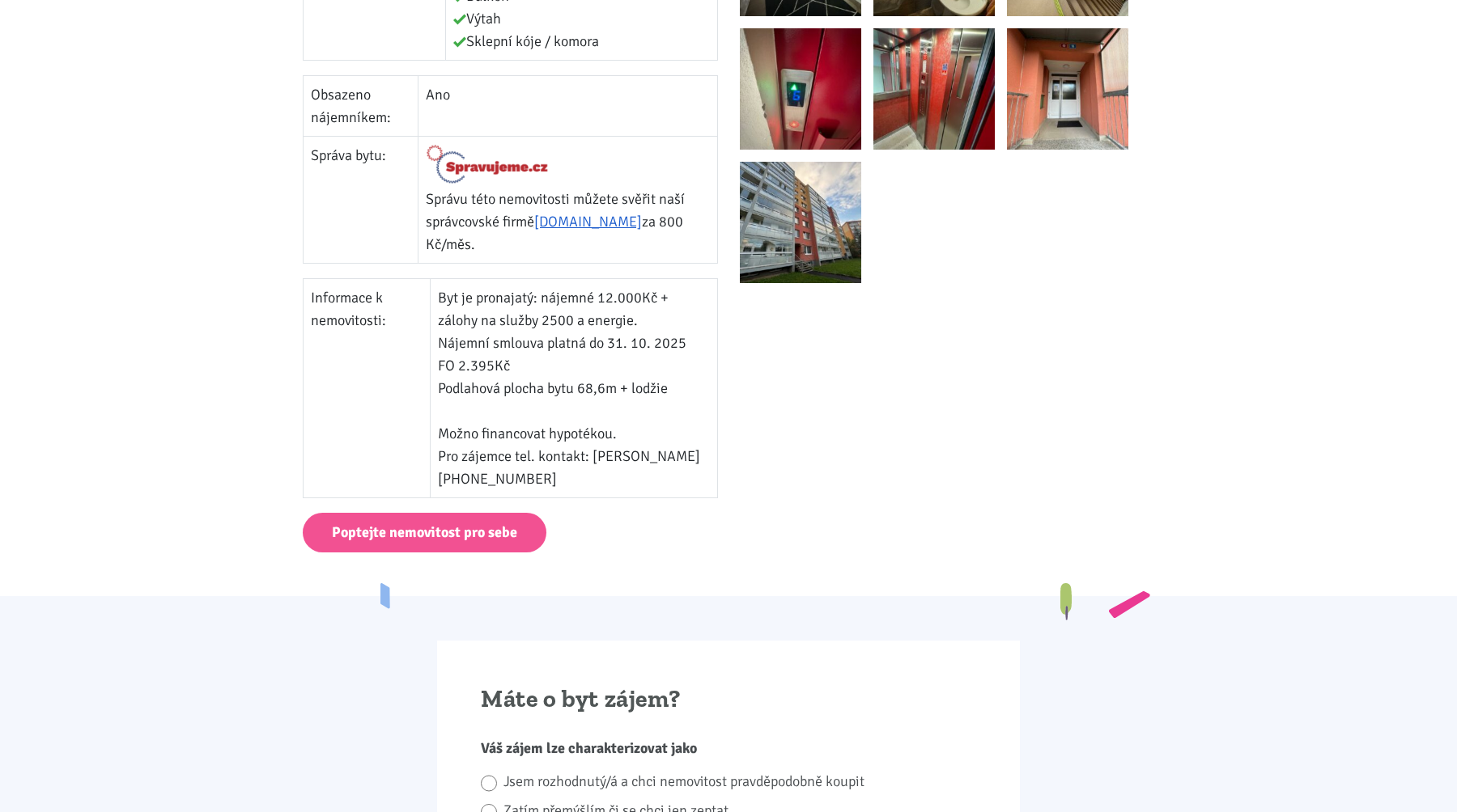
scroll to position [865, 0]
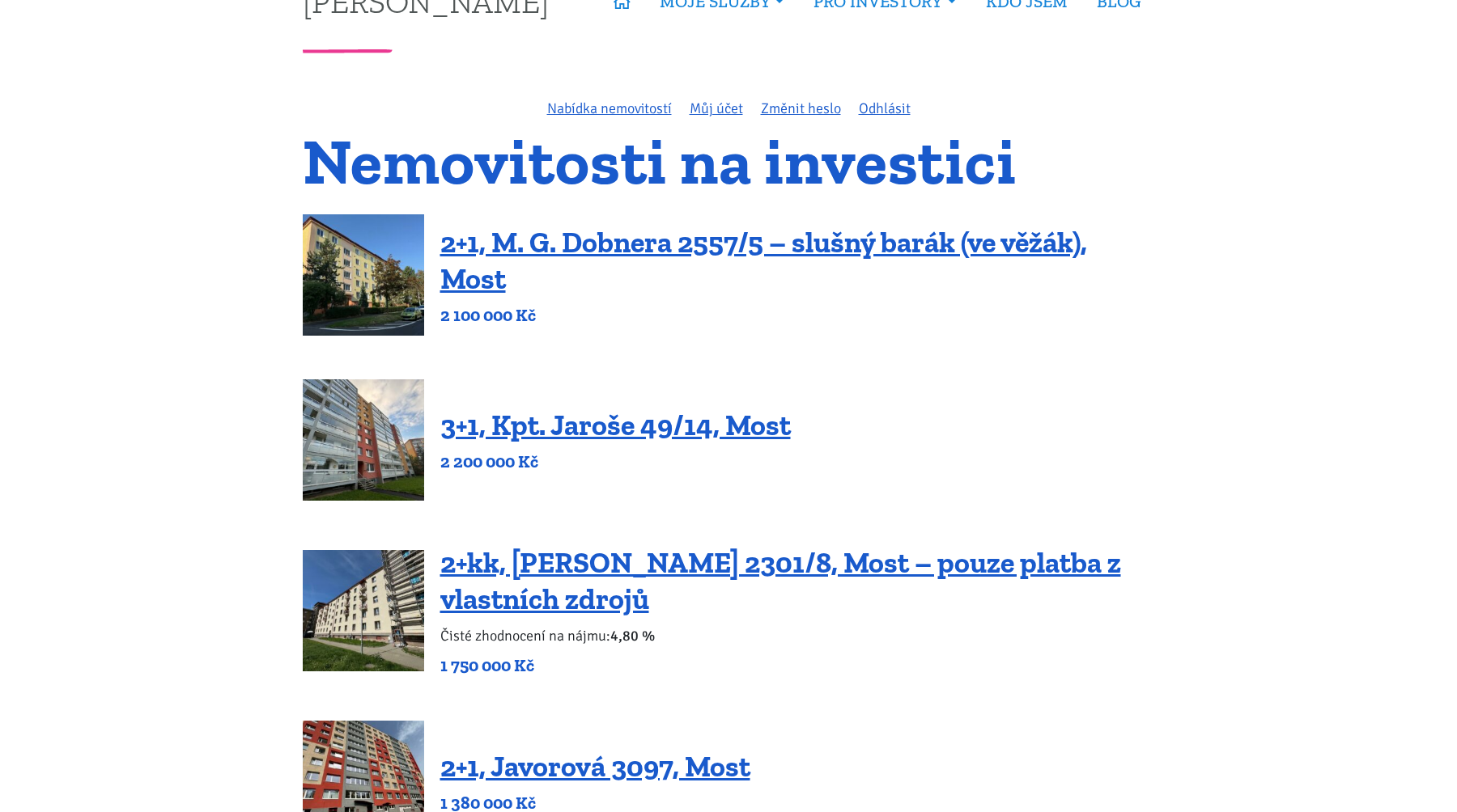
scroll to position [114, 0]
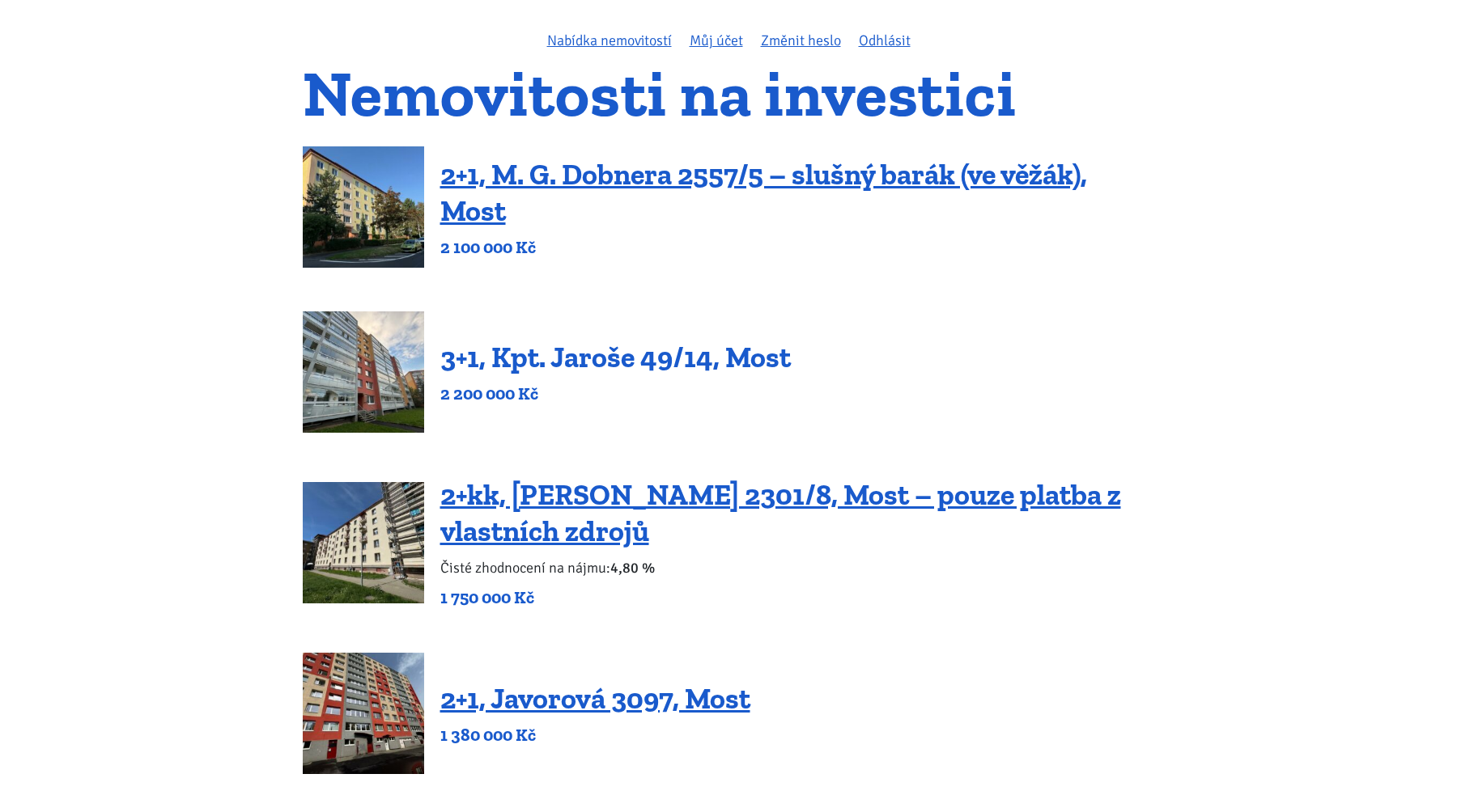
click at [598, 344] on link "3+1, Kpt. Jaroše 49/14, Most" at bounding box center [616, 357] width 350 height 35
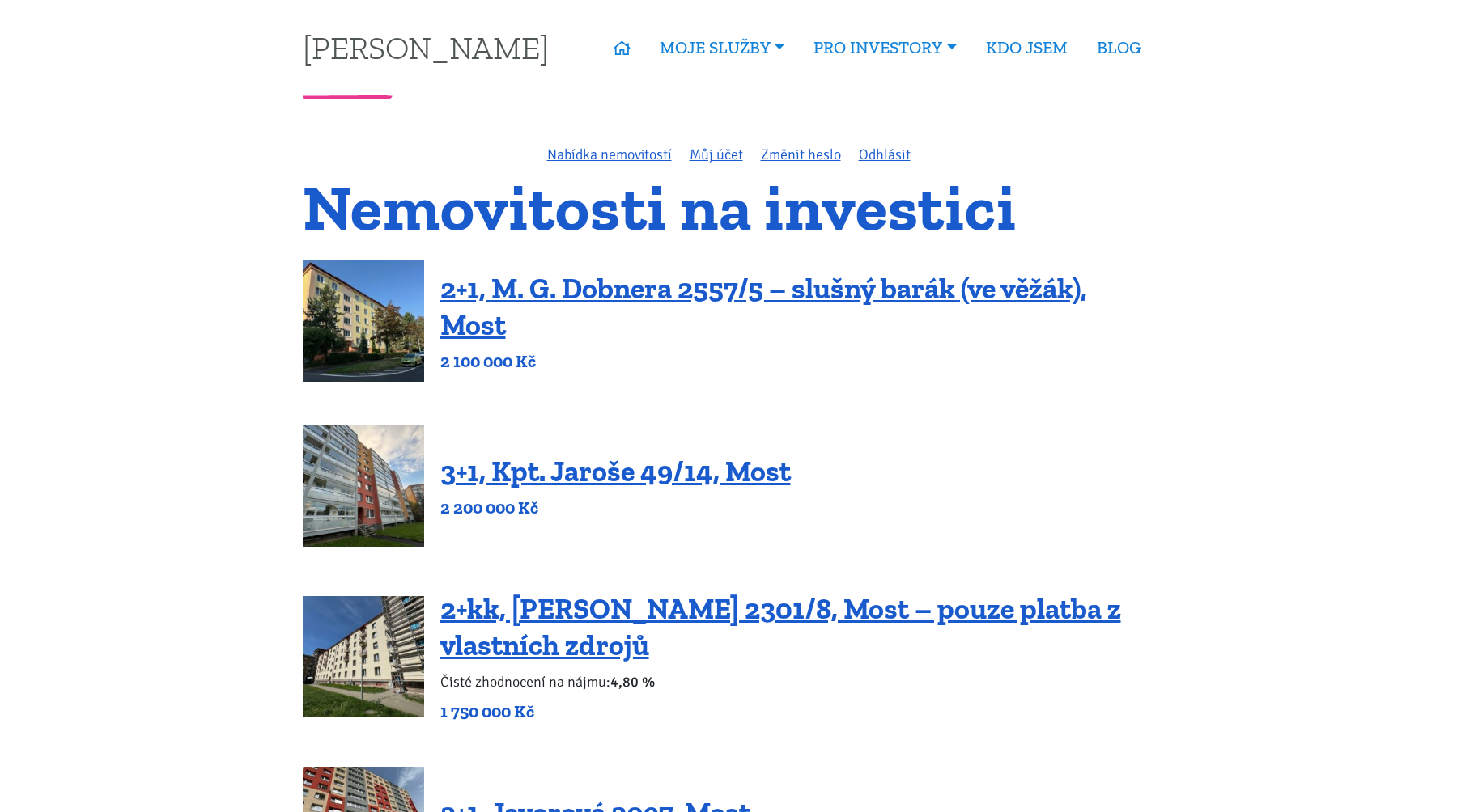
scroll to position [114, 0]
